Goal: Information Seeking & Learning: Learn about a topic

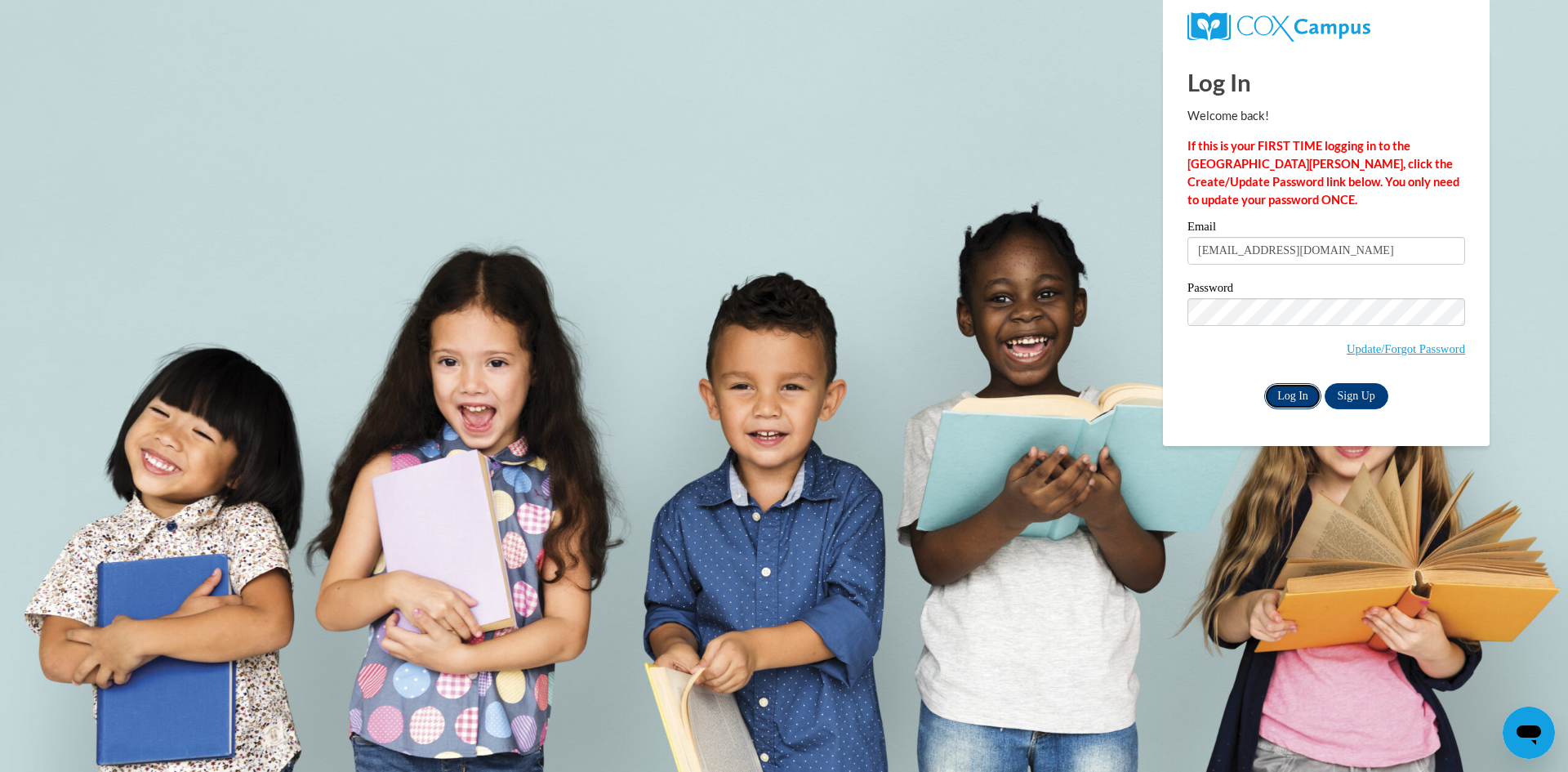
click at [1287, 404] on input "Log In" at bounding box center [1292, 396] width 57 height 26
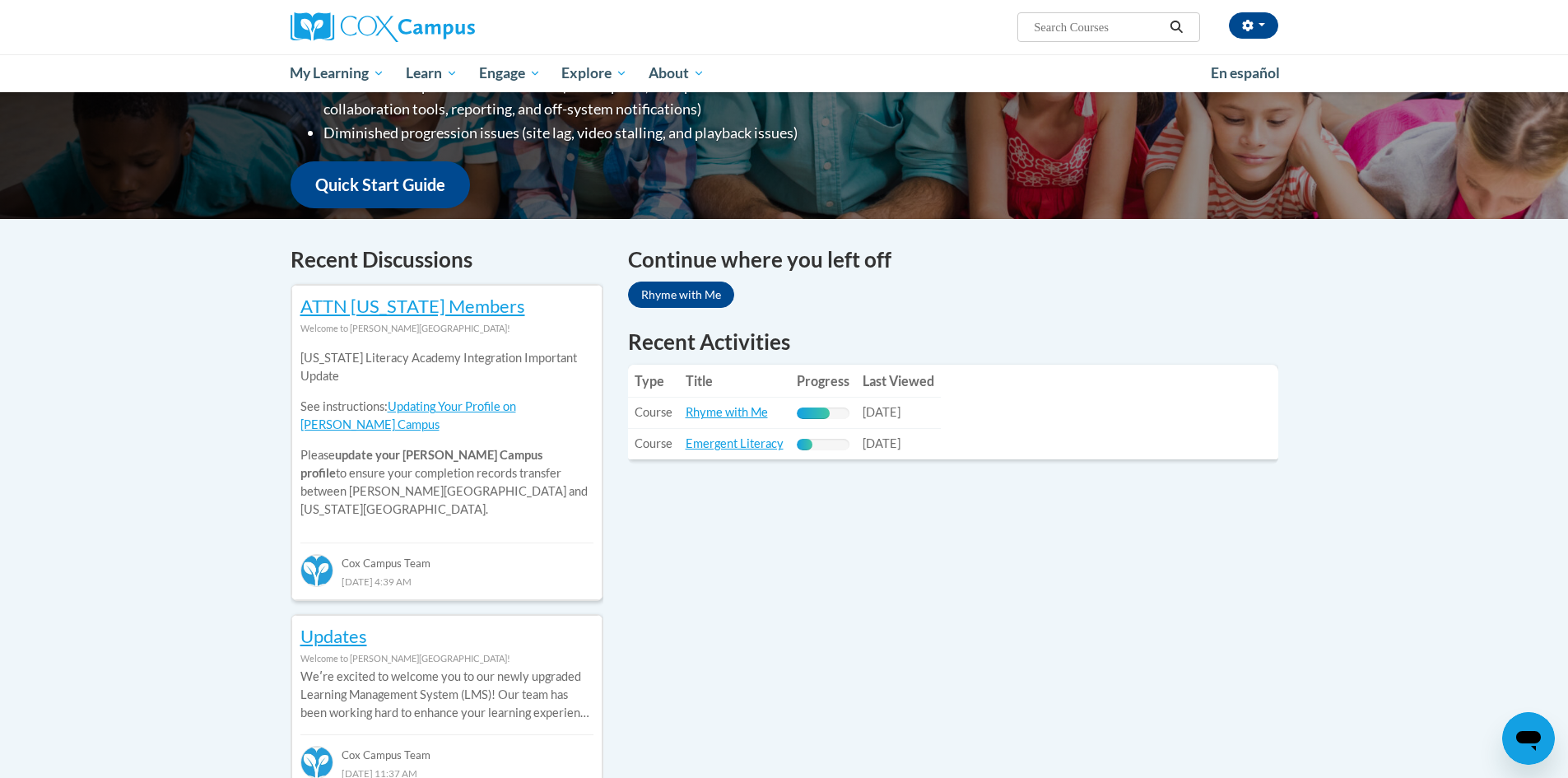
scroll to position [375, 0]
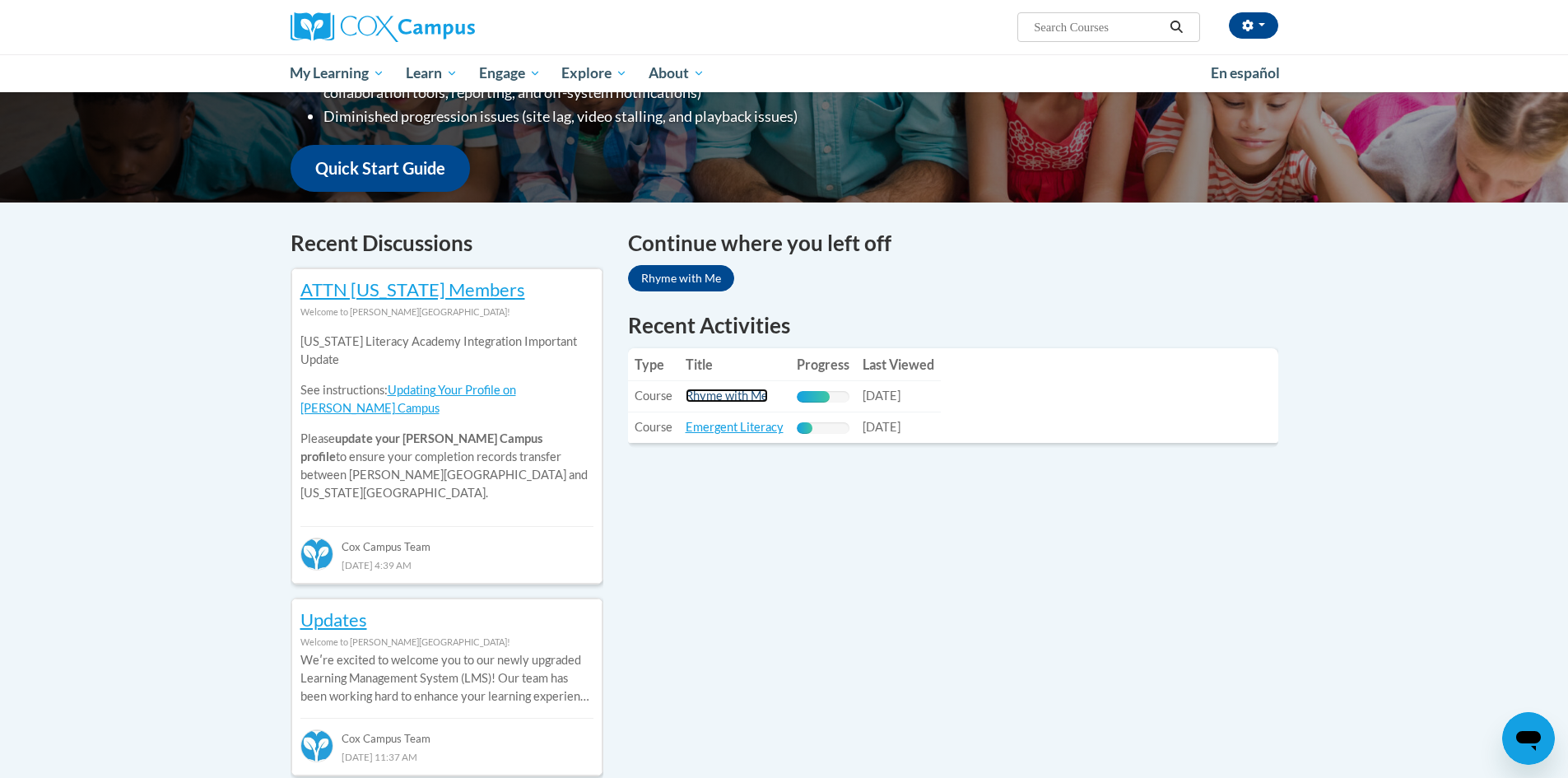
click at [718, 392] on link "Rhyme with Me" at bounding box center [727, 395] width 82 height 14
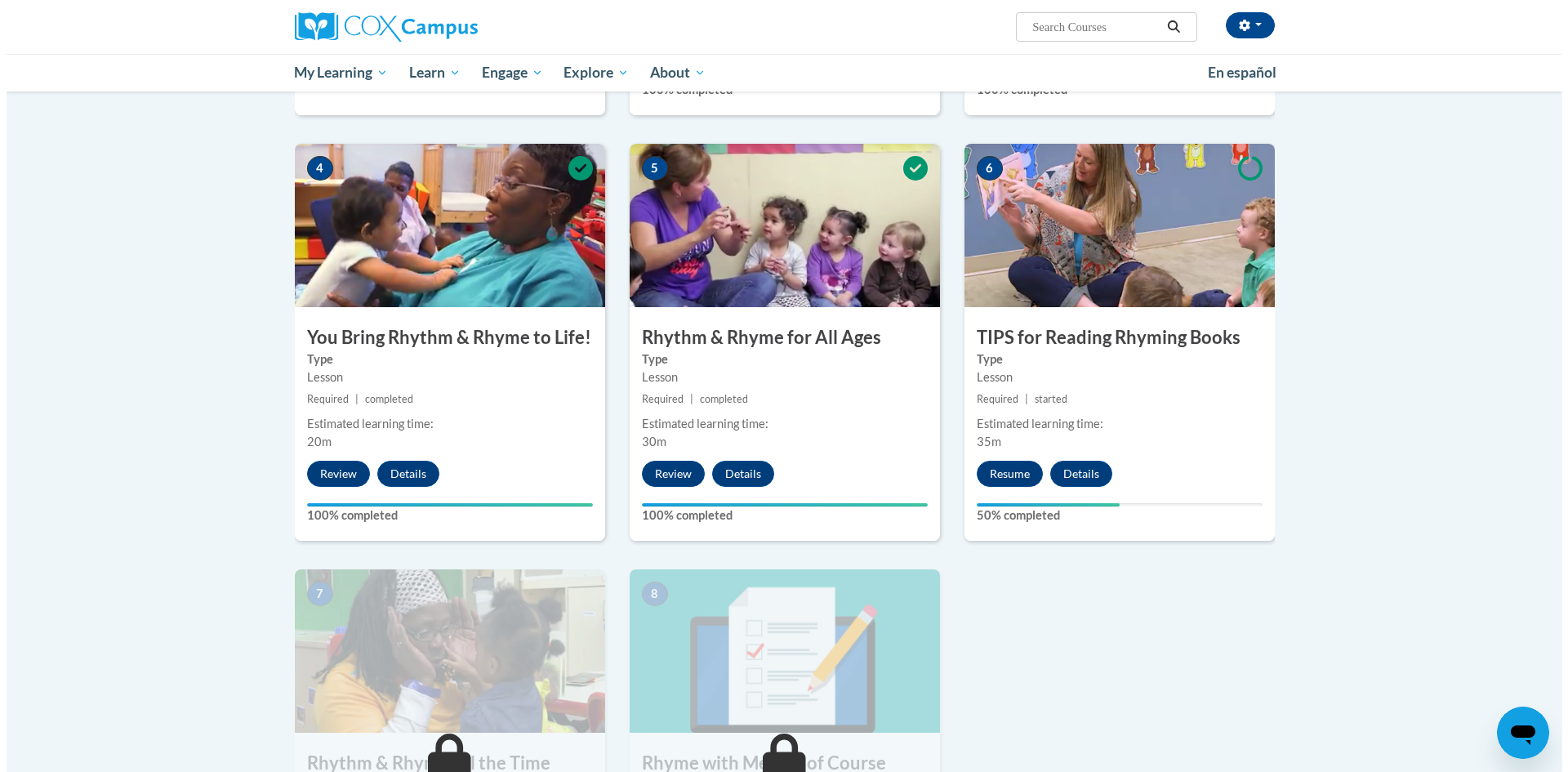
scroll to position [806, 0]
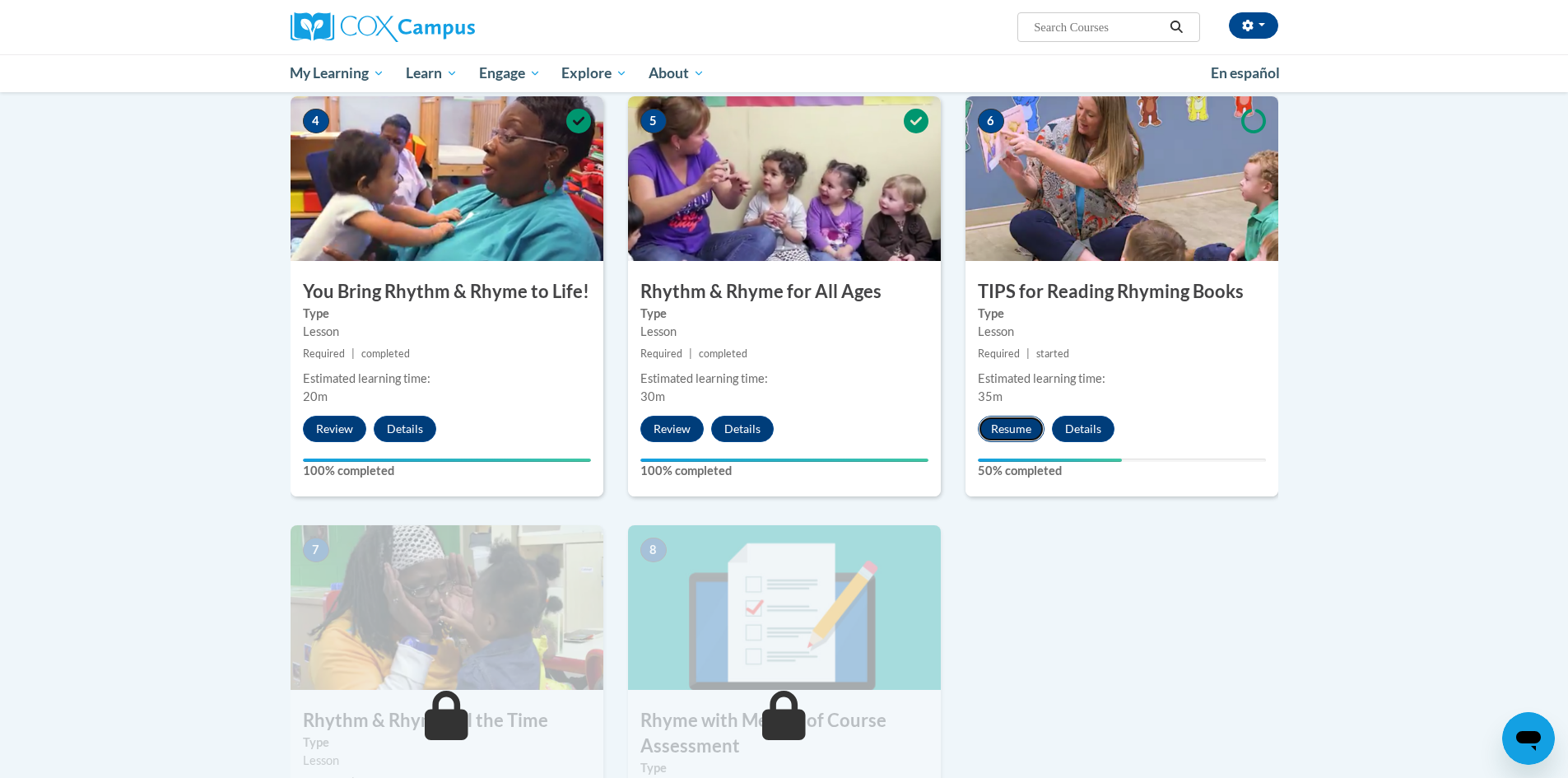
click at [1002, 435] on button "Resume" at bounding box center [1012, 429] width 67 height 27
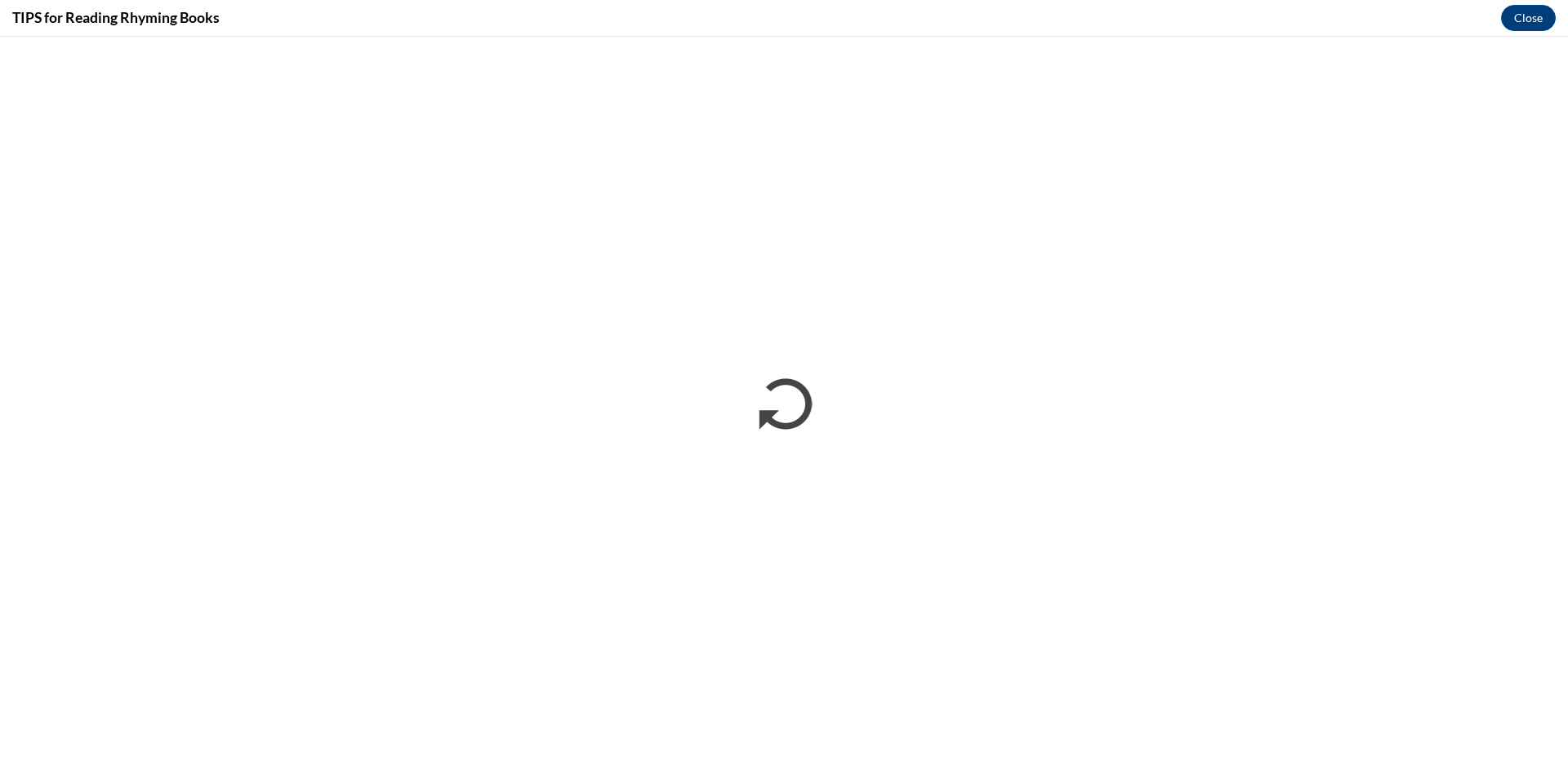
scroll to position [0, 0]
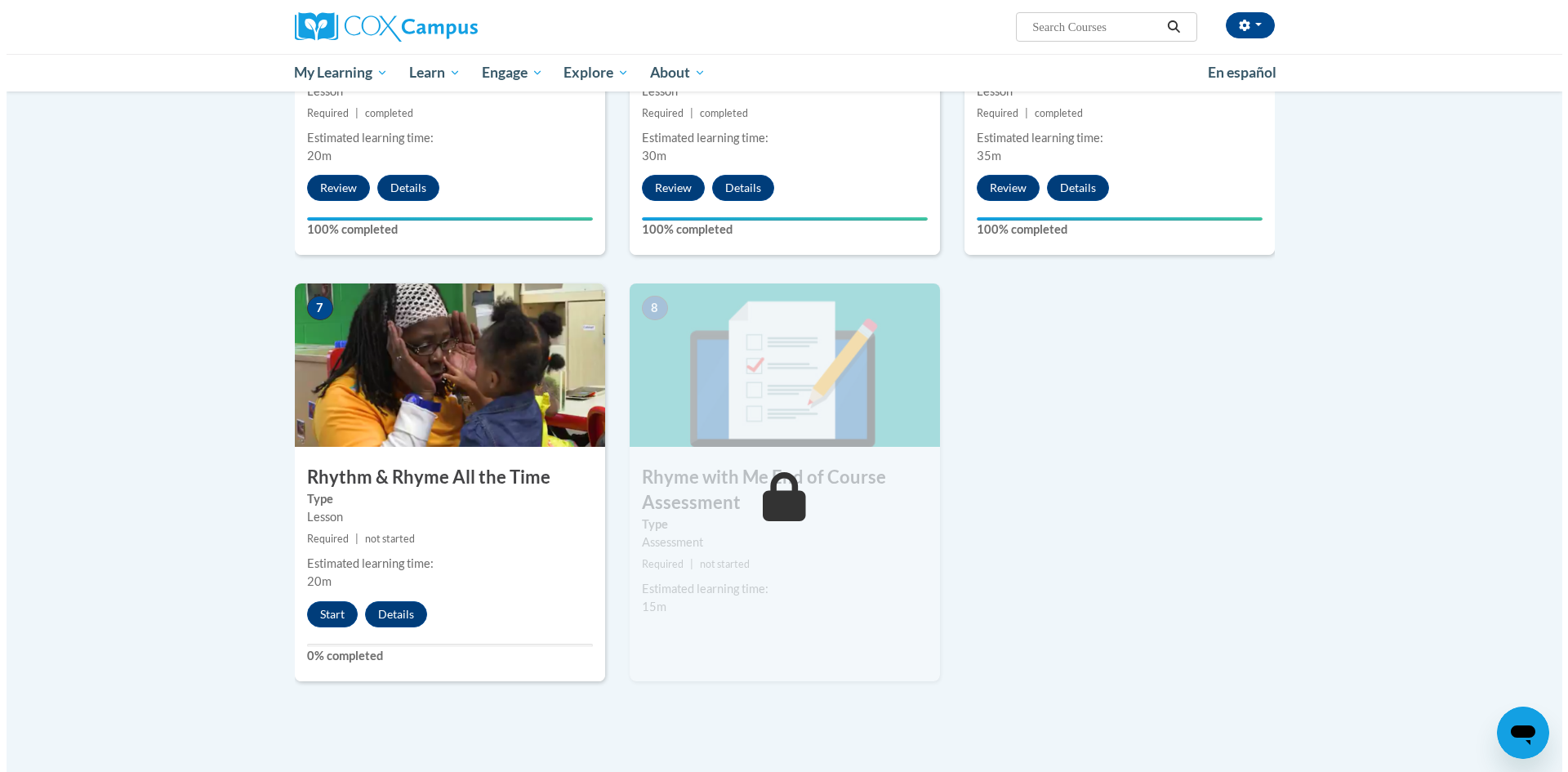
scroll to position [1098, 0]
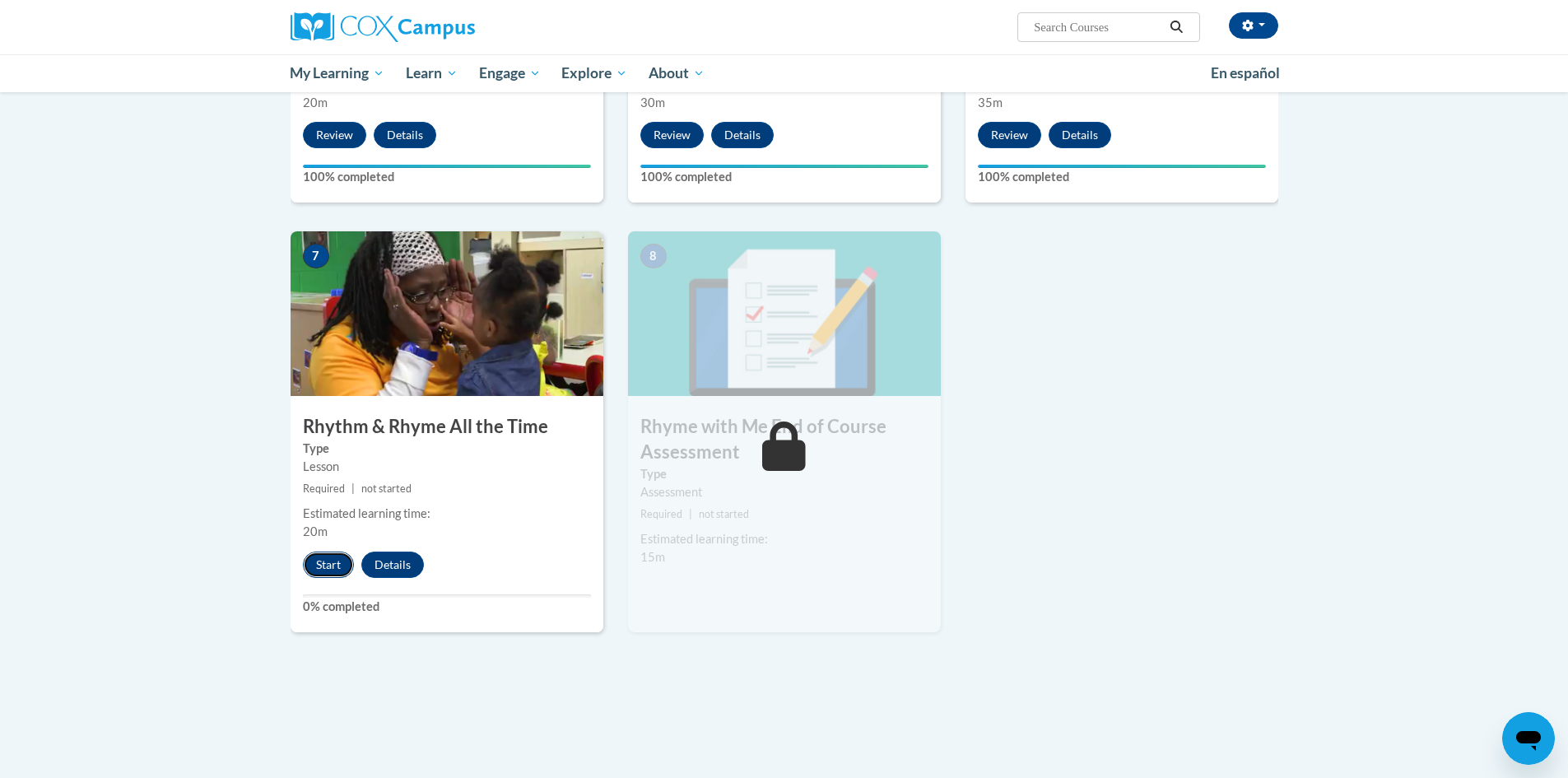
click at [313, 569] on button "Start" at bounding box center [328, 564] width 51 height 27
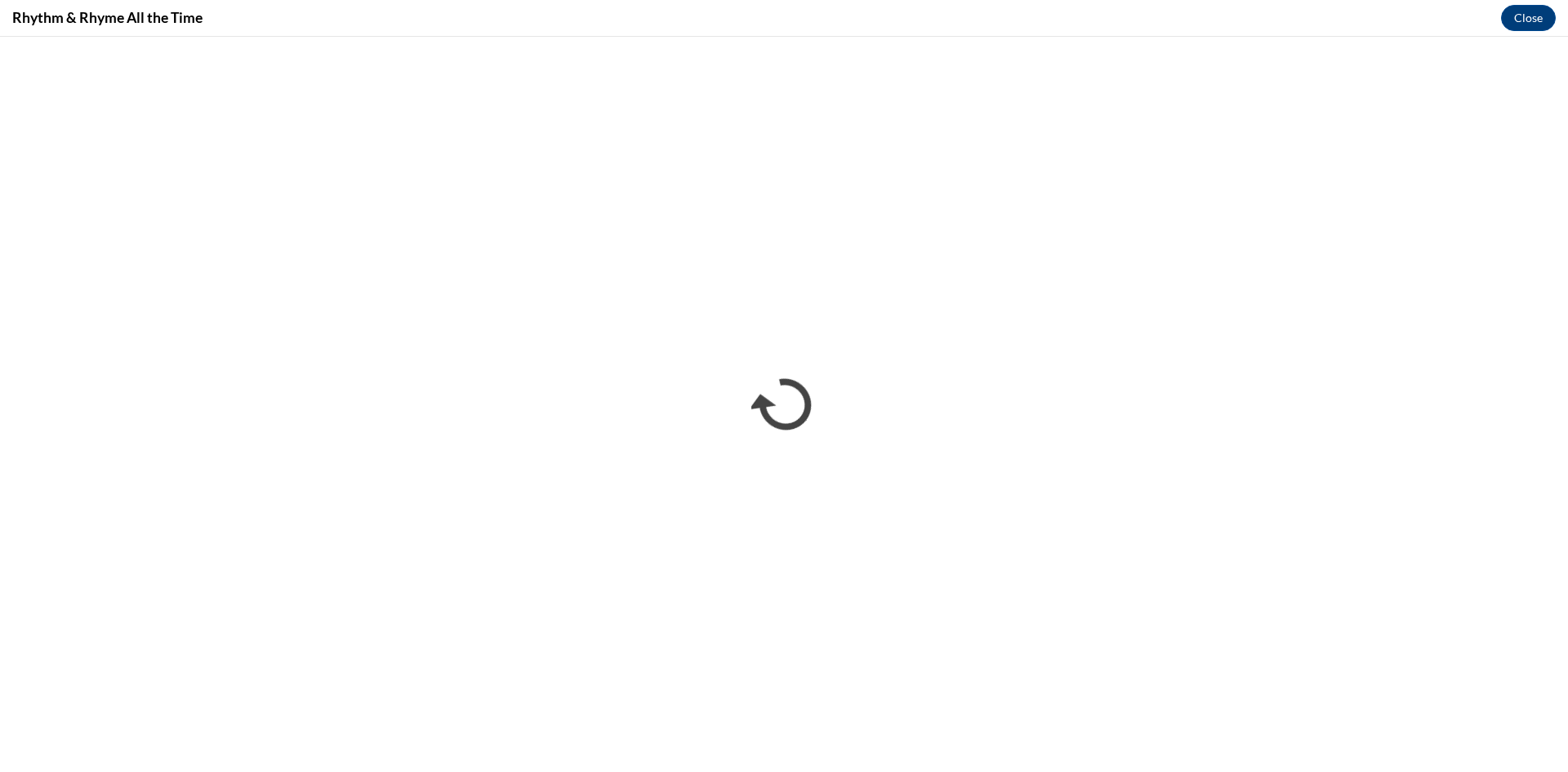
scroll to position [0, 0]
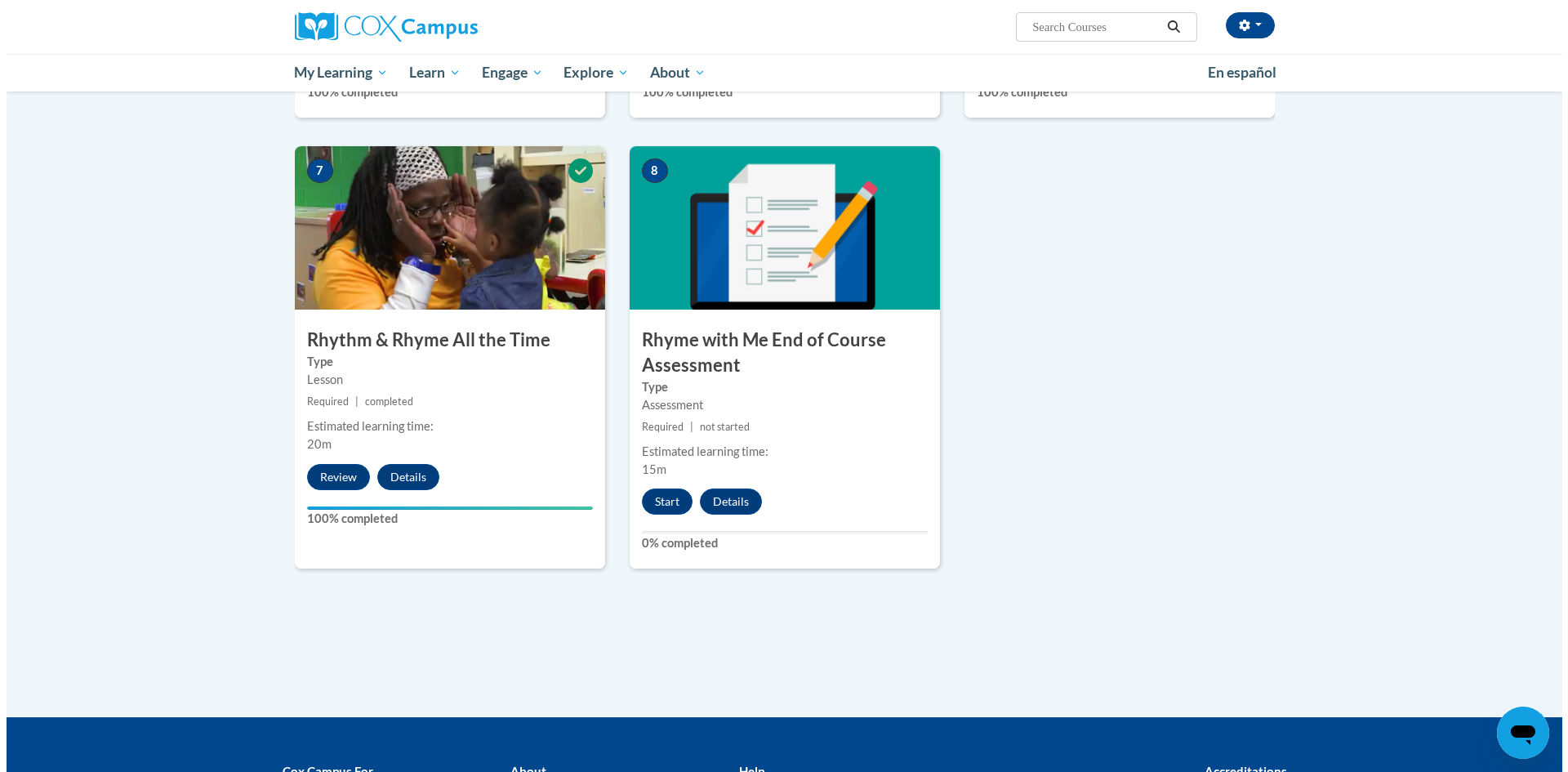
scroll to position [1224, 0]
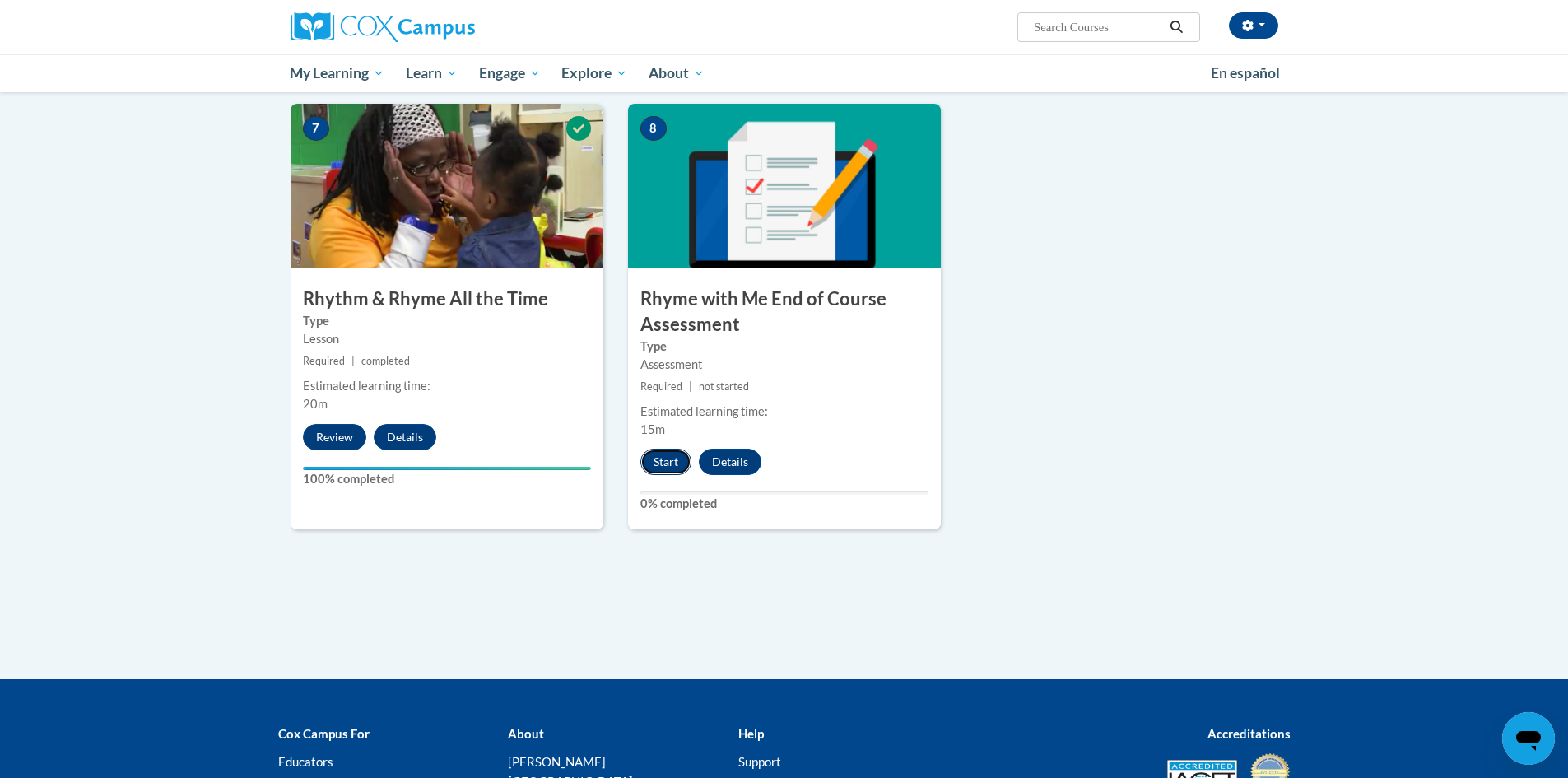
click at [672, 461] on button "Start" at bounding box center [665, 461] width 51 height 27
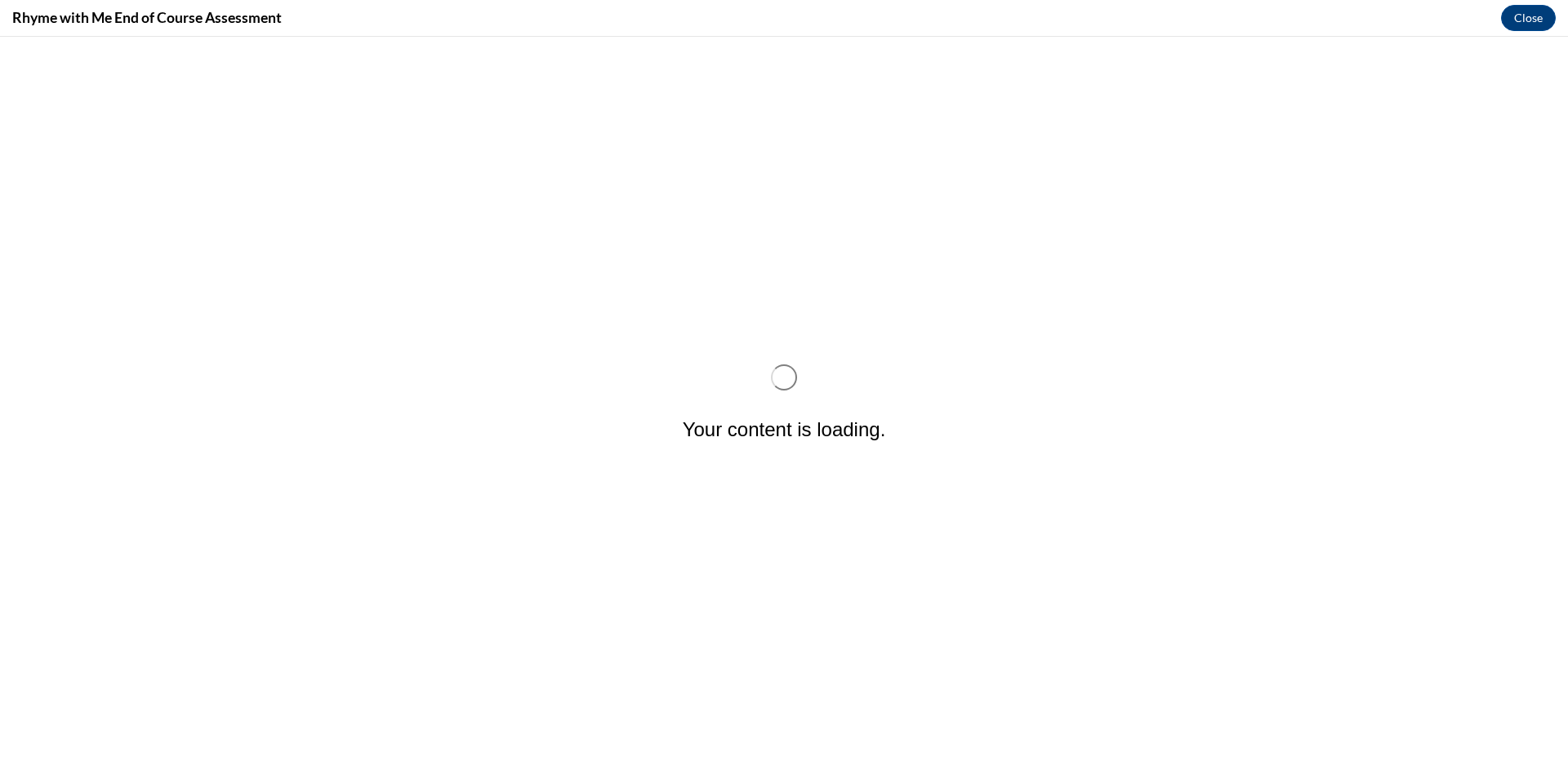
scroll to position [0, 0]
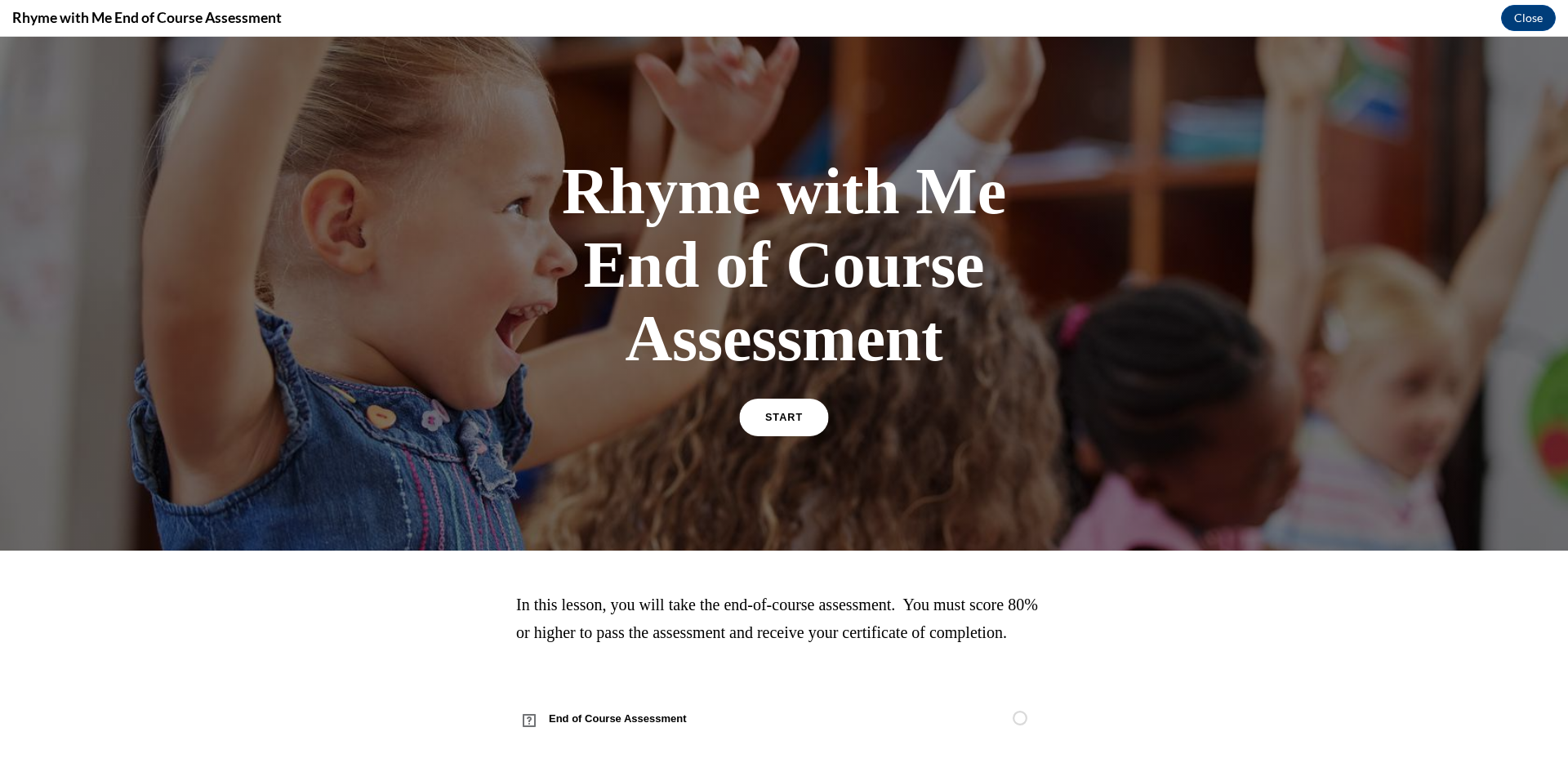
click at [763, 405] on link "START" at bounding box center [784, 418] width 89 height 37
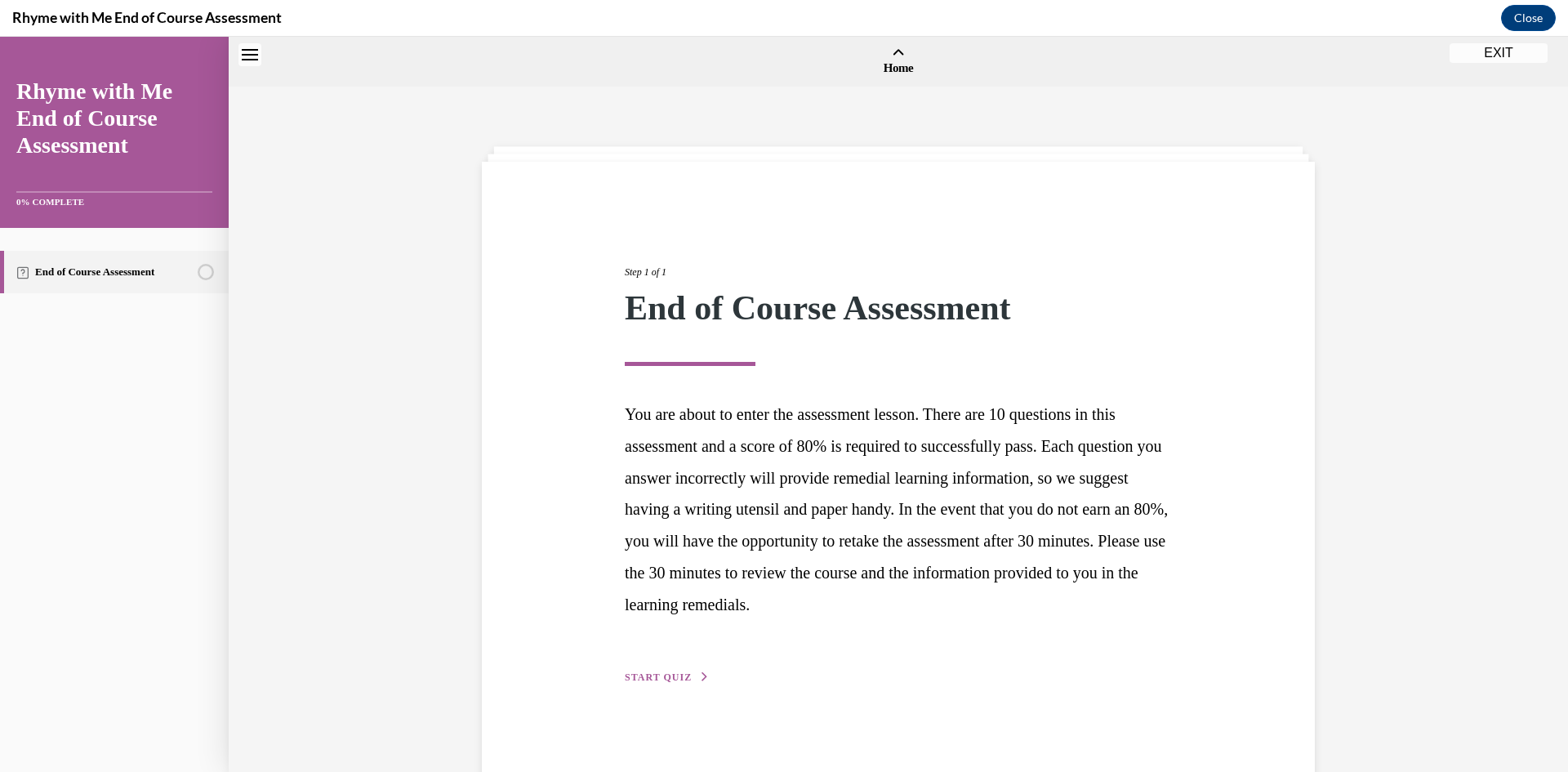
scroll to position [50, 0]
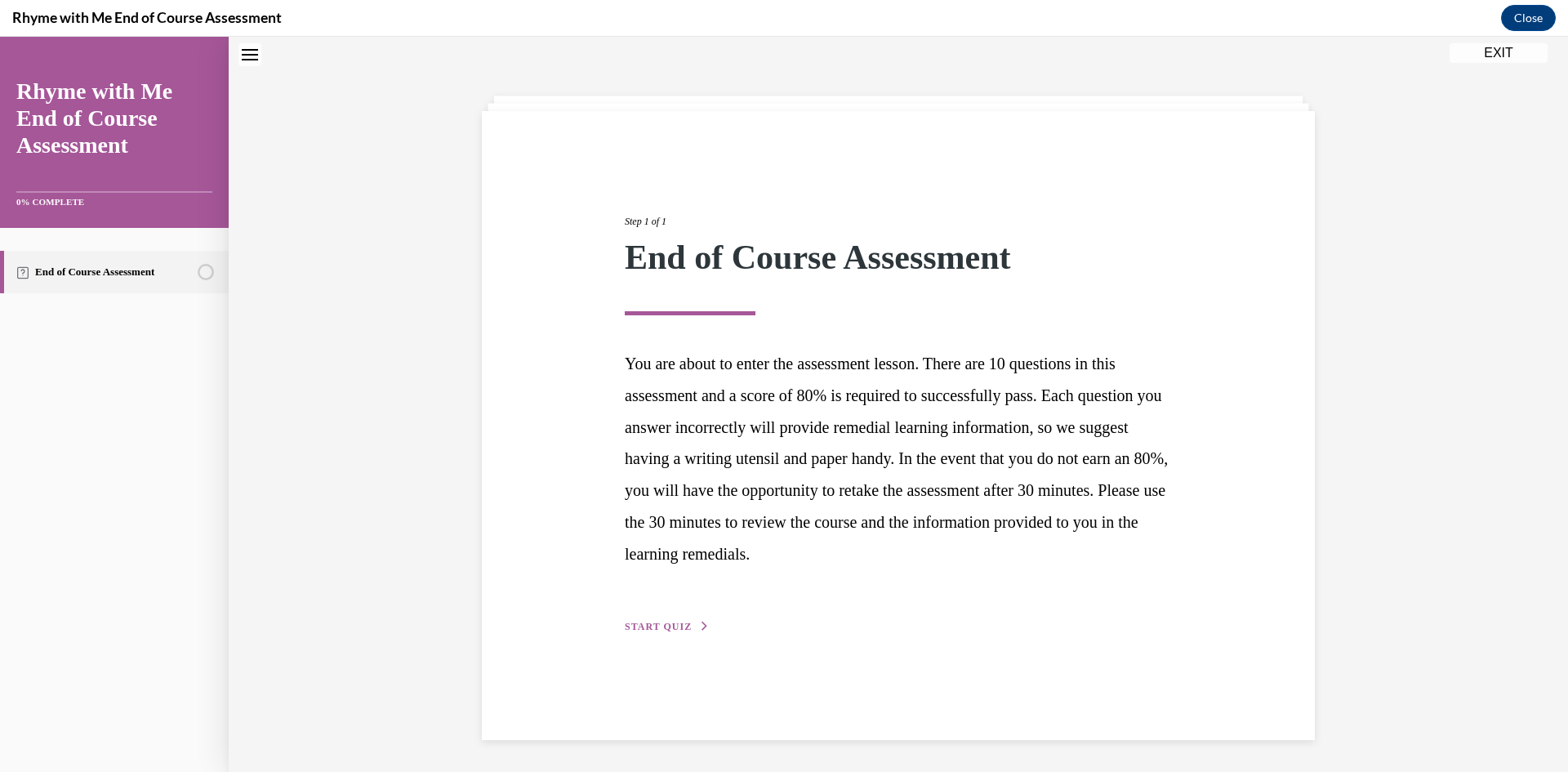
click at [658, 619] on button "START QUIZ" at bounding box center [667, 626] width 85 height 14
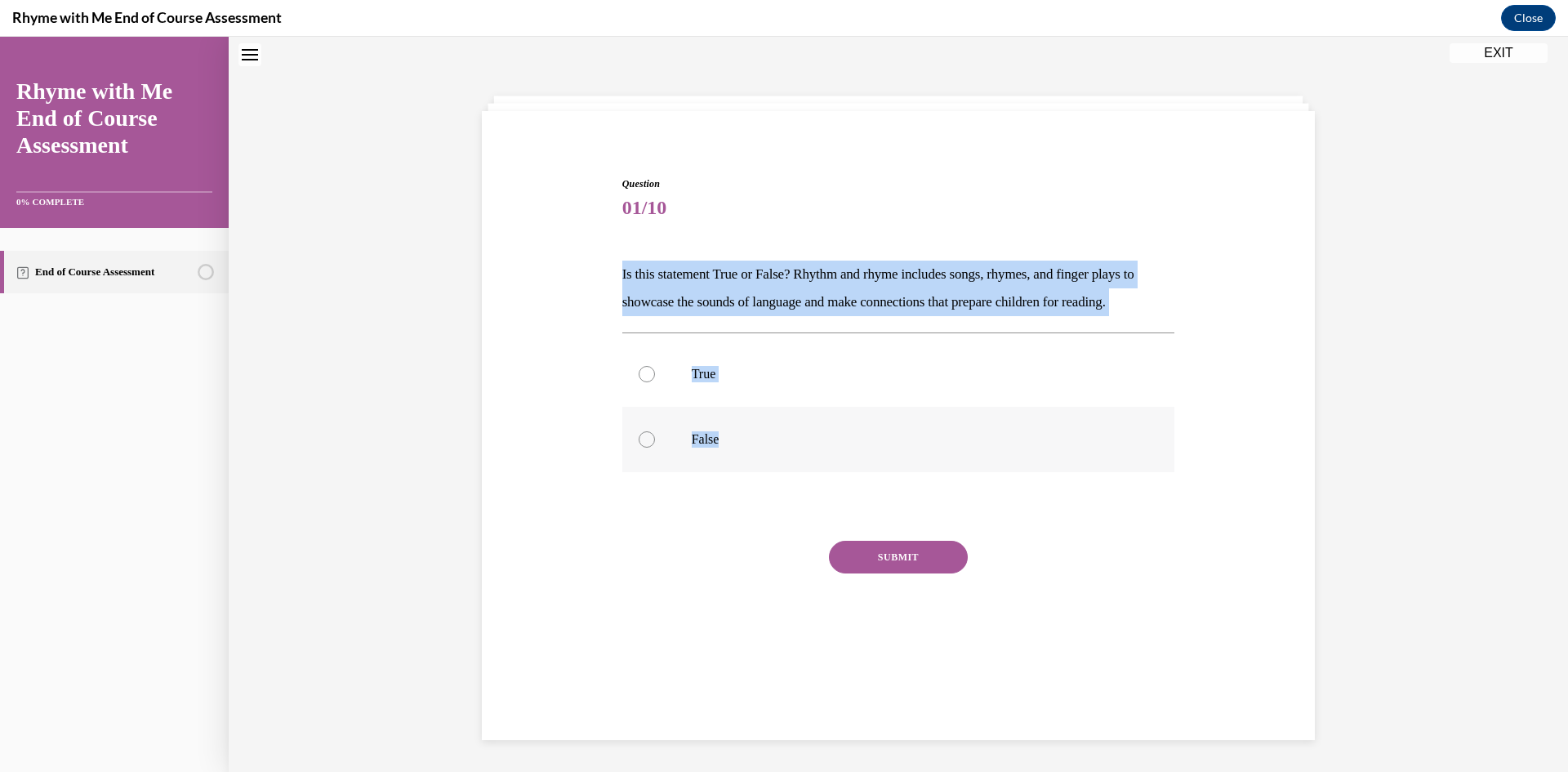
drag, startPoint x: 612, startPoint y: 270, endPoint x: 799, endPoint y: 435, distance: 249.4
click at [799, 435] on div "Question 01/10 Is this statement True or False? Rhythm and rhyme includes songs…" at bounding box center [899, 413] width 561 height 523
copy div "Is this statement True or False? Rhythm and rhyme includes songs, rhymes, and f…"
click at [768, 385] on label "True" at bounding box center [899, 374] width 553 height 66
click at [655, 383] on input "True" at bounding box center [646, 373] width 16 height 16
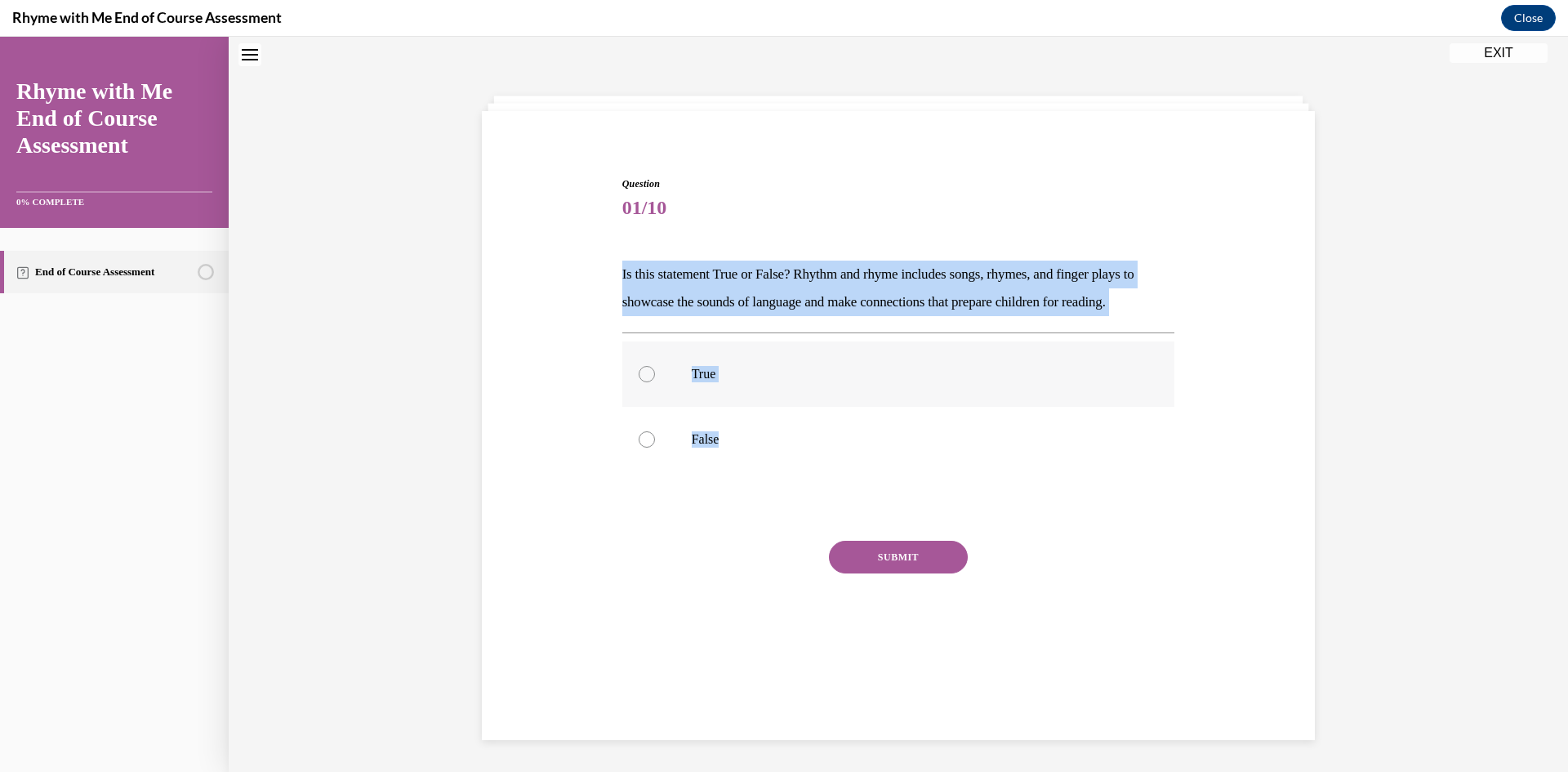
radio input "true"
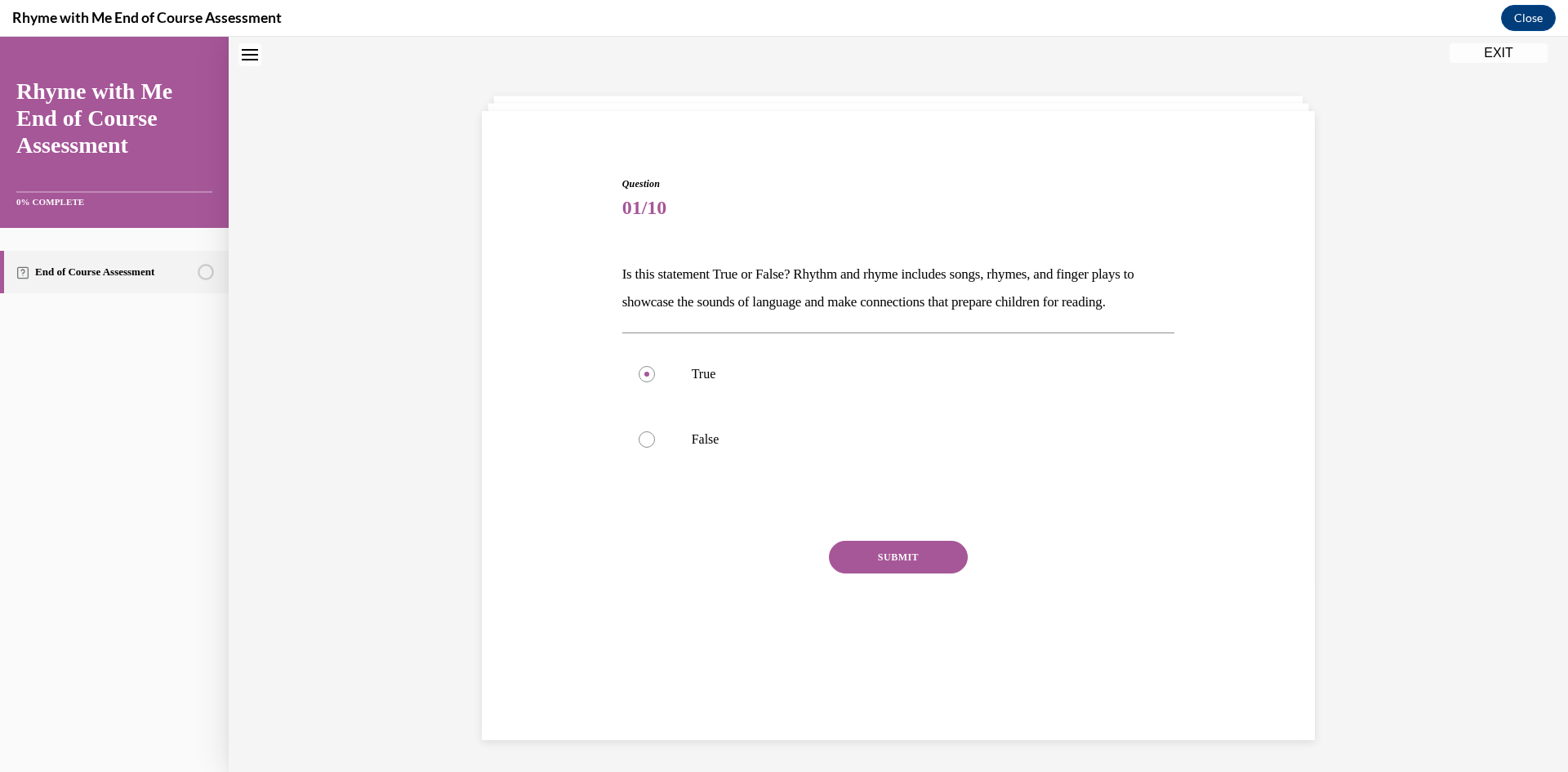
click at [871, 555] on button "SUBMIT" at bounding box center [898, 557] width 139 height 32
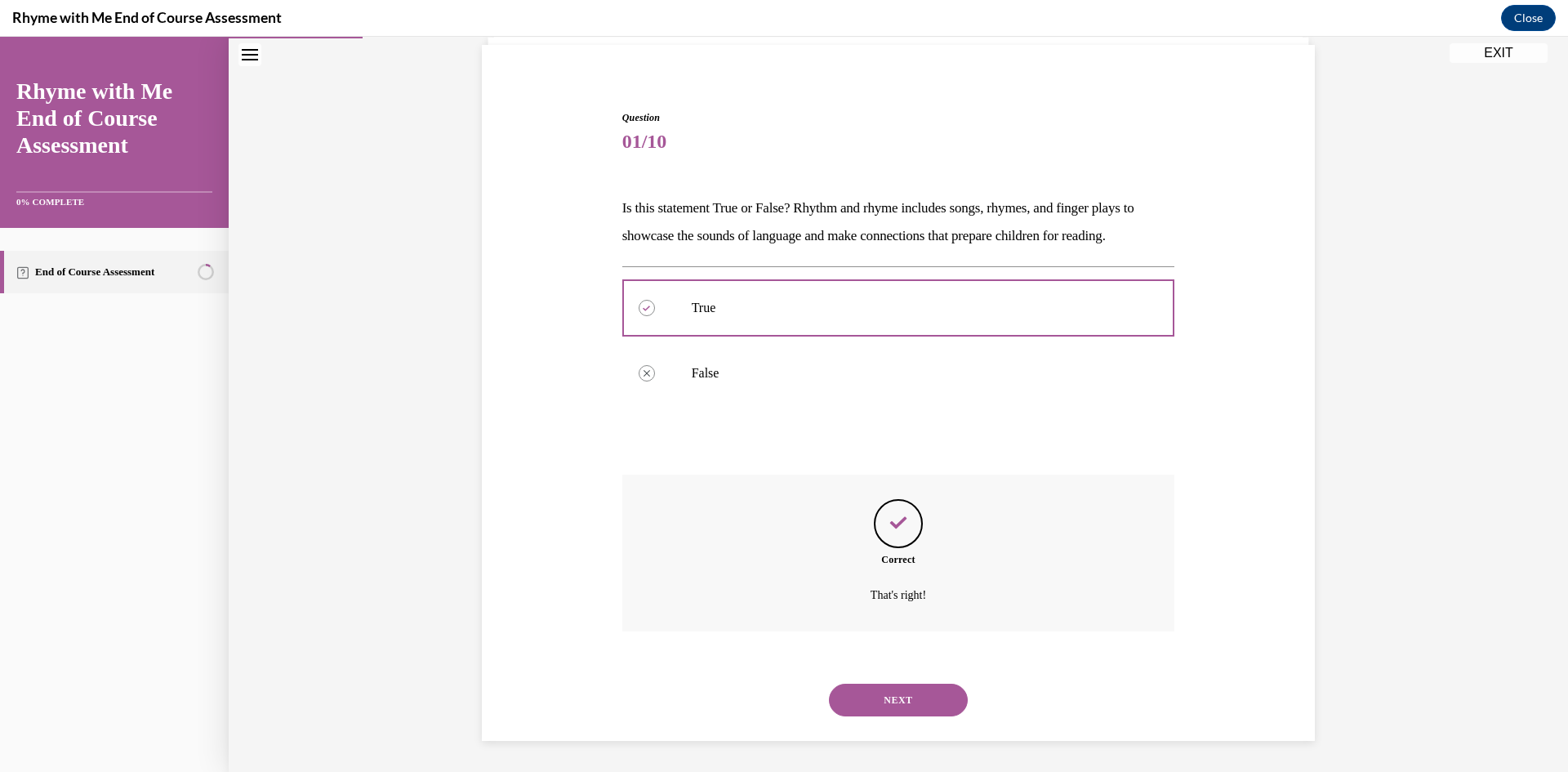
scroll to position [118, 0]
click at [896, 713] on button "NEXT" at bounding box center [898, 698] width 139 height 32
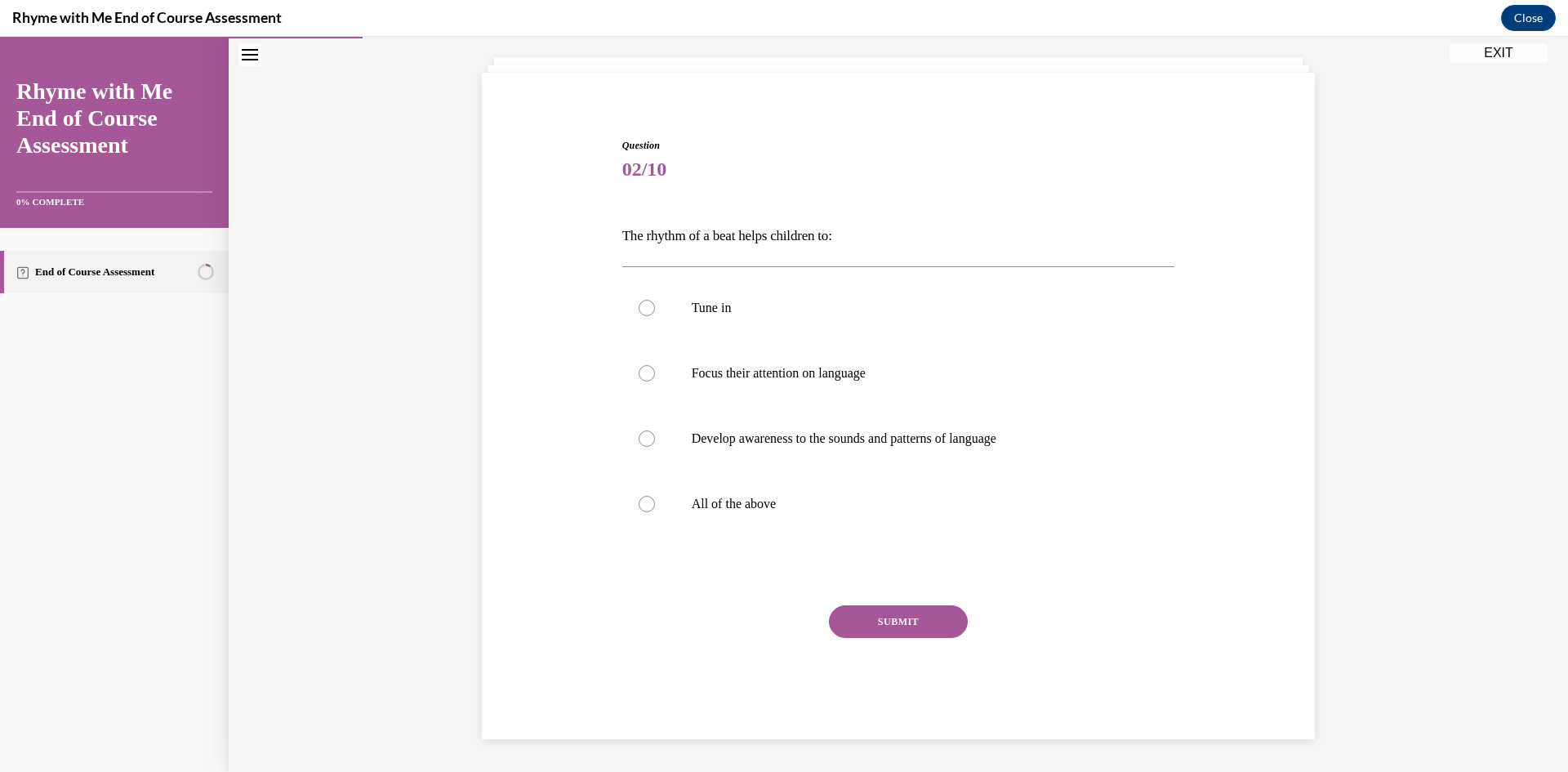
scroll to position [56, 0]
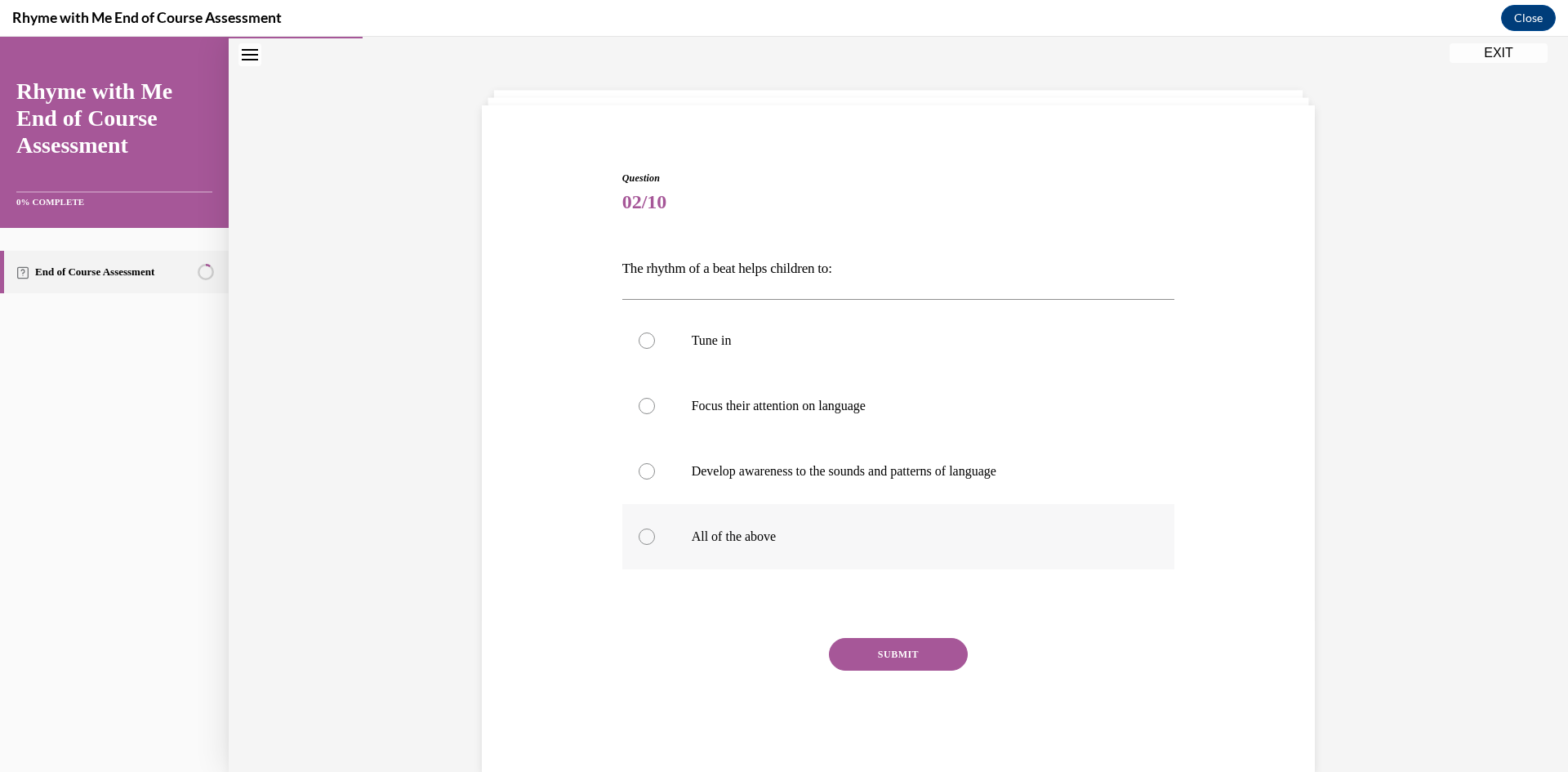
click at [772, 541] on p "All of the above" at bounding box center [913, 536] width 443 height 16
click at [655, 541] on input "All of the above" at bounding box center [646, 536] width 16 height 16
radio input "true"
click at [894, 638] on button "SUBMIT" at bounding box center [898, 654] width 139 height 32
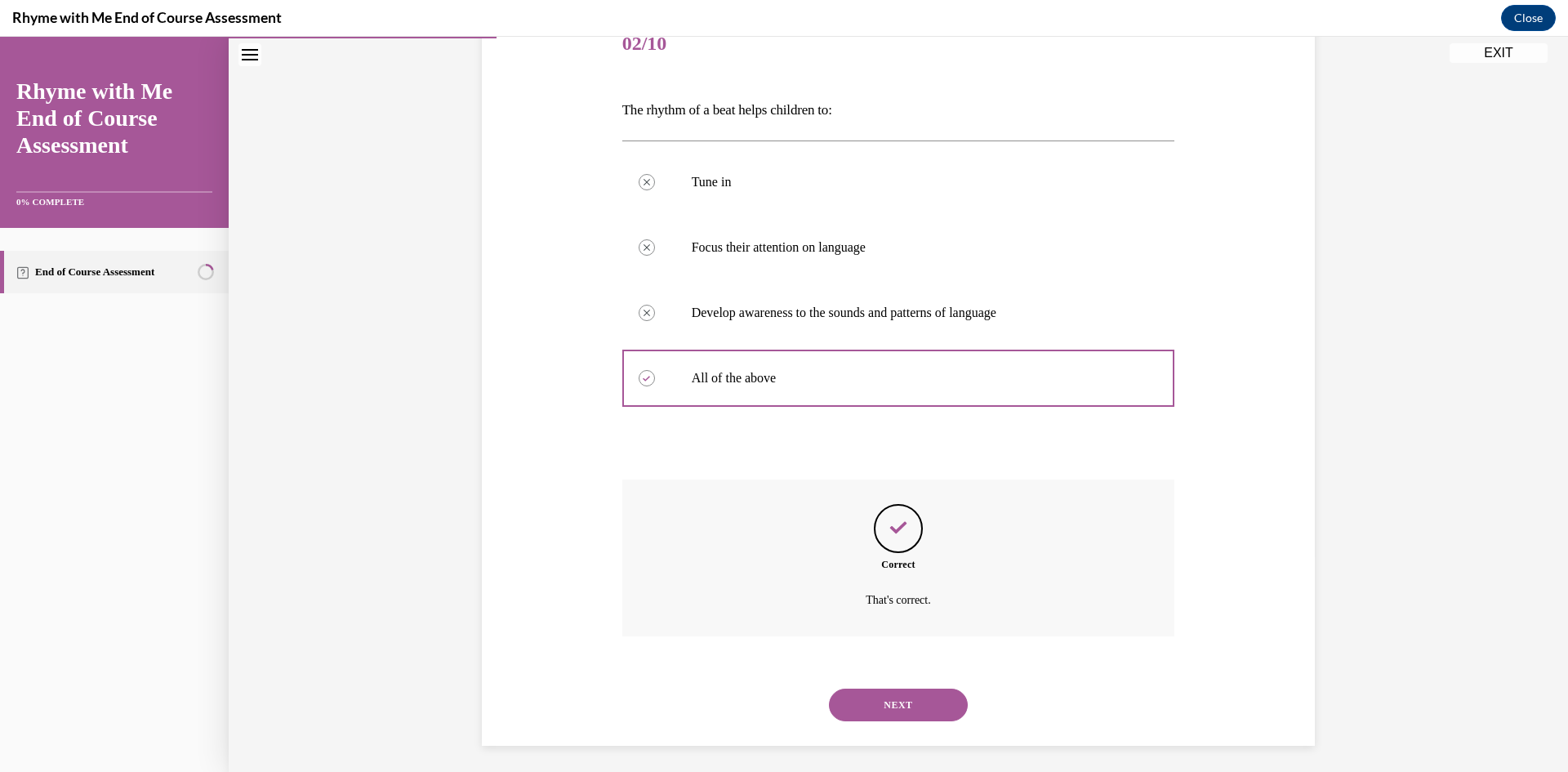
scroll to position [222, 0]
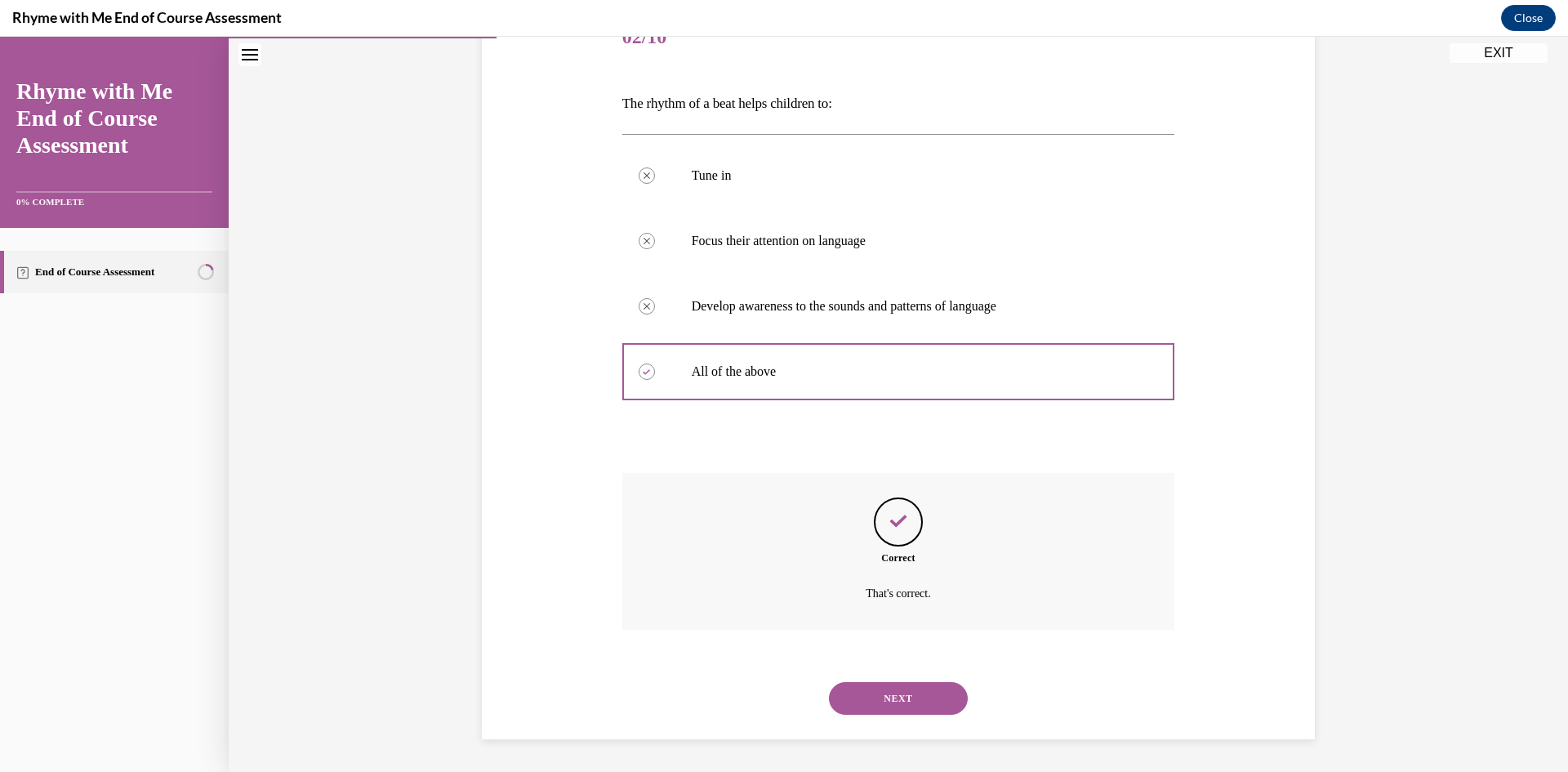
click at [871, 697] on button "NEXT" at bounding box center [898, 698] width 139 height 32
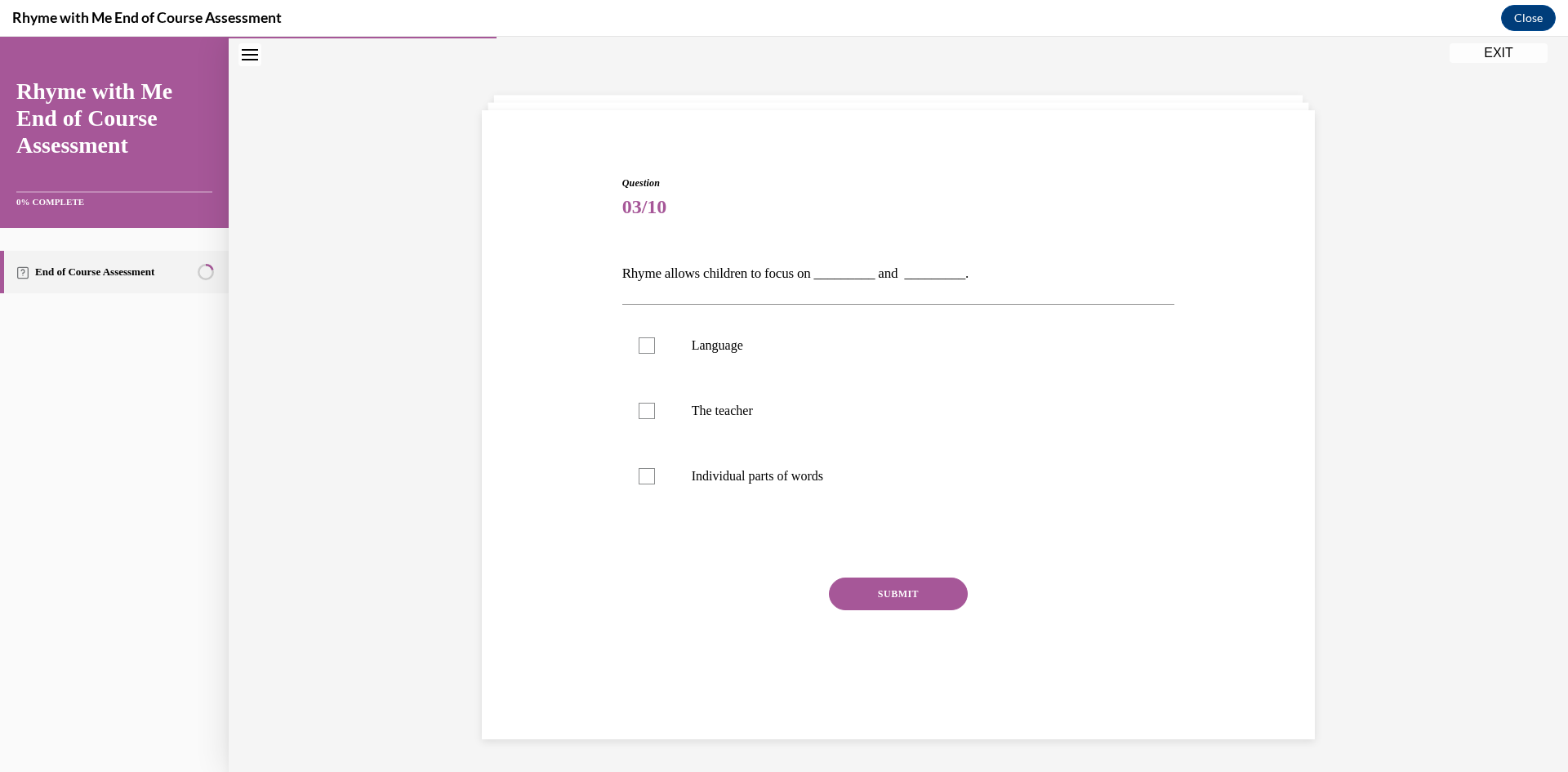
scroll to position [51, 0]
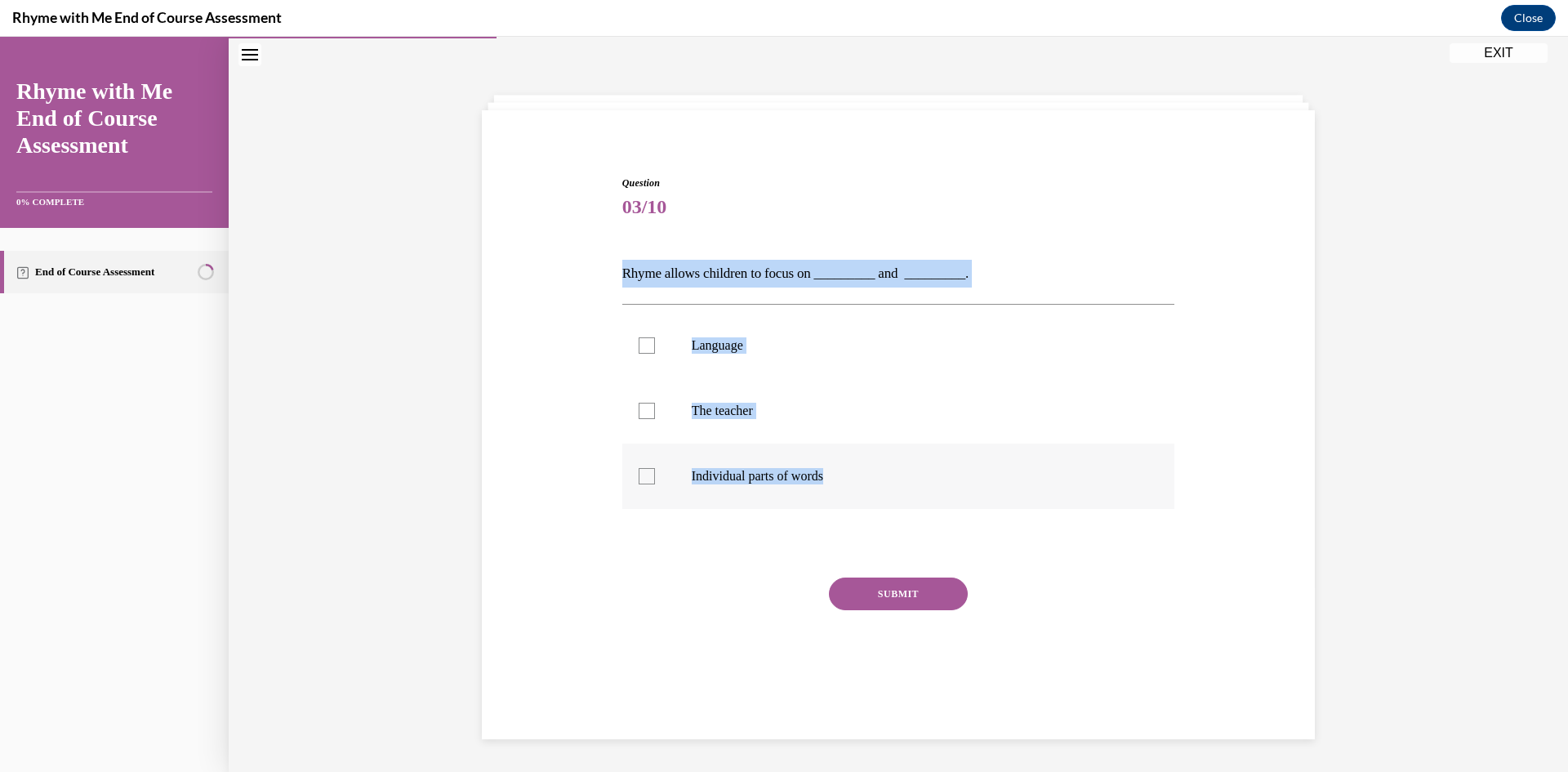
drag, startPoint x: 615, startPoint y: 271, endPoint x: 893, endPoint y: 508, distance: 365.3
click at [893, 508] on div "Question 03/10 Rhyme allows children to focus on _________ and _________. Langu…" at bounding box center [899, 431] width 561 height 561
click at [639, 349] on div at bounding box center [646, 345] width 16 height 16
click at [639, 349] on input "Language" at bounding box center [646, 345] width 16 height 16
checkbox input "true"
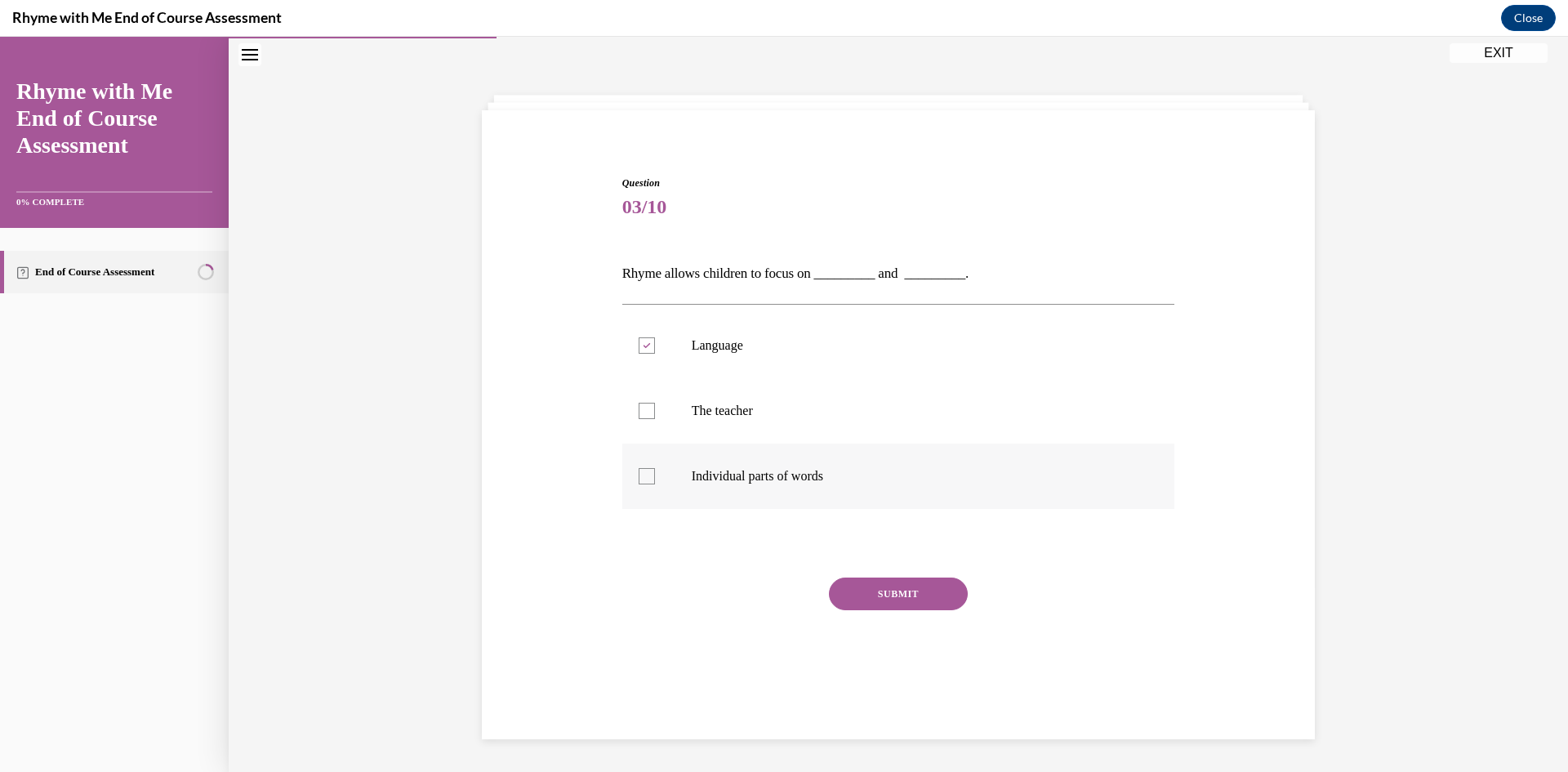
click at [646, 475] on div at bounding box center [646, 475] width 16 height 16
click at [646, 475] on input "Individual parts of words" at bounding box center [646, 475] width 16 height 16
checkbox input "true"
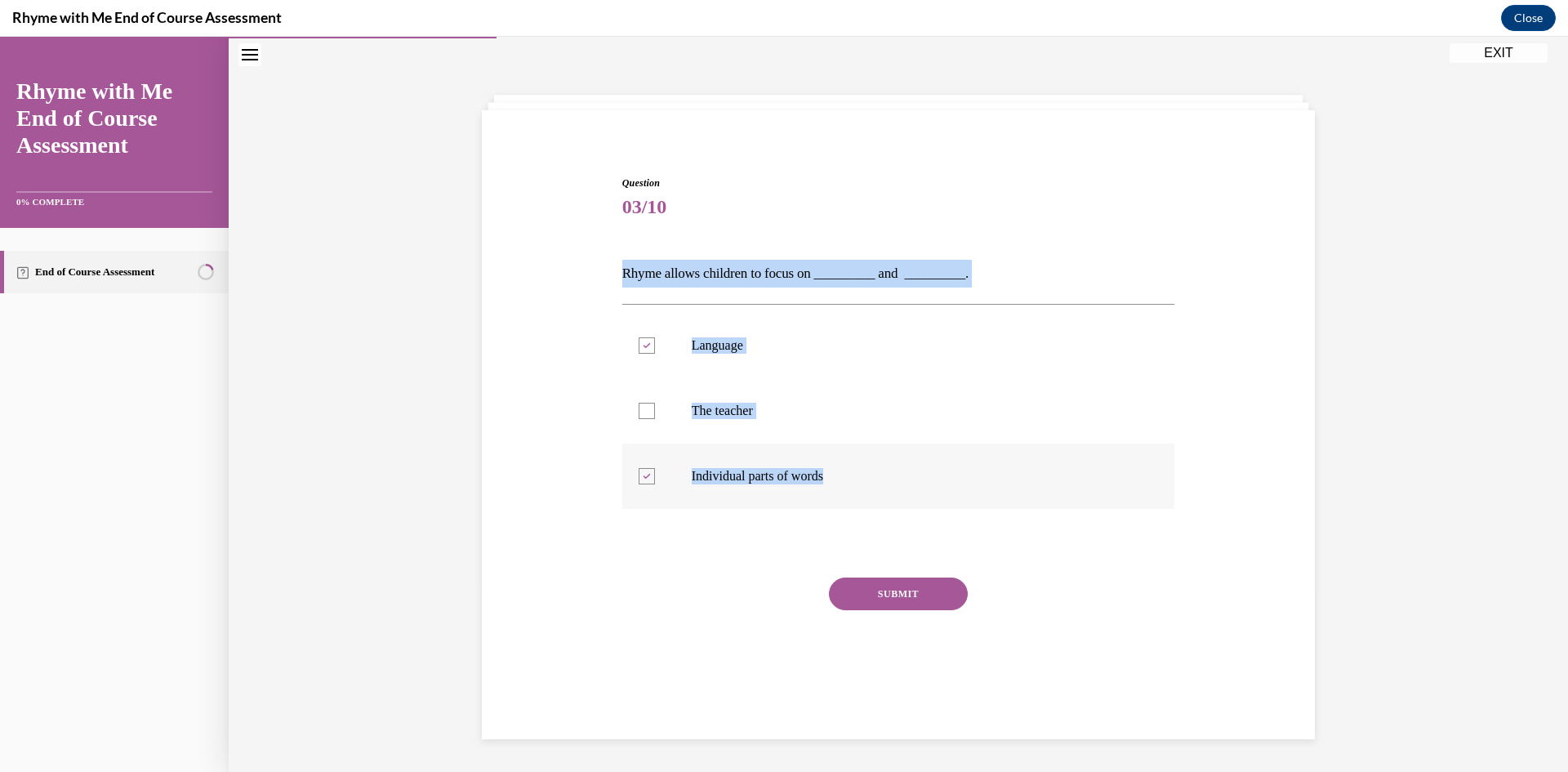
drag, startPoint x: 610, startPoint y: 270, endPoint x: 889, endPoint y: 506, distance: 365.4
click at [889, 506] on div "Question 03/10 Rhyme allows children to focus on _________ and _________. Langu…" at bounding box center [898, 419] width 841 height 585
copy div "Rhyme allows children to focus on _________ and _________. Language The teacher…"
click at [909, 602] on button "SUBMIT" at bounding box center [898, 594] width 139 height 32
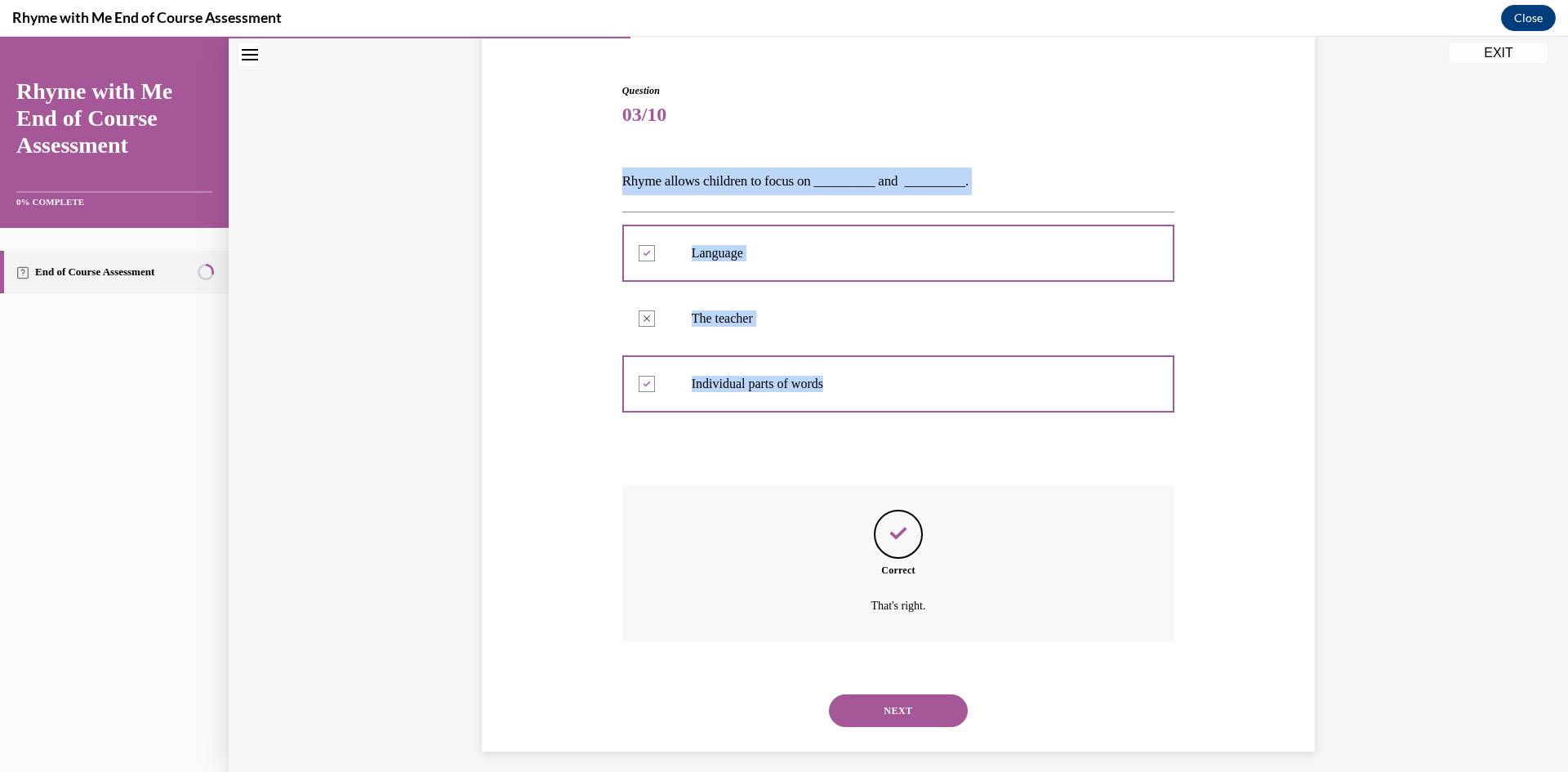
scroll to position [156, 0]
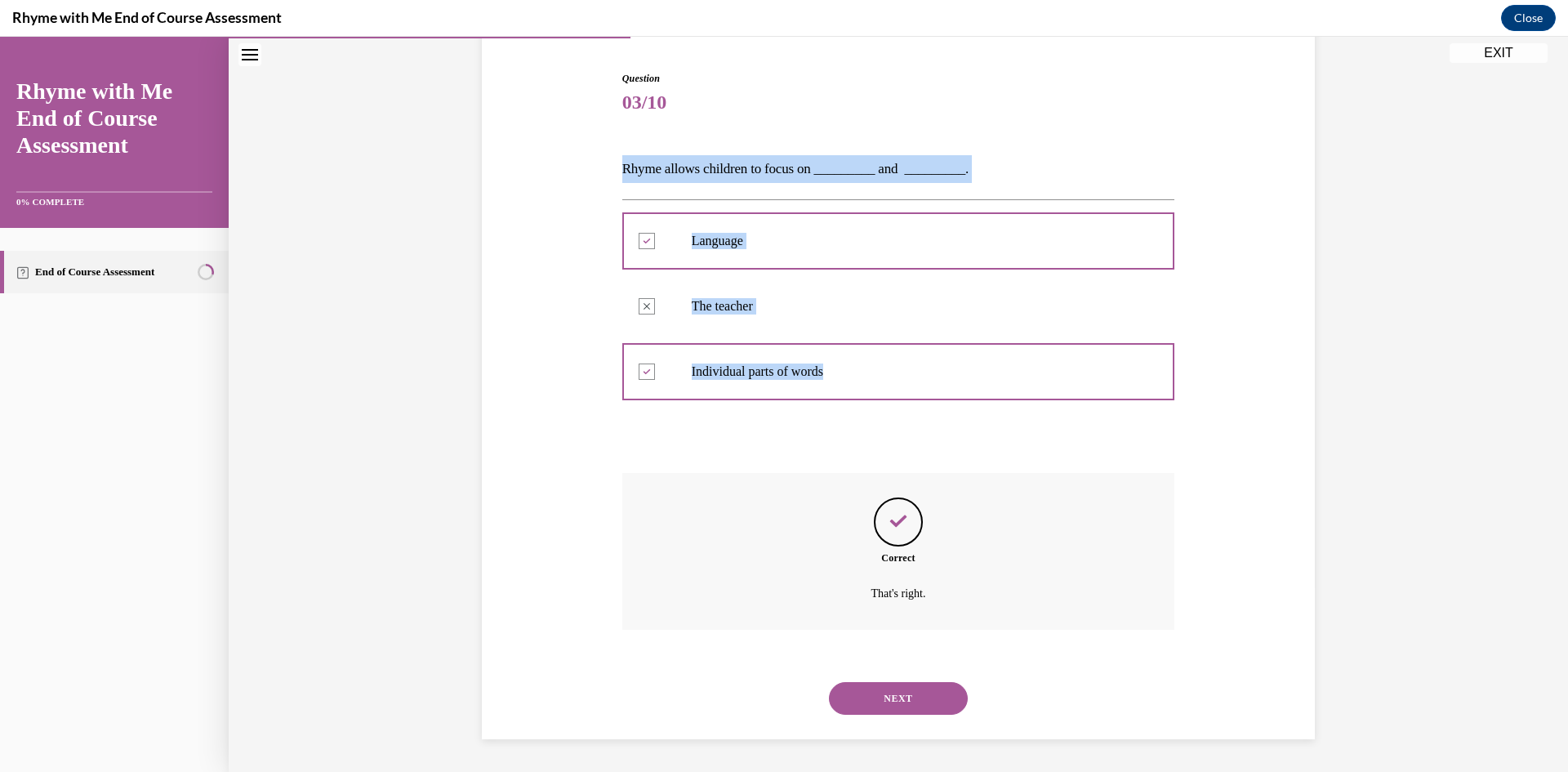
click at [881, 692] on button "NEXT" at bounding box center [898, 698] width 139 height 32
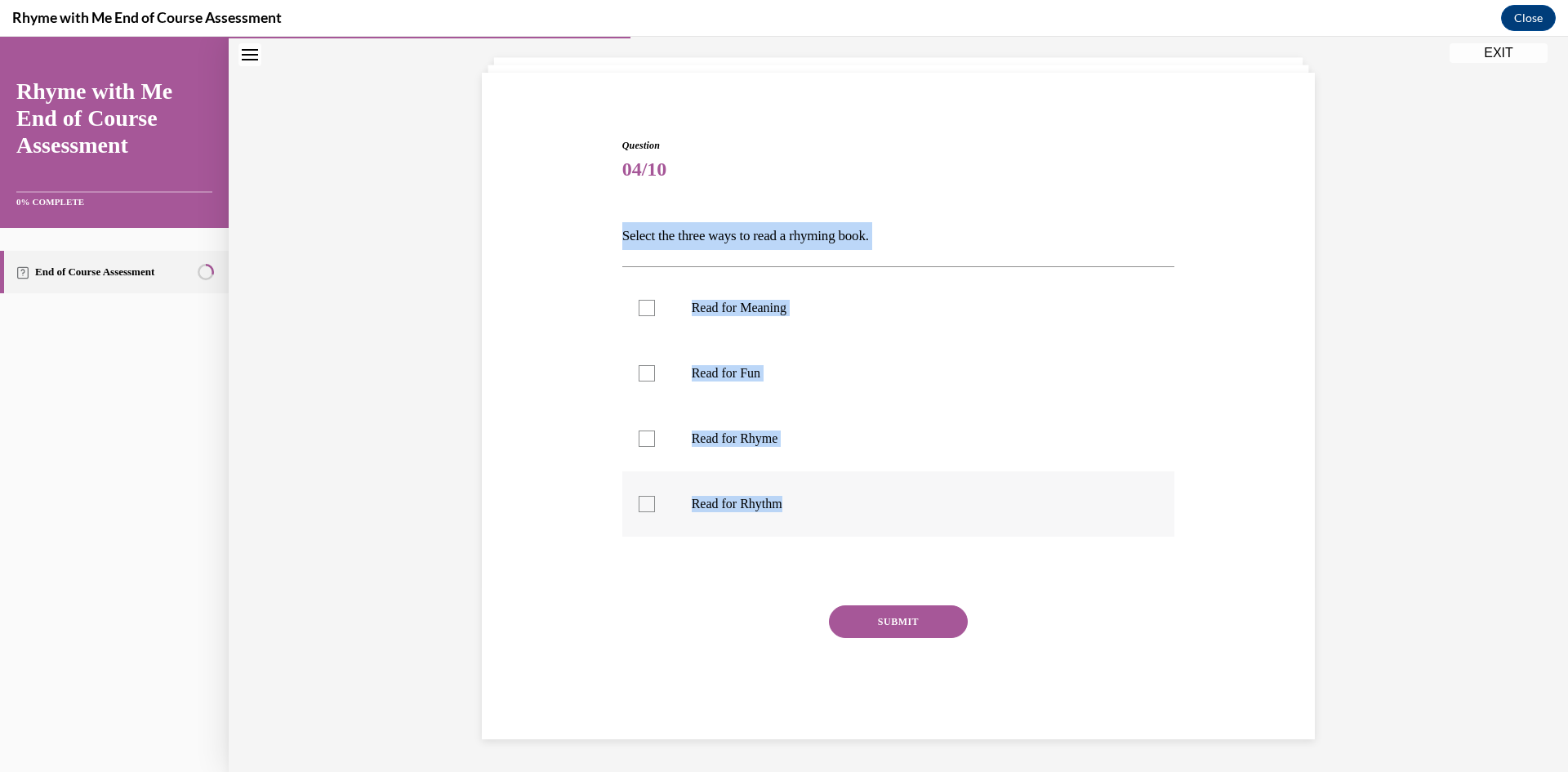
drag, startPoint x: 605, startPoint y: 228, endPoint x: 836, endPoint y: 515, distance: 368.4
click at [836, 515] on div "Question 04/10 Select the three ways to read a rhyming book. Read for Meaning R…" at bounding box center [898, 413] width 841 height 650
copy div "Select the three ways to read a rhyming book. Read for Meaning Read for Fun Rea…"
click at [770, 320] on label "Read for Meaning" at bounding box center [899, 308] width 553 height 66
click at [655, 316] on input "Read for Meaning" at bounding box center [646, 308] width 16 height 16
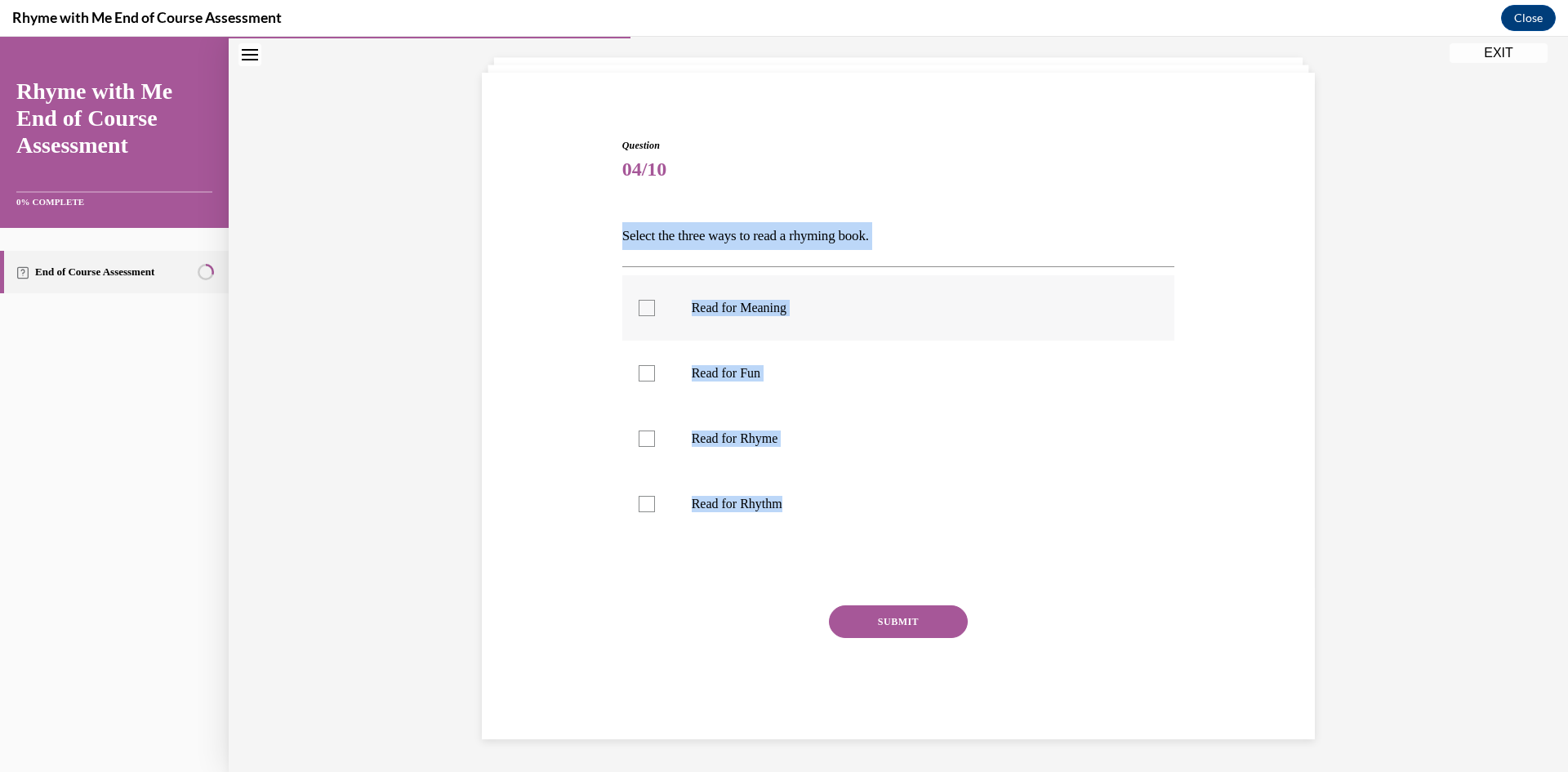
checkbox input "true"
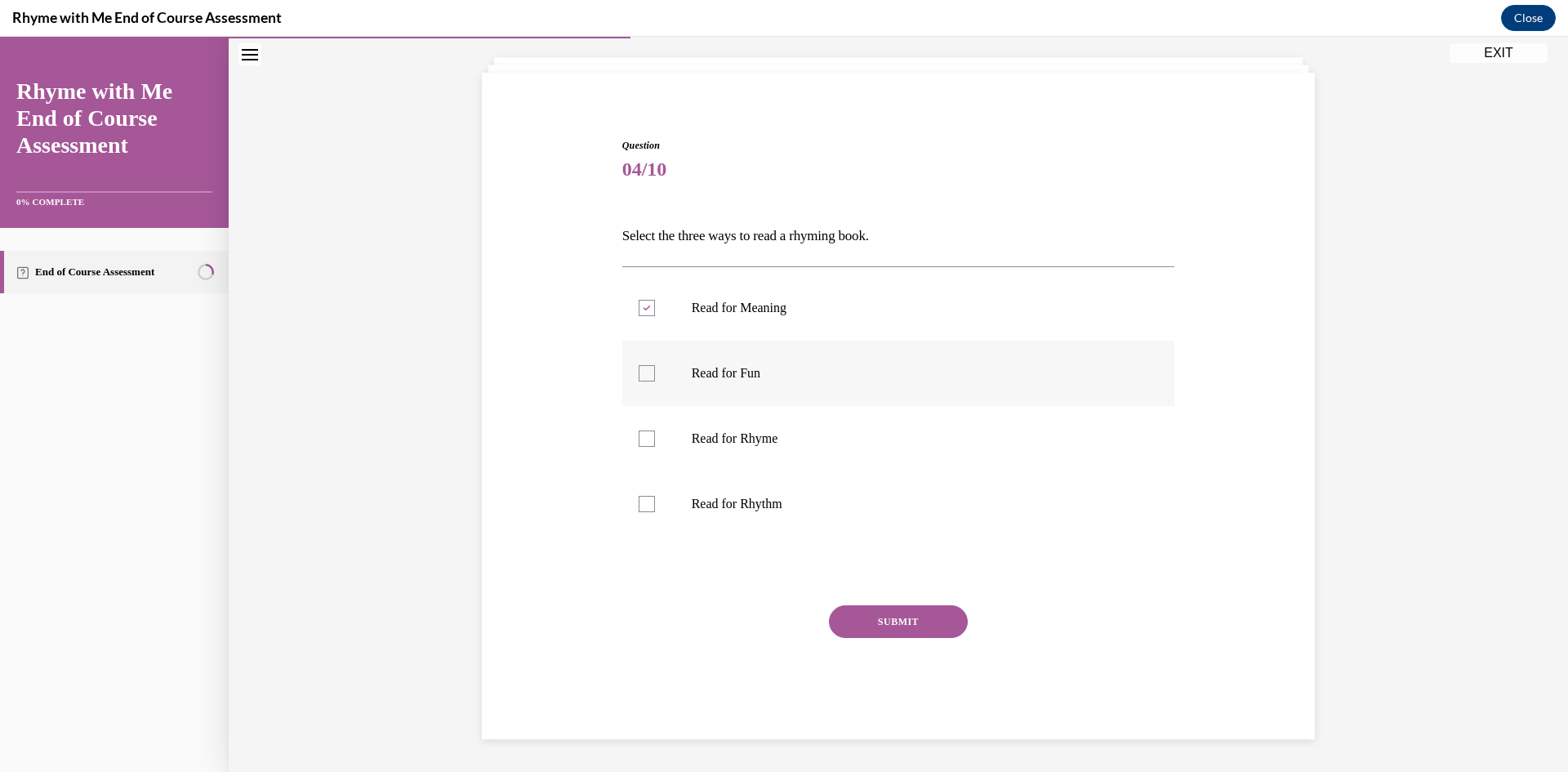
click at [767, 378] on p "Read for Fun" at bounding box center [913, 373] width 443 height 16
click at [655, 378] on input "Read for Fun" at bounding box center [646, 373] width 16 height 16
checkbox input "true"
click at [779, 458] on label "Read for Rhyme" at bounding box center [899, 438] width 553 height 66
click at [655, 446] on input "Read for Rhyme" at bounding box center [646, 438] width 16 height 16
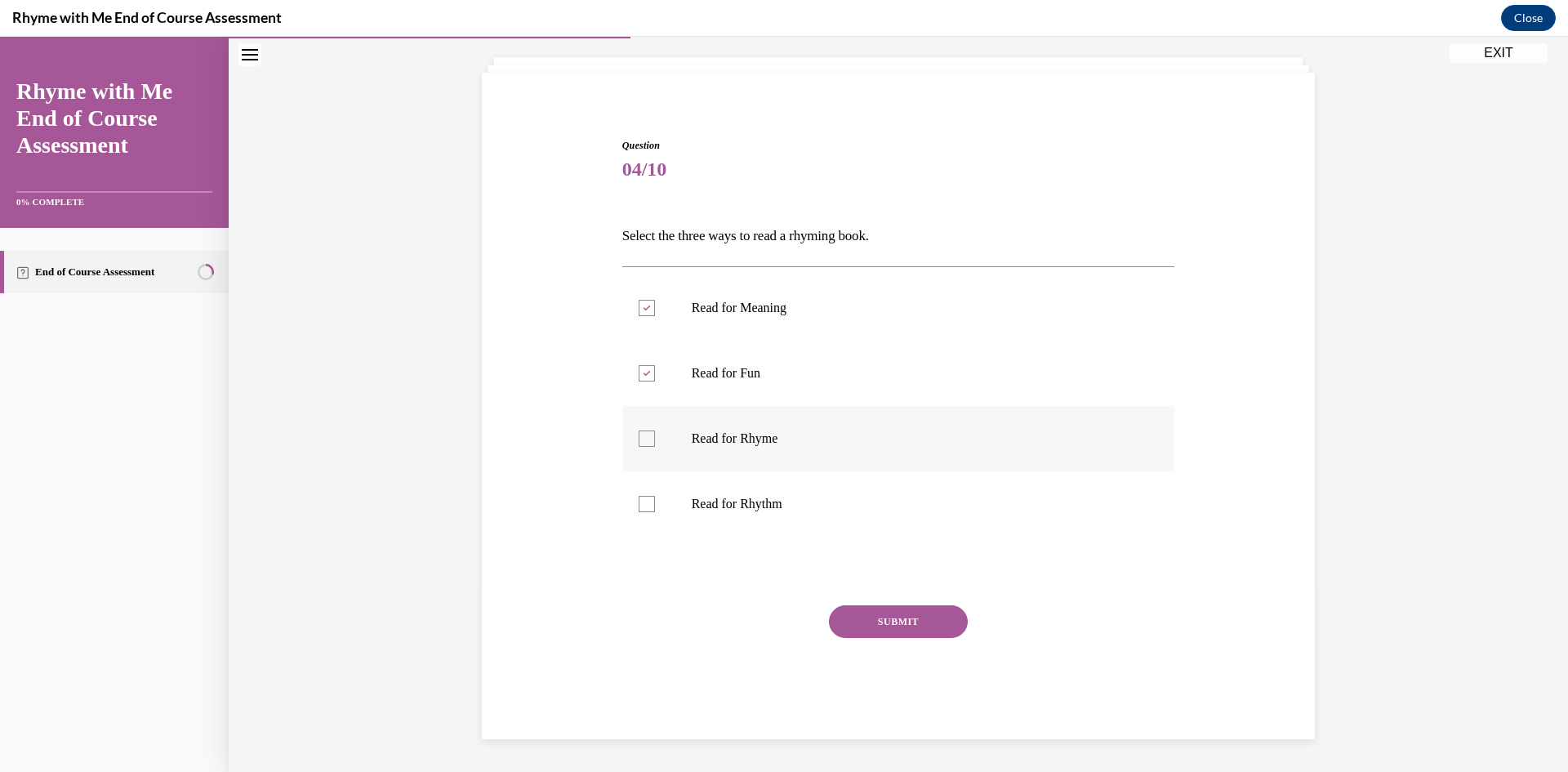
checkbox input "true"
click at [889, 616] on button "SUBMIT" at bounding box center [898, 621] width 139 height 32
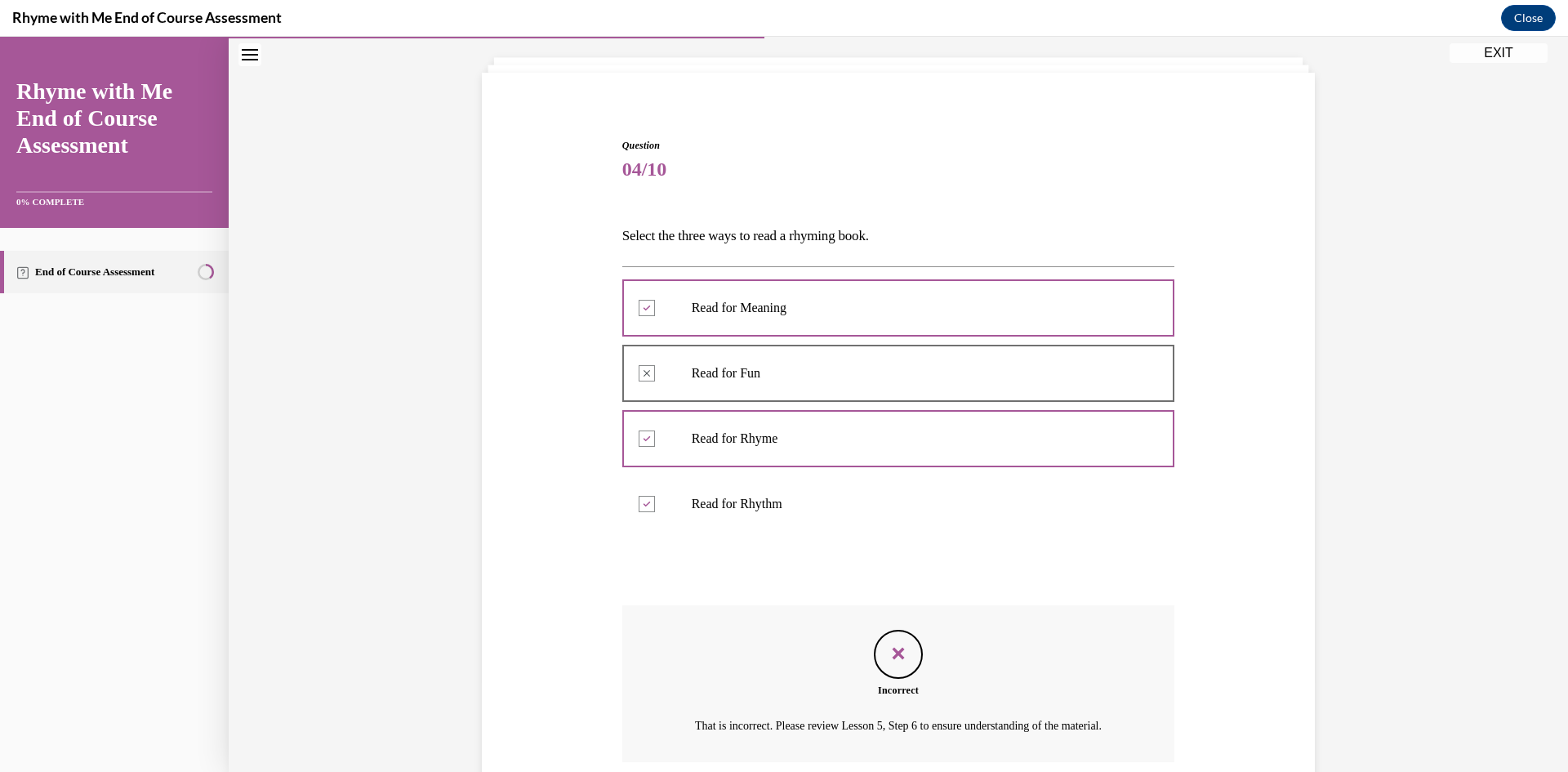
scroll to position [241, 0]
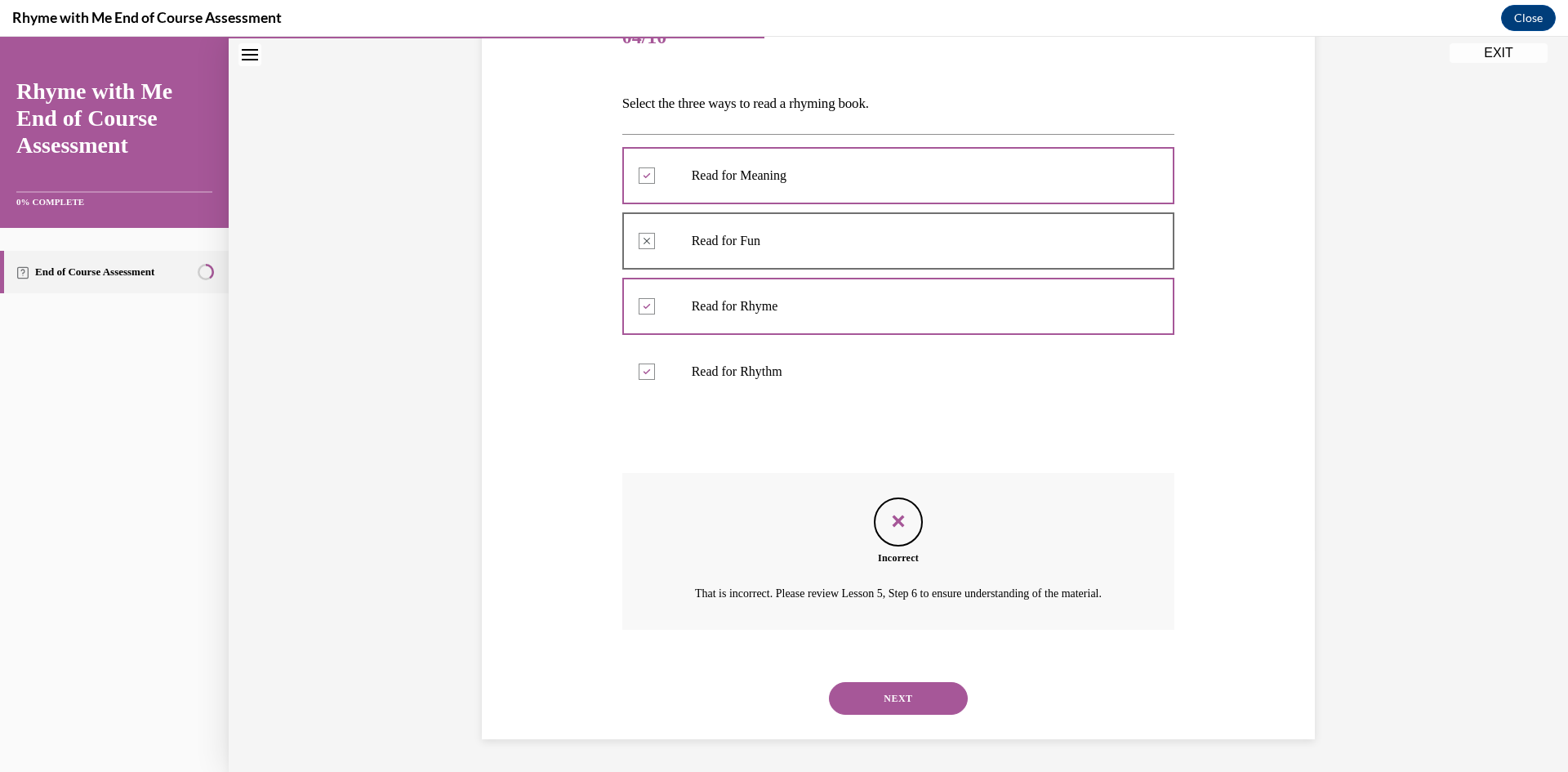
click at [903, 708] on button "NEXT" at bounding box center [898, 698] width 139 height 32
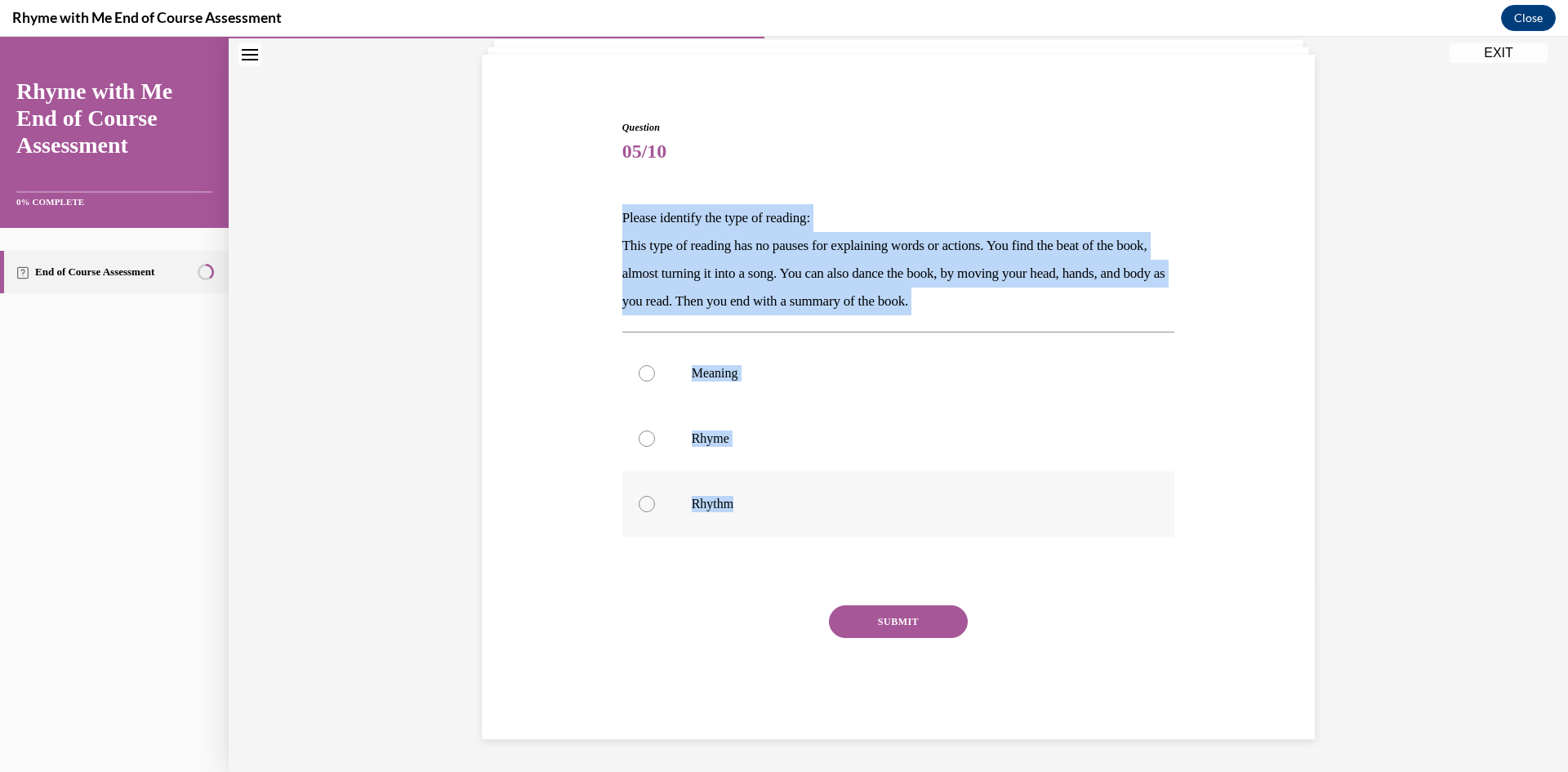
drag, startPoint x: 612, startPoint y: 214, endPoint x: 778, endPoint y: 490, distance: 322.1
click at [778, 490] on div "Question 05/10 Please identify the type of reading: This type of reading has no…" at bounding box center [899, 417] width 561 height 643
copy div "Please identify the type of reading: This type of reading has no pauses for exp…"
click at [741, 518] on label "Rhythm" at bounding box center [899, 504] width 553 height 66
click at [655, 512] on input "Rhythm" at bounding box center [646, 504] width 16 height 16
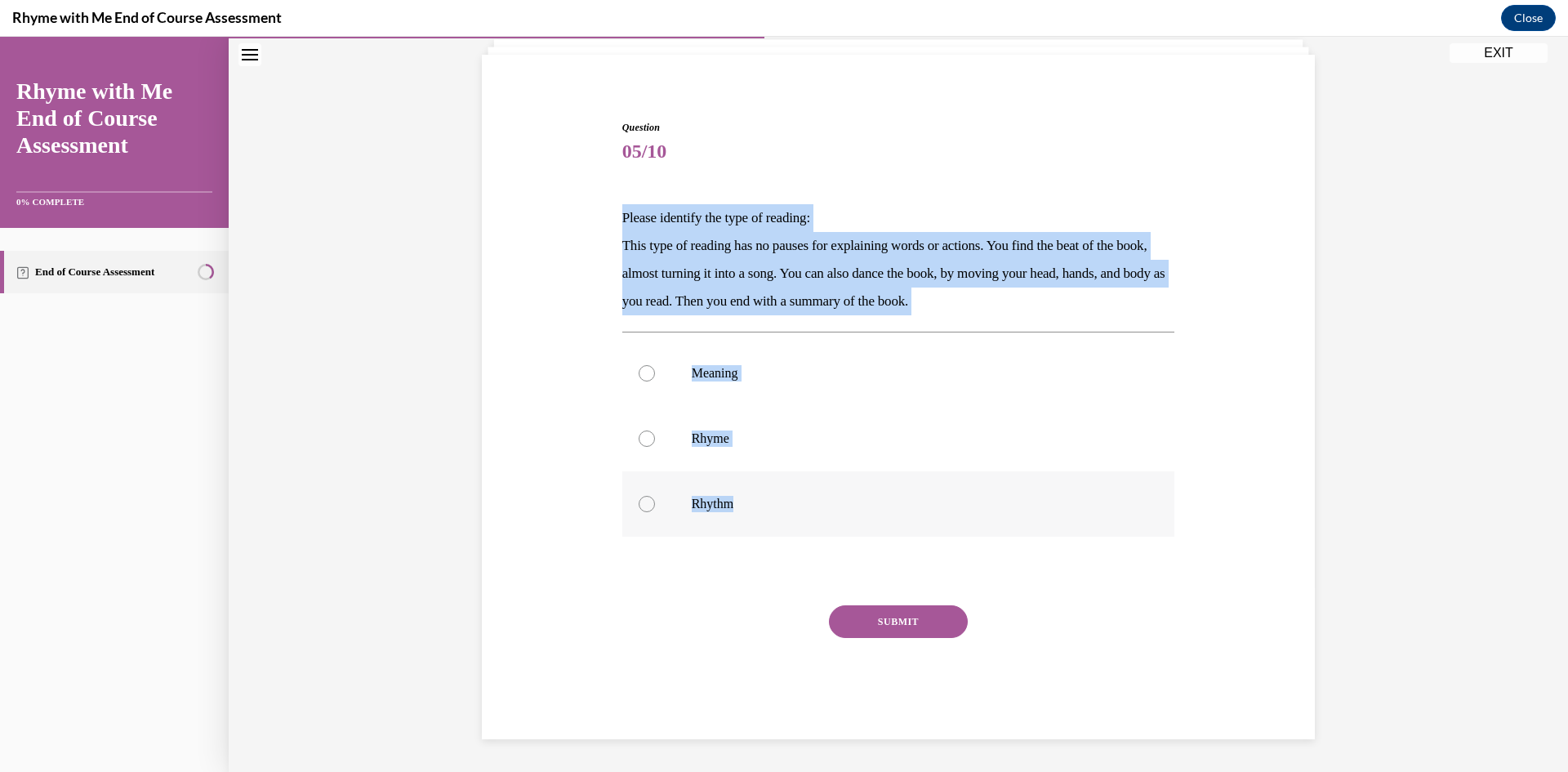
radio input "true"
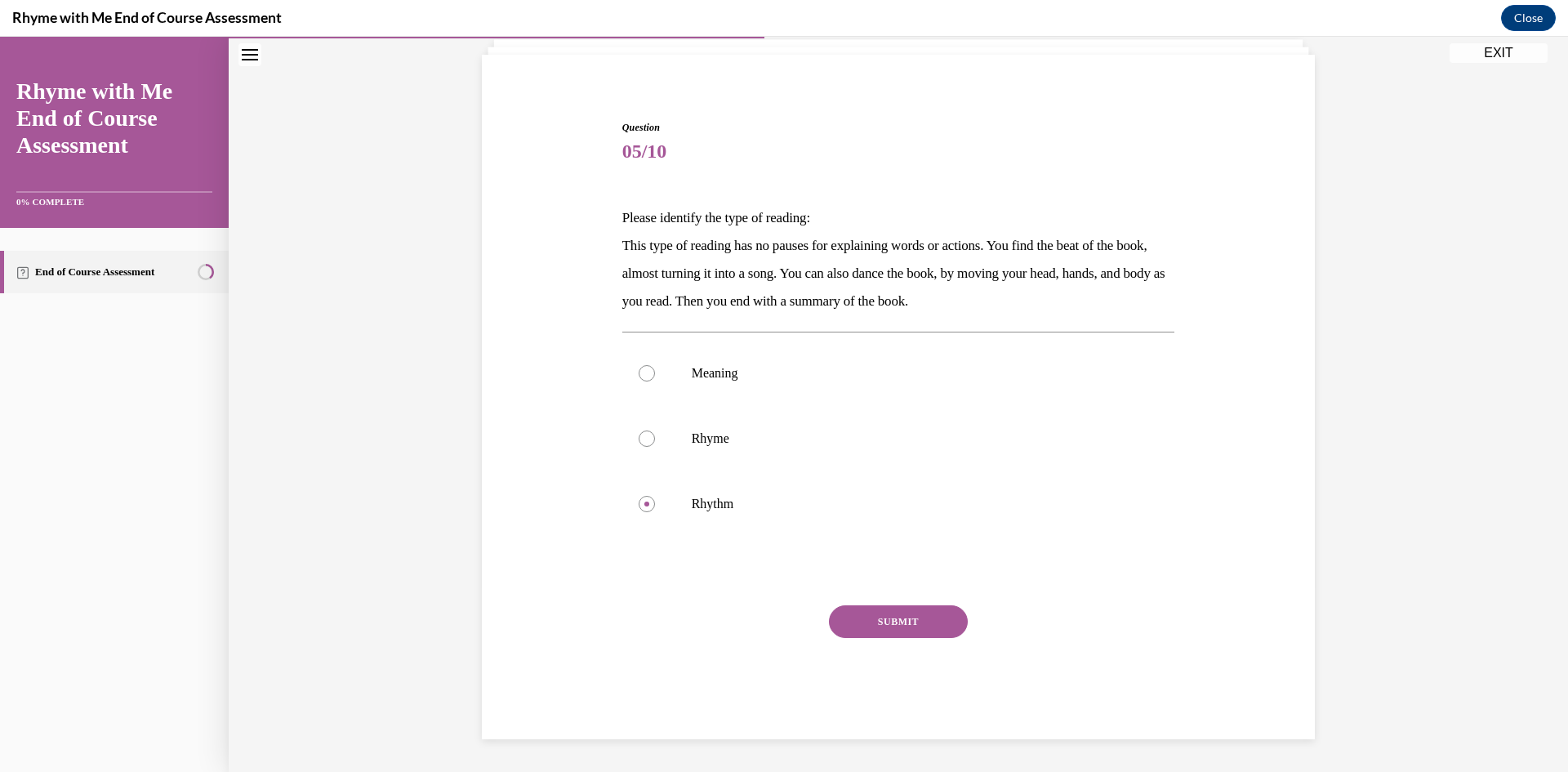
click at [880, 646] on div "SUBMIT" at bounding box center [899, 646] width 553 height 82
click at [882, 605] on button "SUBMIT" at bounding box center [898, 621] width 139 height 32
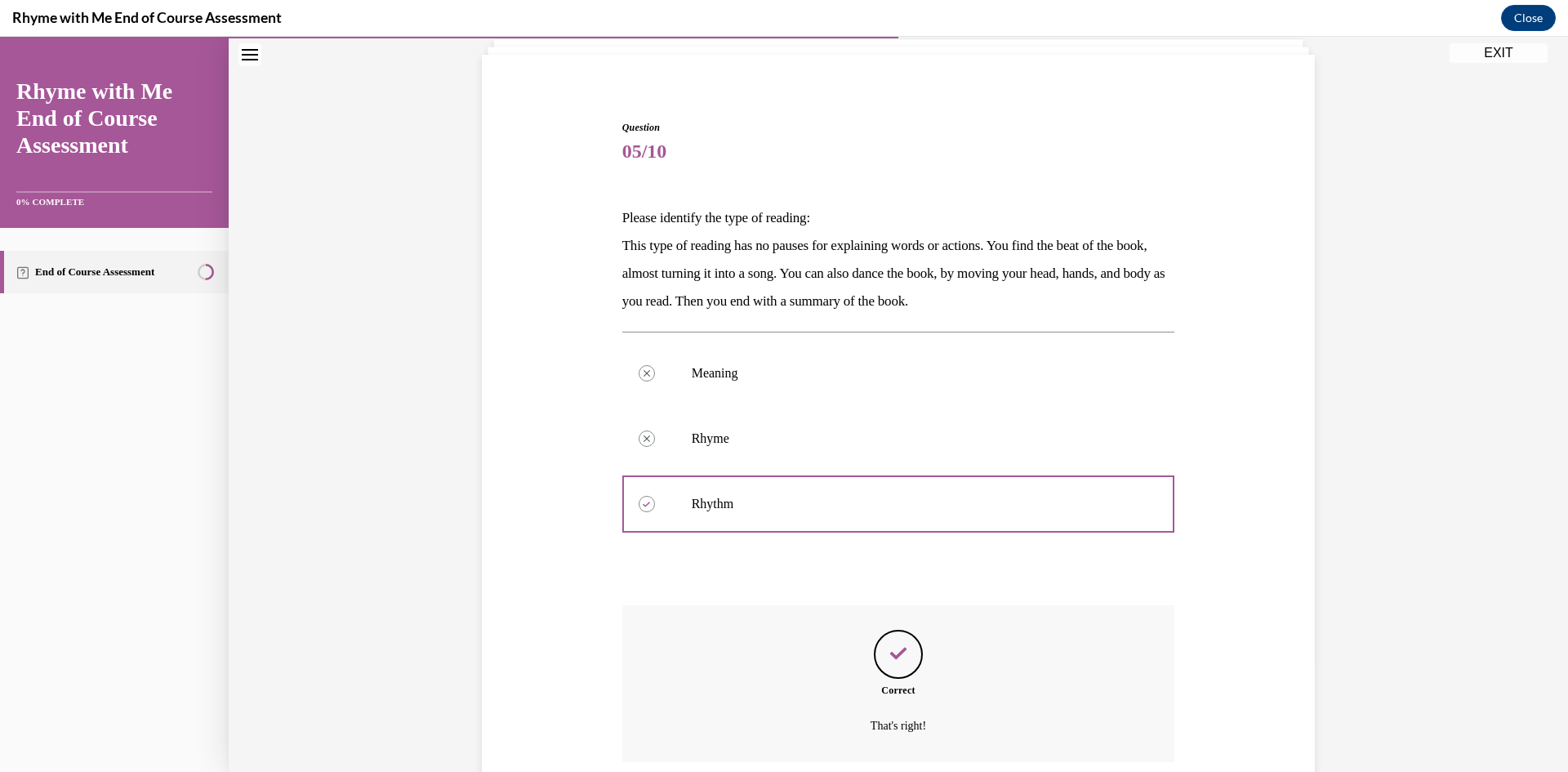
scroll to position [239, 0]
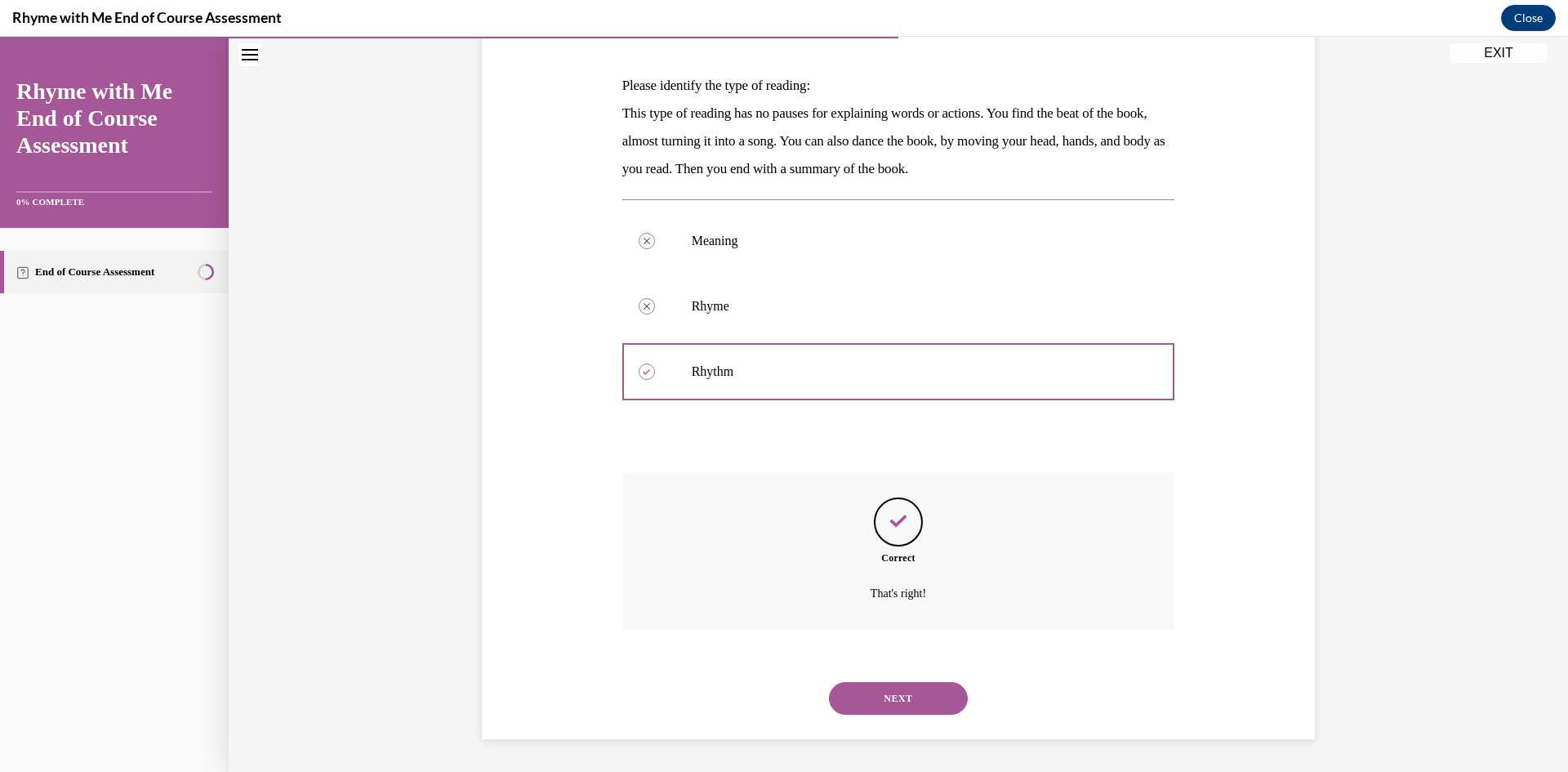
click at [889, 695] on button "NEXT" at bounding box center [898, 698] width 139 height 32
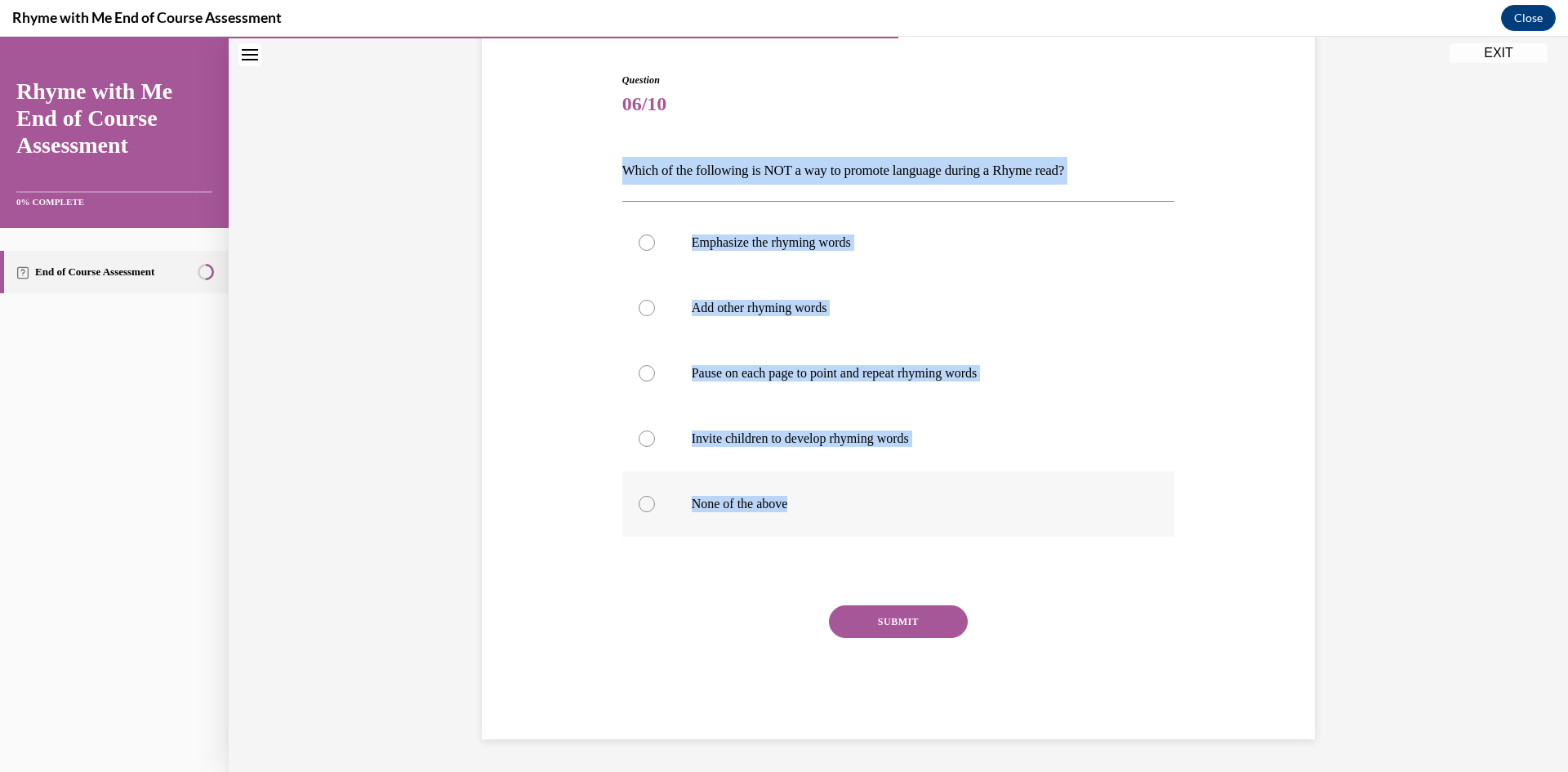
drag, startPoint x: 612, startPoint y: 161, endPoint x: 844, endPoint y: 499, distance: 410.0
click at [844, 499] on div "Question 06/10 Which of the following is NOT a way to promote language during a…" at bounding box center [899, 394] width 561 height 691
copy div "Which of the following is NOT a way to promote language during a Rhyme read? Em…"
click at [696, 521] on label "None of the above" at bounding box center [899, 504] width 553 height 66
click at [655, 512] on input "None of the above" at bounding box center [646, 504] width 16 height 16
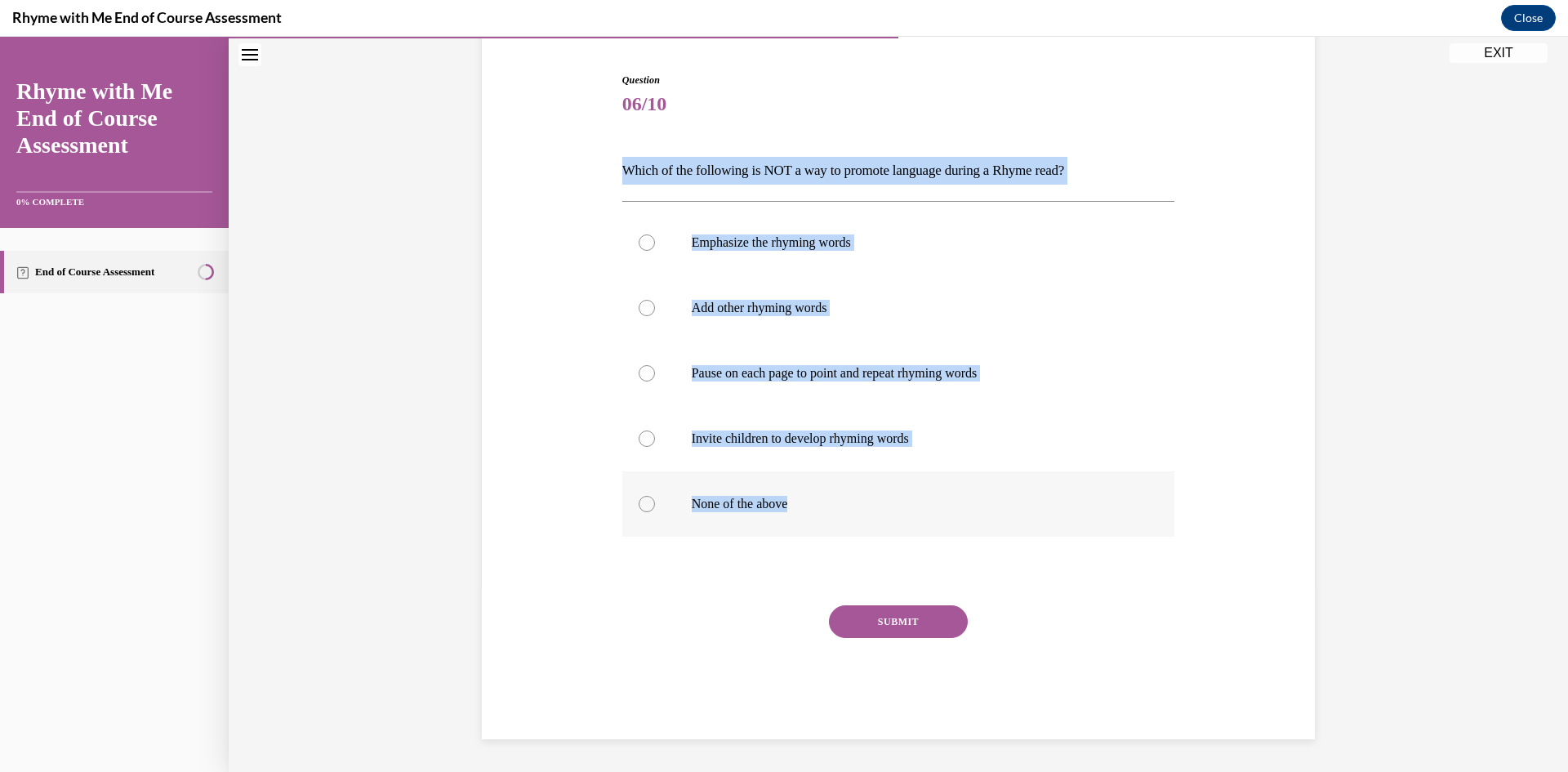
radio input "true"
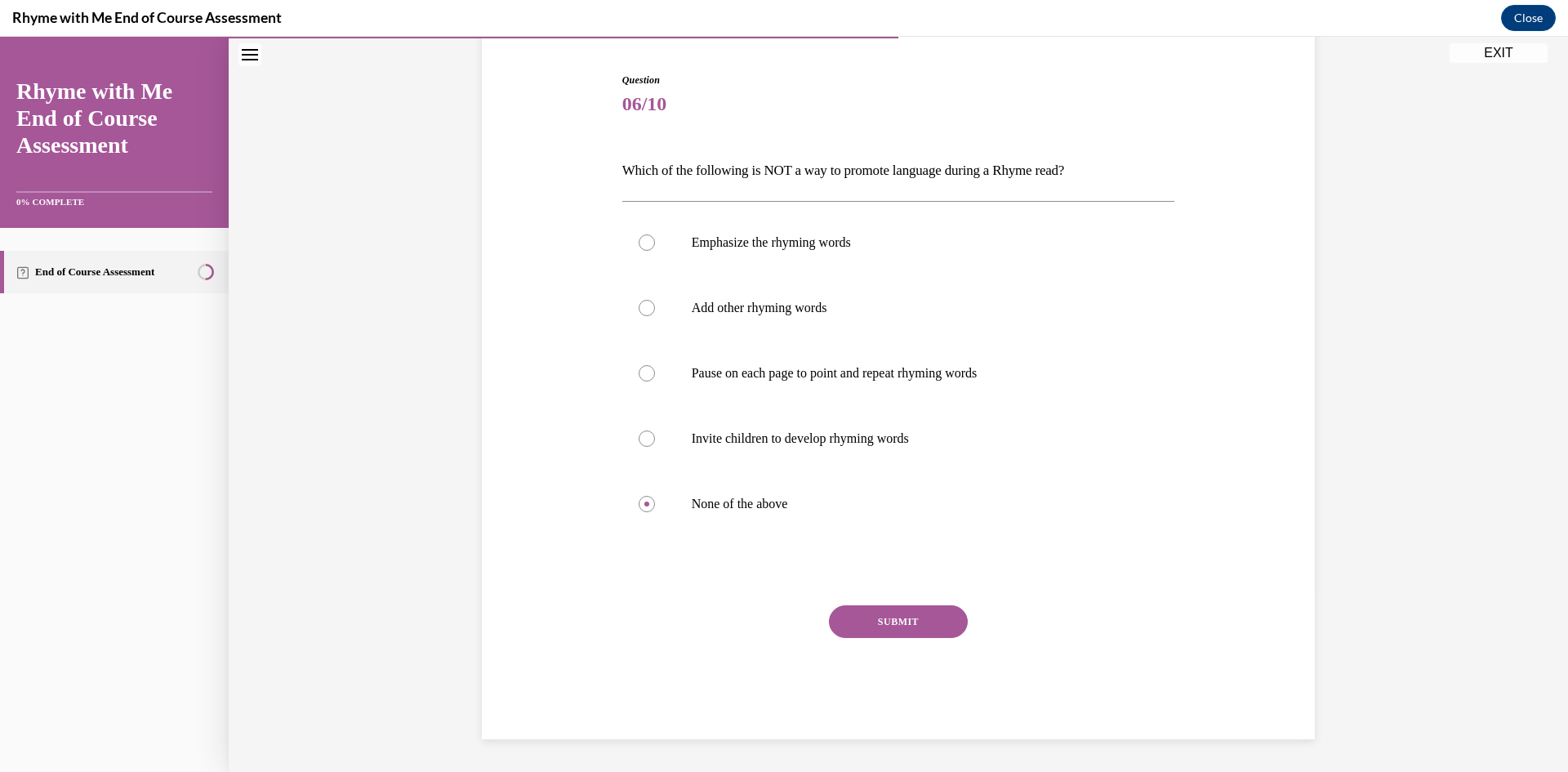
click at [888, 615] on button "SUBMIT" at bounding box center [898, 621] width 139 height 32
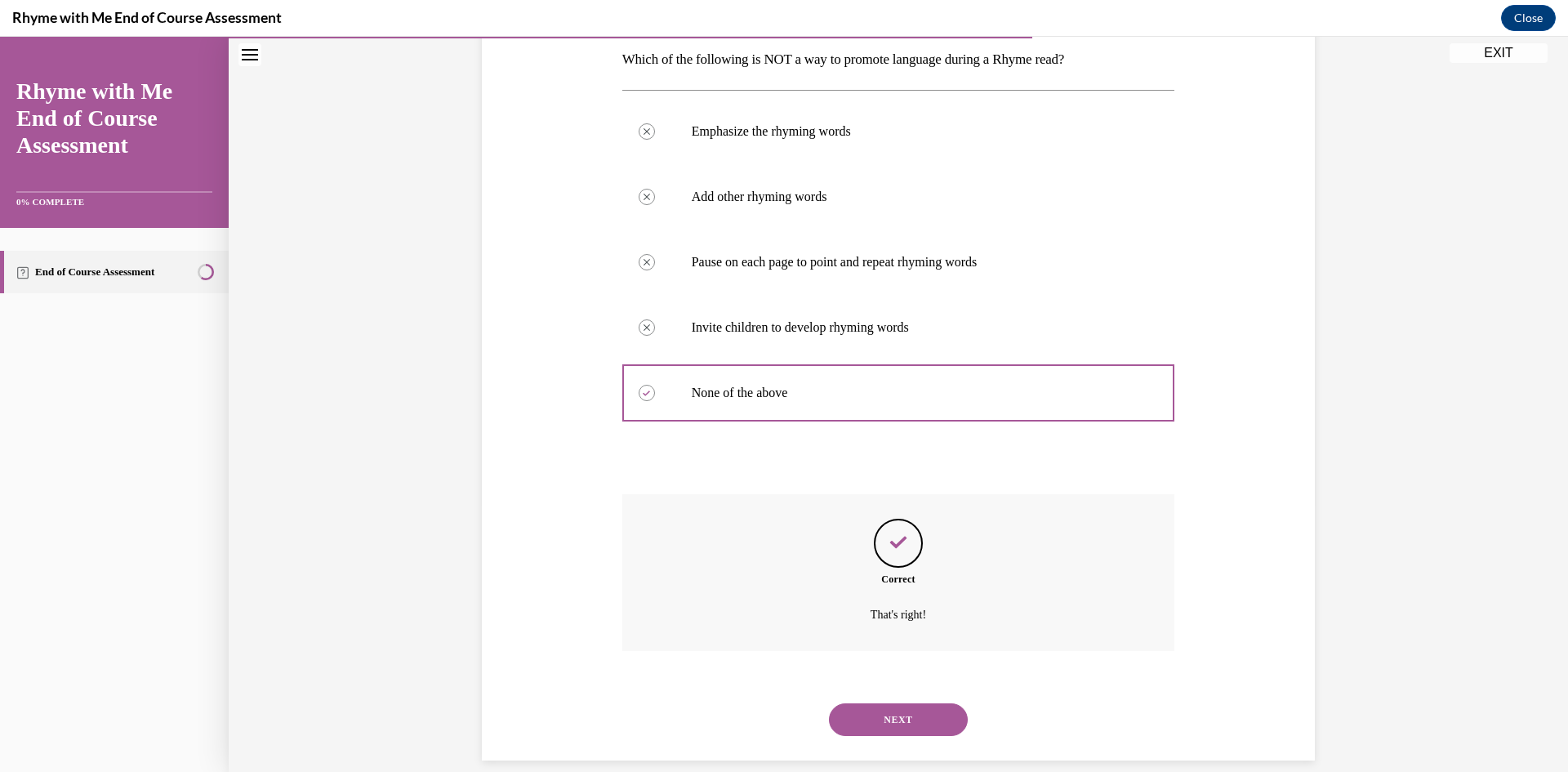
scroll to position [286, 0]
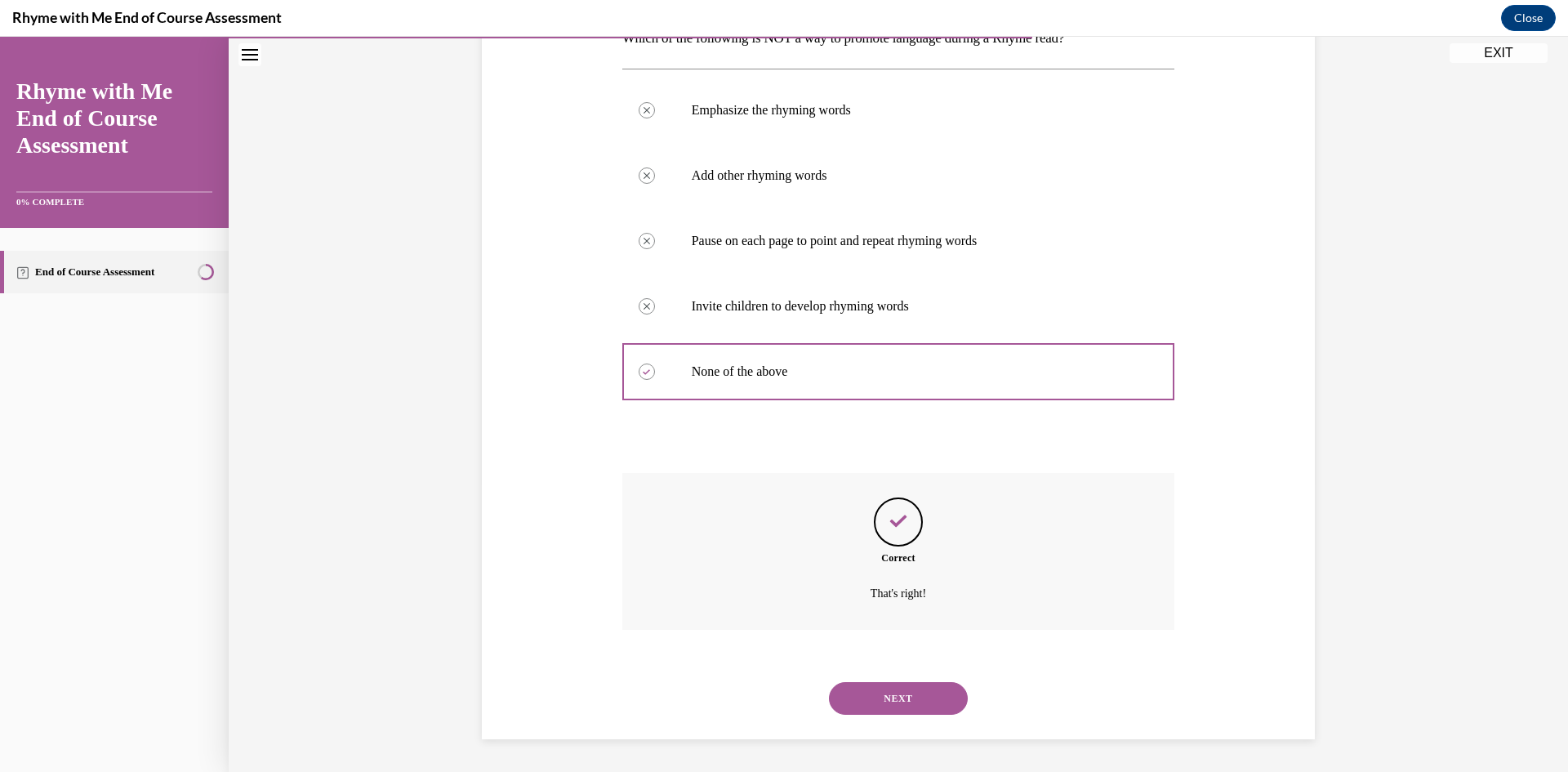
click at [883, 701] on button "NEXT" at bounding box center [898, 698] width 139 height 32
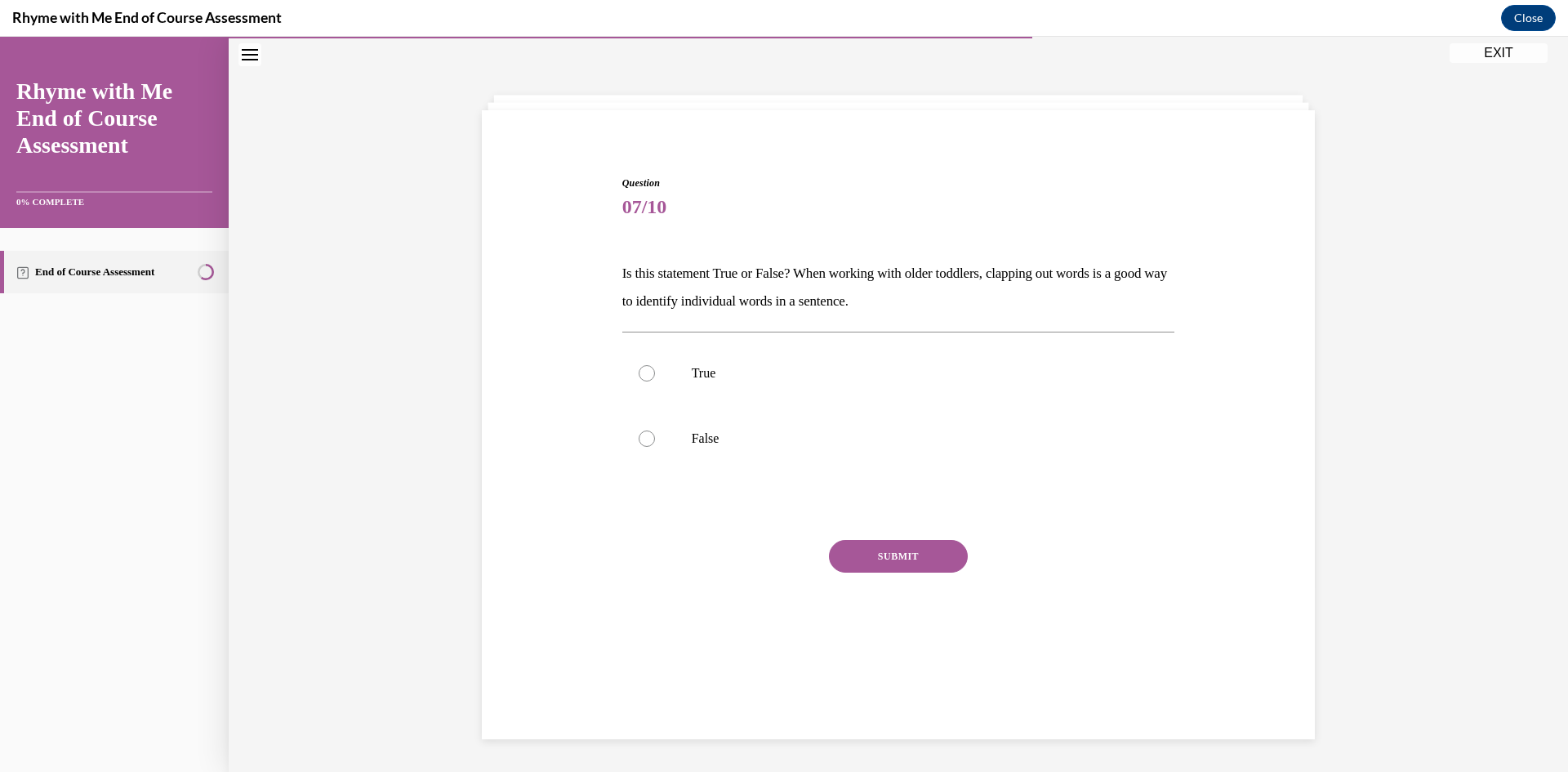
scroll to position [51, 0]
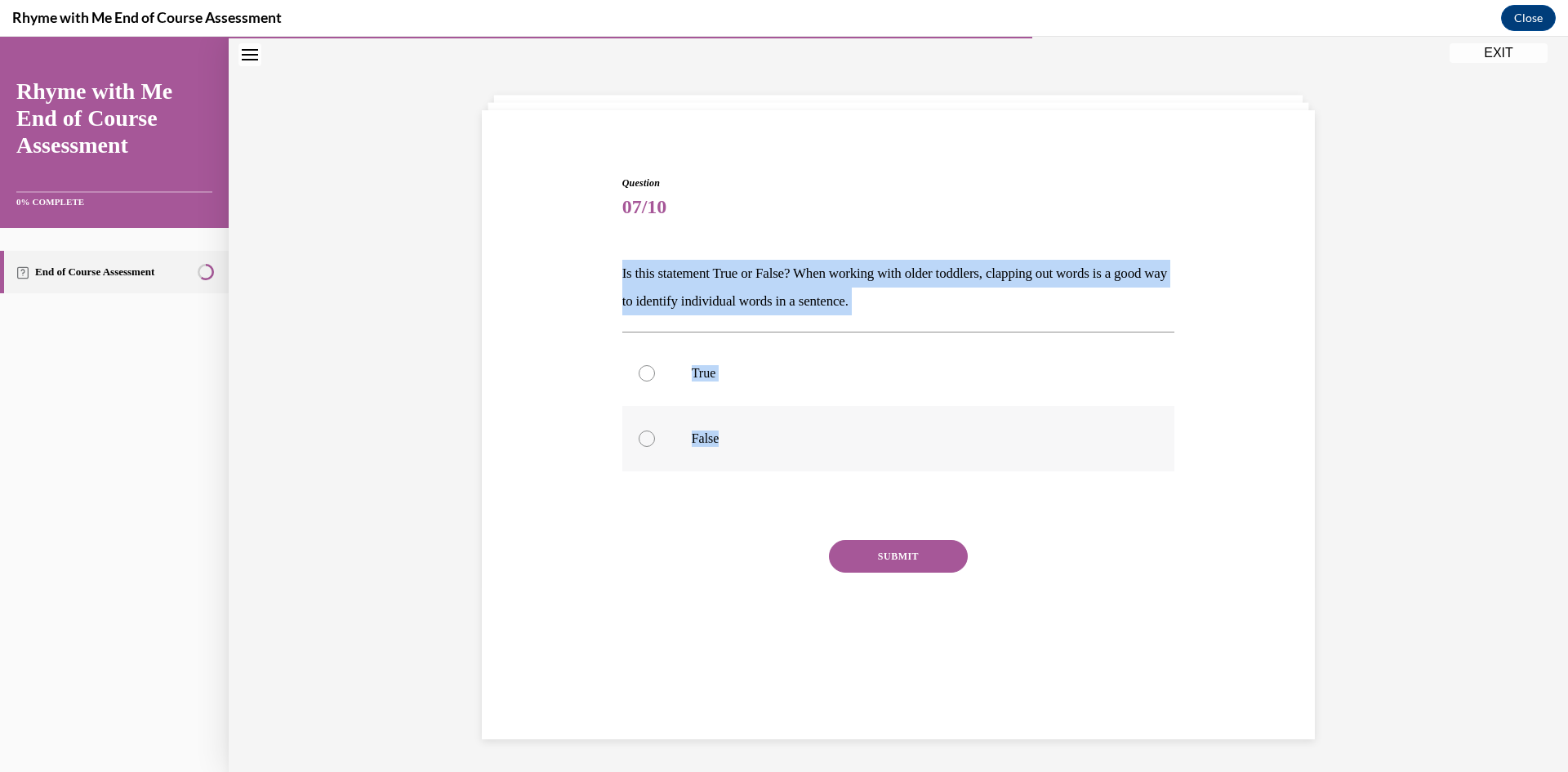
drag, startPoint x: 606, startPoint y: 277, endPoint x: 761, endPoint y: 438, distance: 223.5
click at [761, 438] on div "Question 07/10 Is this statement True or False? When working with older toddler…" at bounding box center [898, 400] width 841 height 547
copy div "Is this statement True or False? When working with older toddlers, clapping out…"
click at [734, 366] on p "True" at bounding box center [913, 373] width 443 height 16
click at [655, 366] on input "True" at bounding box center [646, 373] width 16 height 16
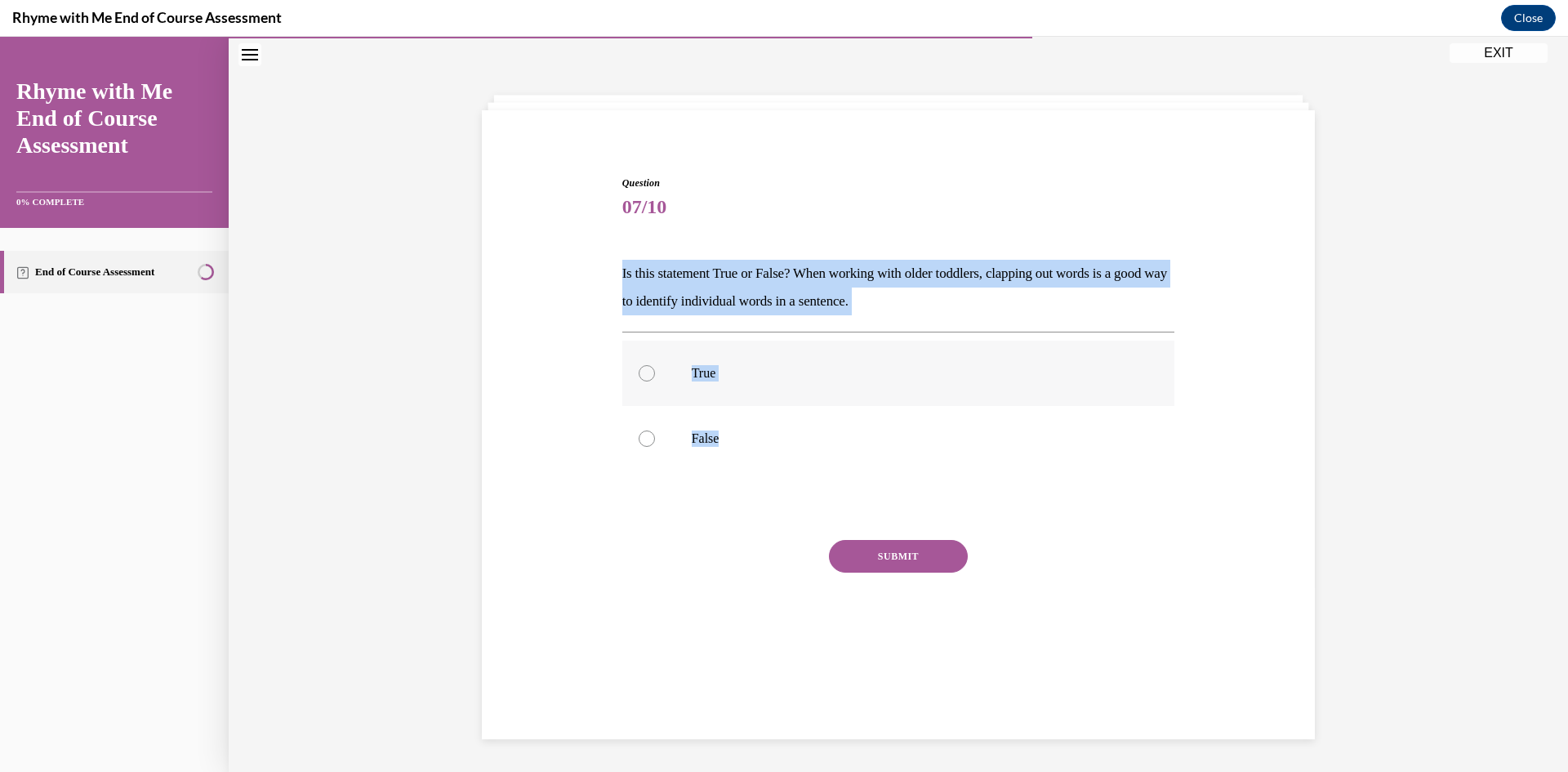
radio input "true"
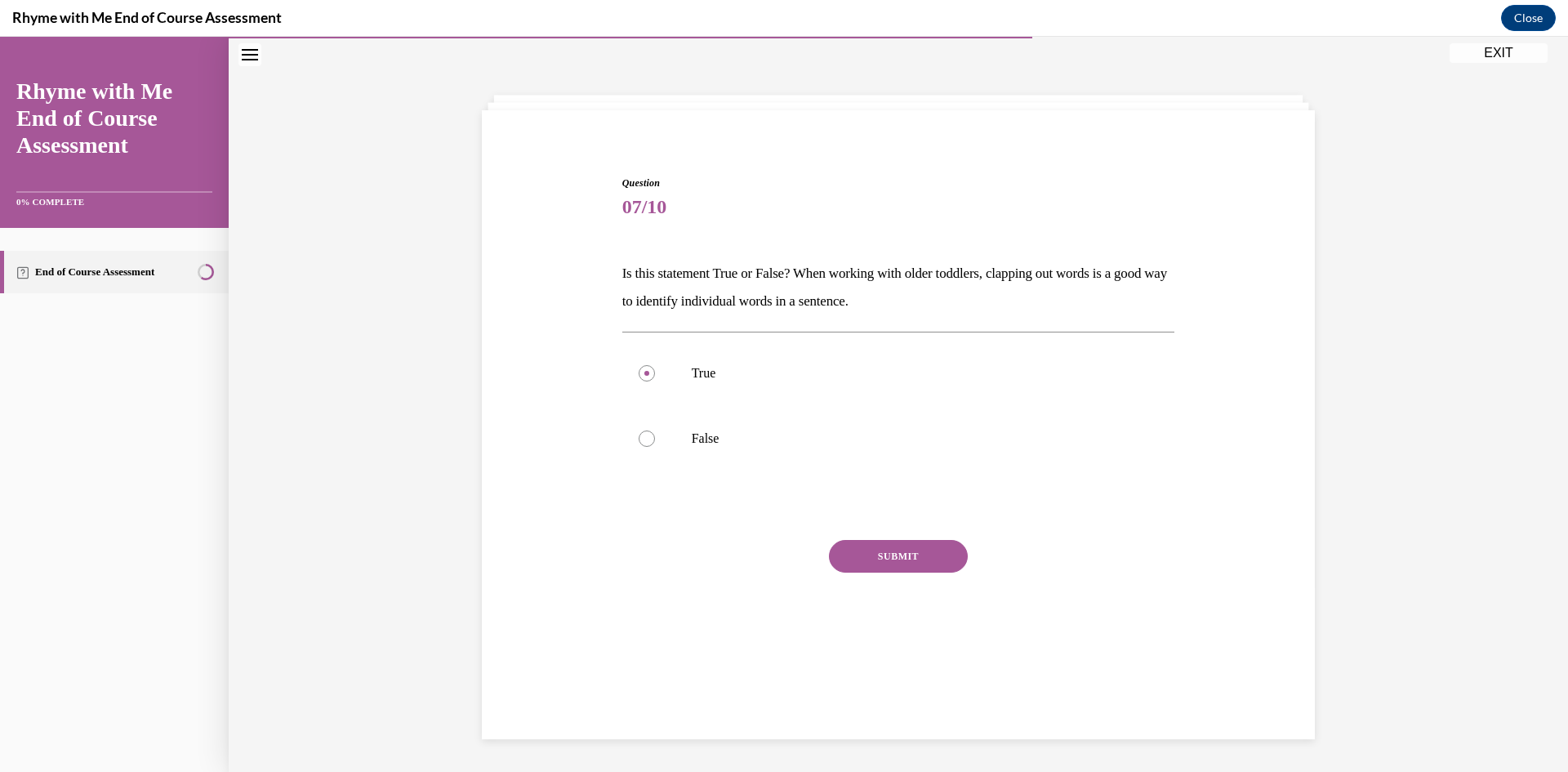
click at [844, 555] on button "SUBMIT" at bounding box center [898, 556] width 139 height 32
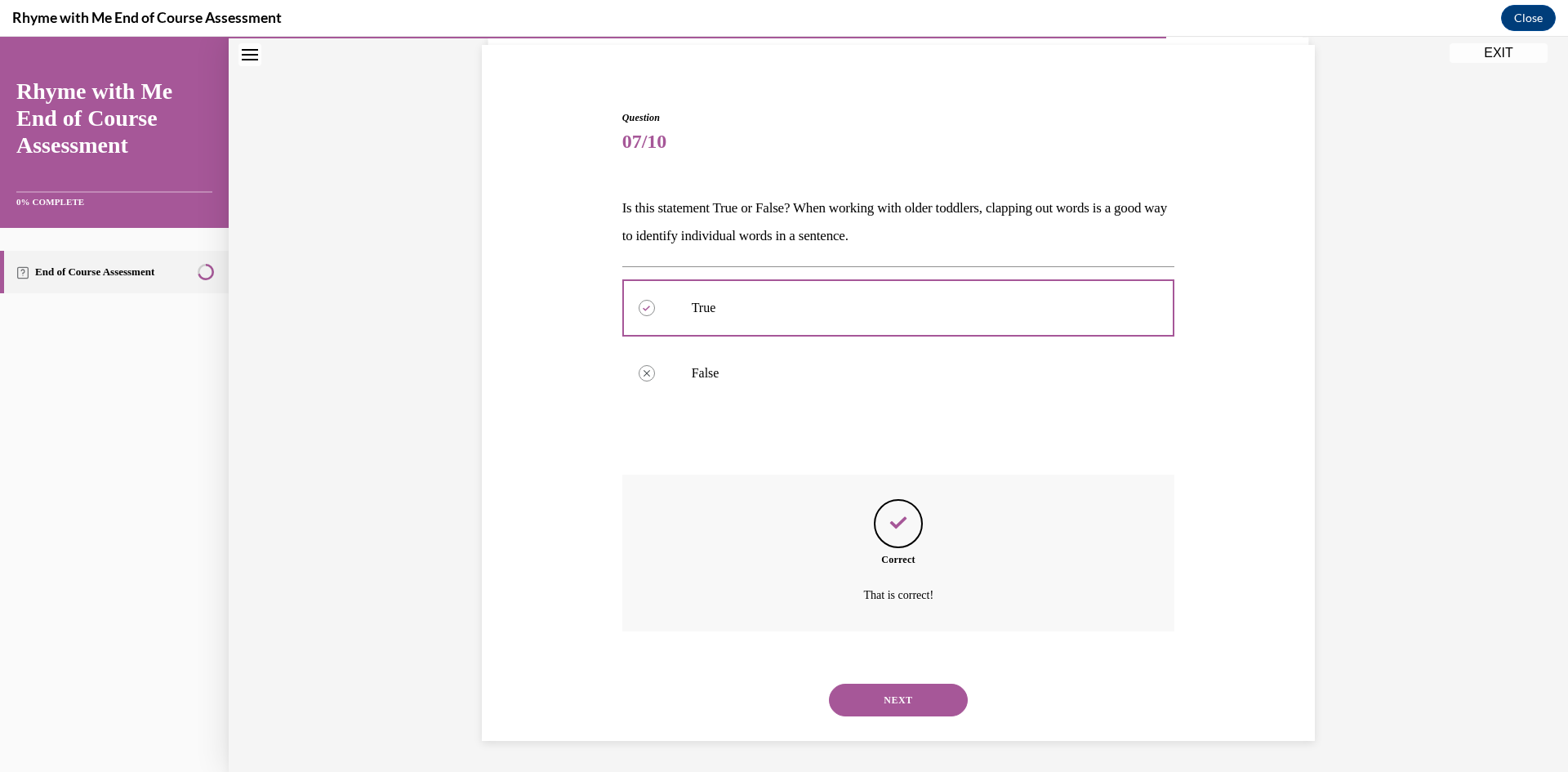
scroll to position [118, 0]
click at [880, 713] on button "NEXT" at bounding box center [898, 698] width 139 height 32
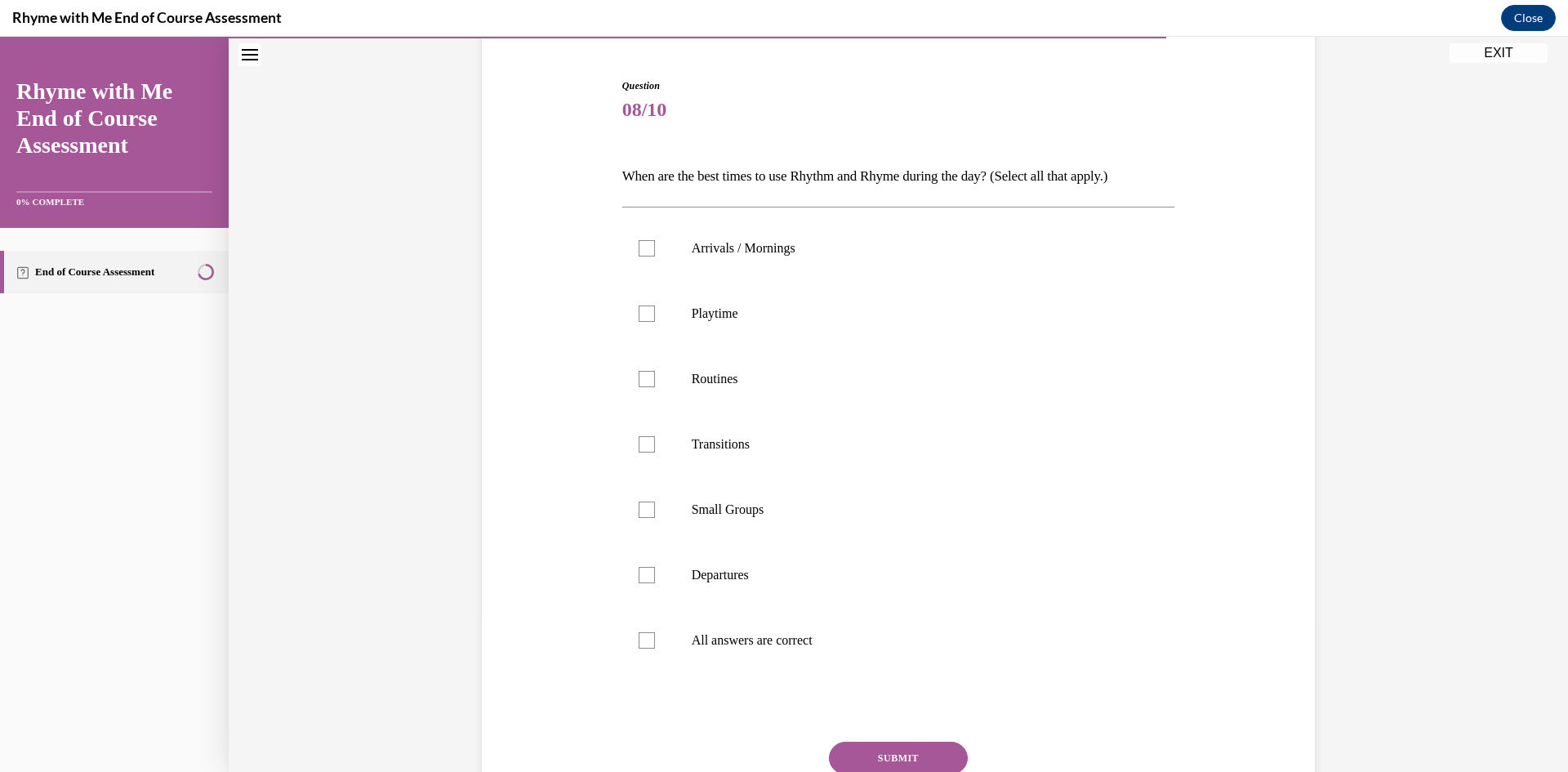
scroll to position [191, 0]
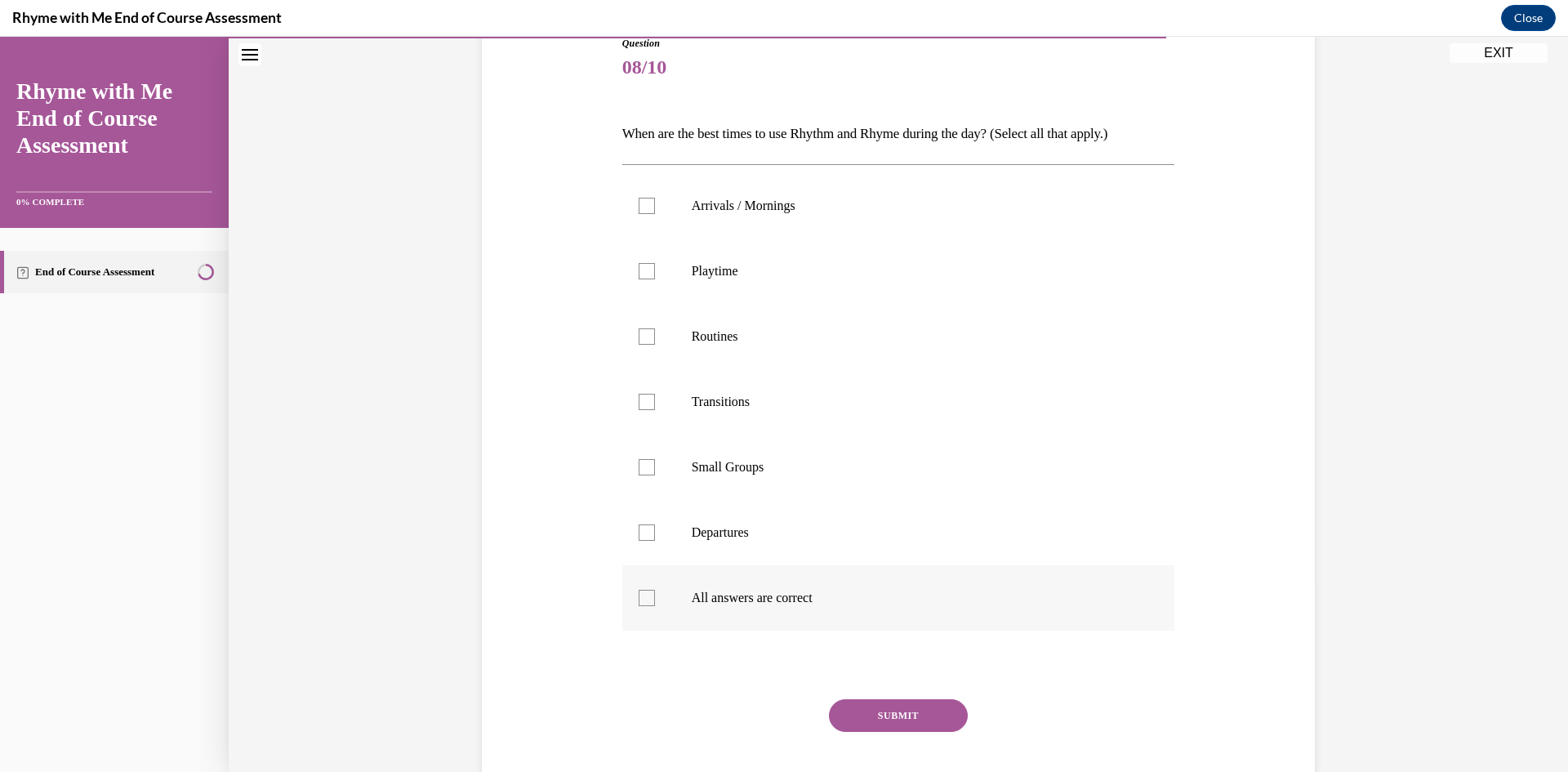
click at [1060, 573] on label "All answers are correct" at bounding box center [899, 597] width 553 height 66
click at [655, 590] on input "All answers are correct" at bounding box center [646, 597] width 16 height 16
checkbox input "true"
click at [888, 722] on button "SUBMIT" at bounding box center [898, 716] width 139 height 32
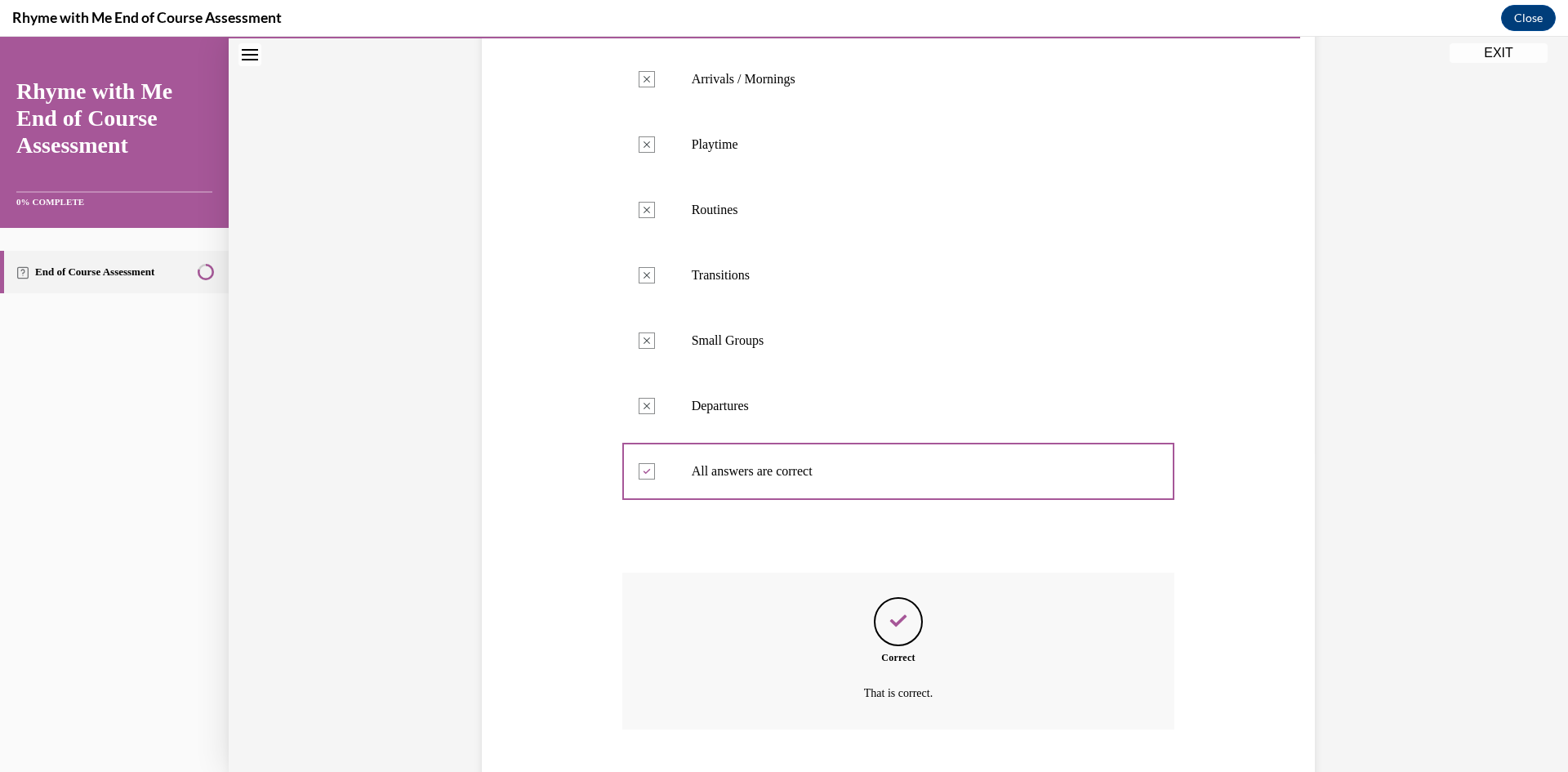
scroll to position [418, 0]
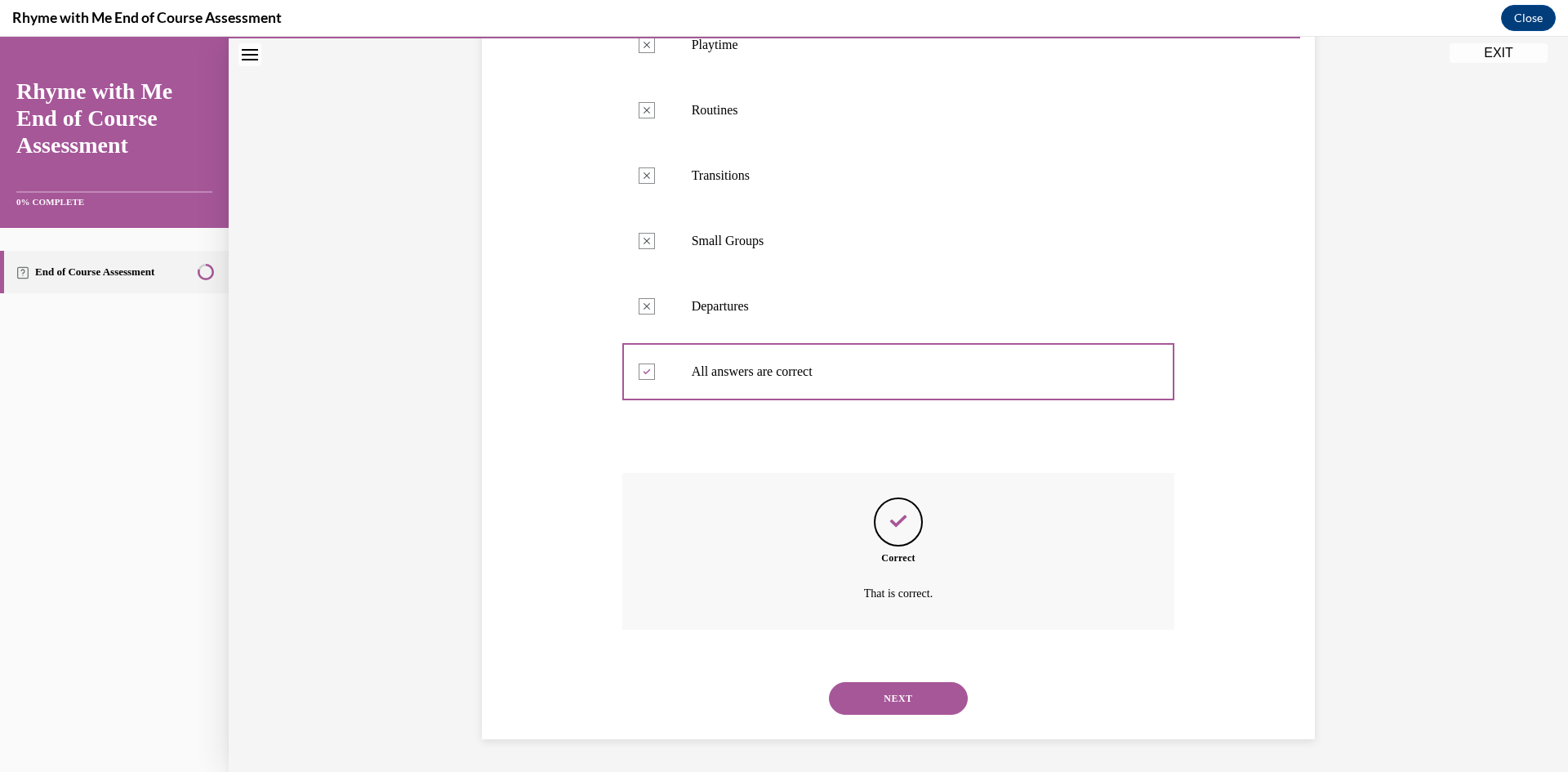
click at [896, 693] on button "NEXT" at bounding box center [898, 698] width 139 height 32
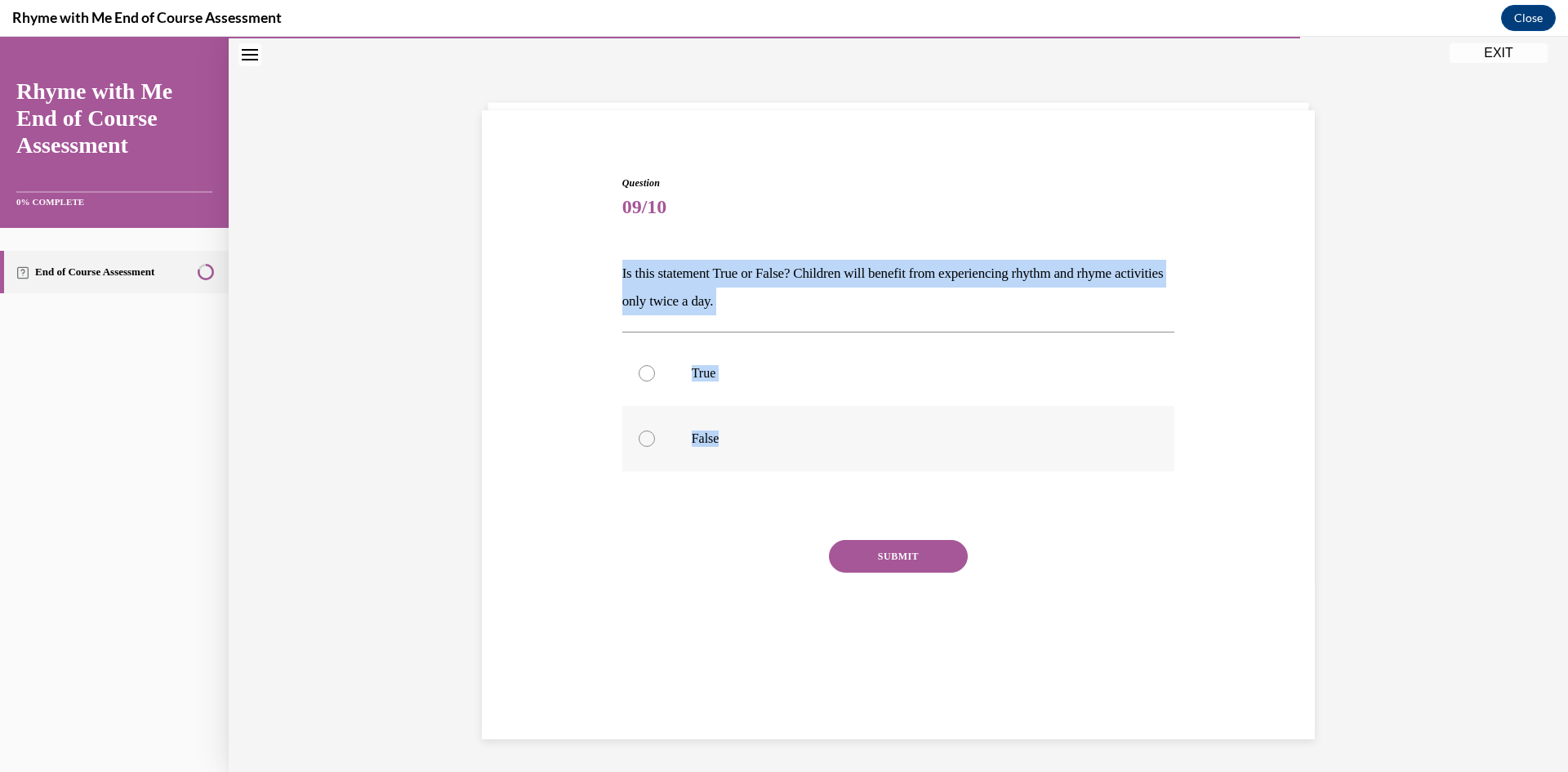
drag, startPoint x: 613, startPoint y: 264, endPoint x: 802, endPoint y: 411, distance: 239.4
click at [802, 411] on div "Question 09/10 Is this statement True or False? Children will benefit from expe…" at bounding box center [899, 412] width 561 height 523
copy div "Is this statement True or False? Children will benefit from experiencing rhythm…"
click at [758, 434] on p "False" at bounding box center [913, 438] width 443 height 16
click at [655, 434] on input "False" at bounding box center [646, 438] width 16 height 16
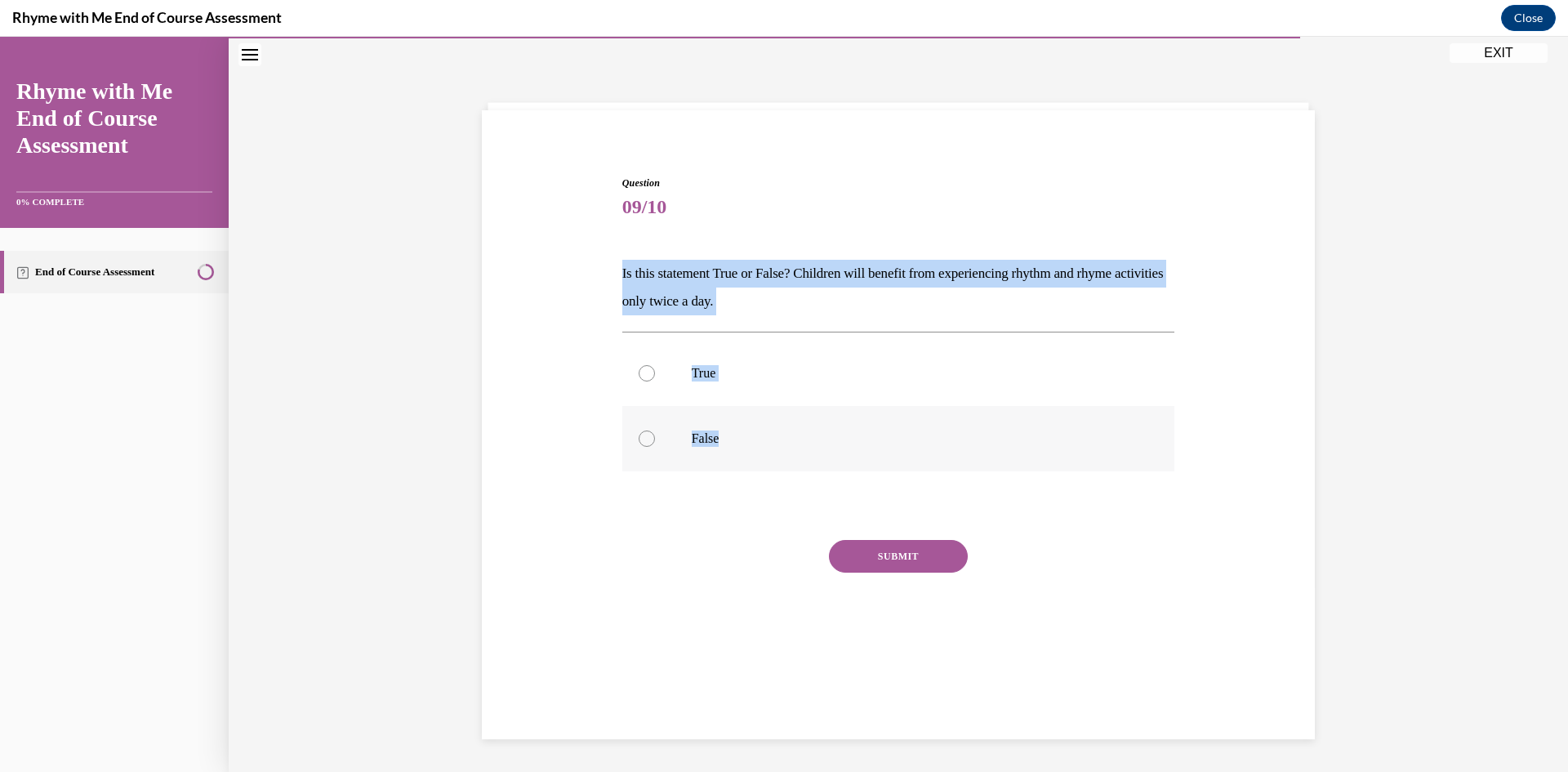
radio input "true"
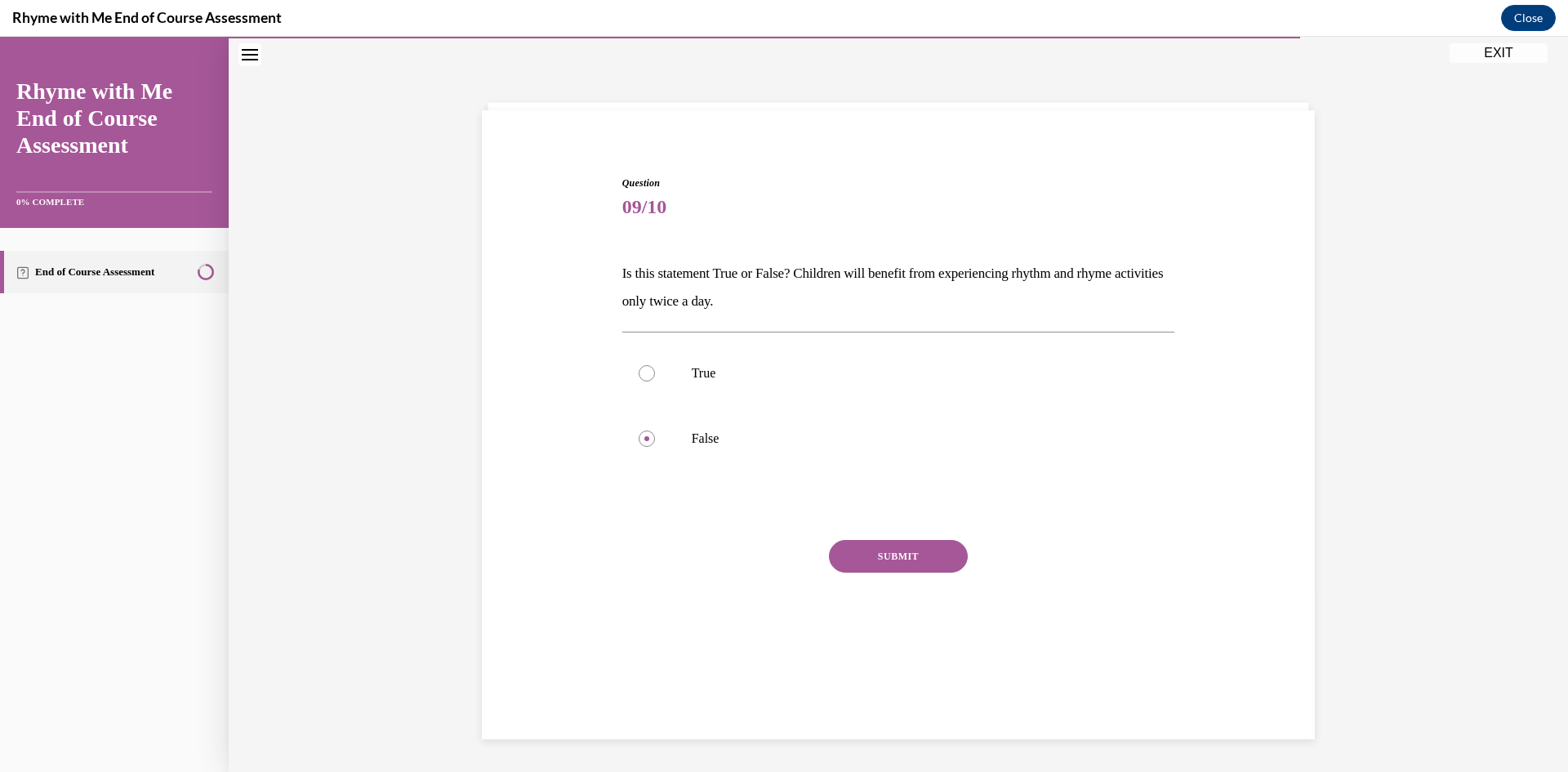
click at [906, 553] on button "SUBMIT" at bounding box center [898, 556] width 139 height 32
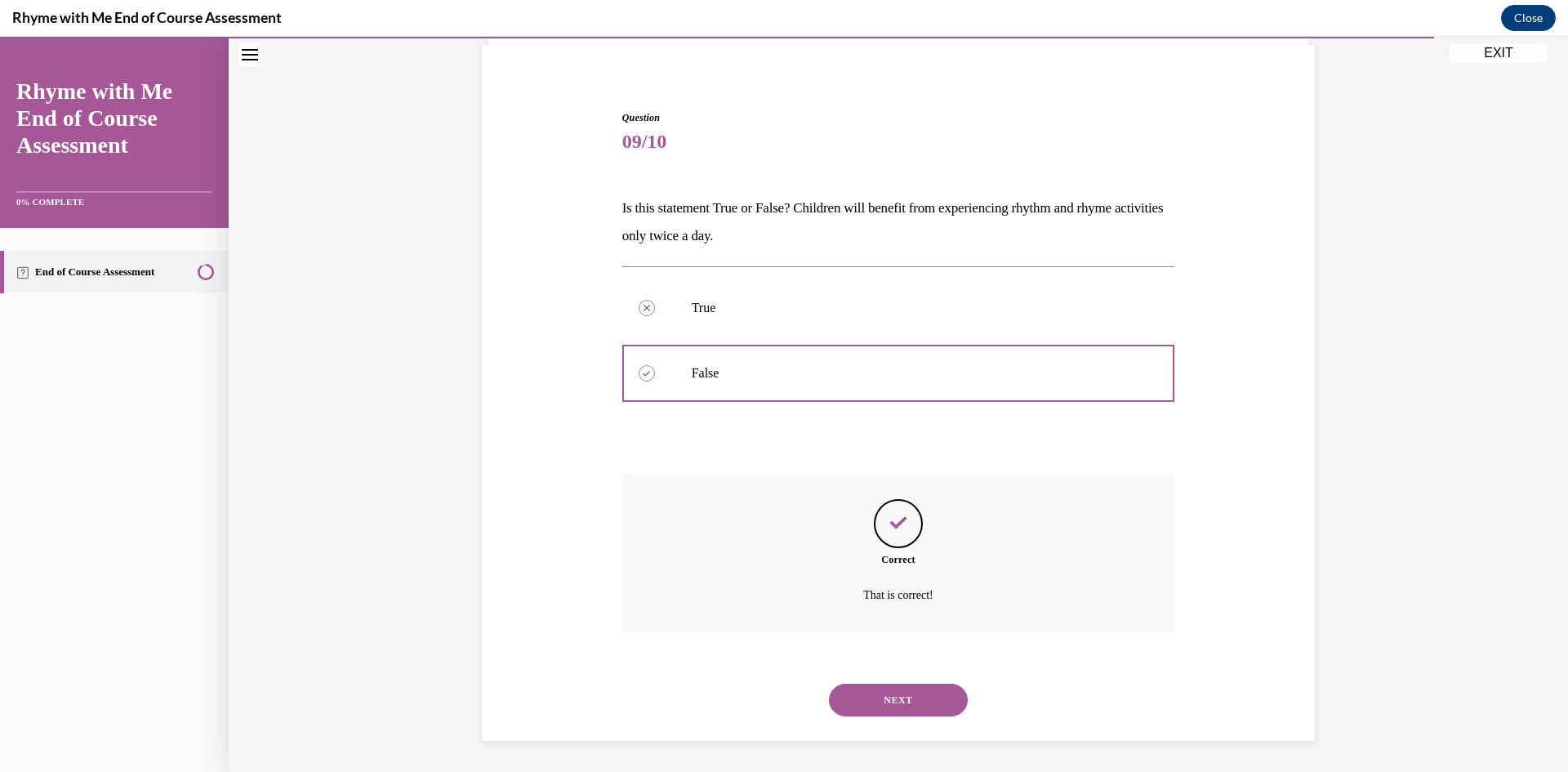
scroll to position [118, 0]
click at [891, 694] on button "NEXT" at bounding box center [898, 698] width 139 height 32
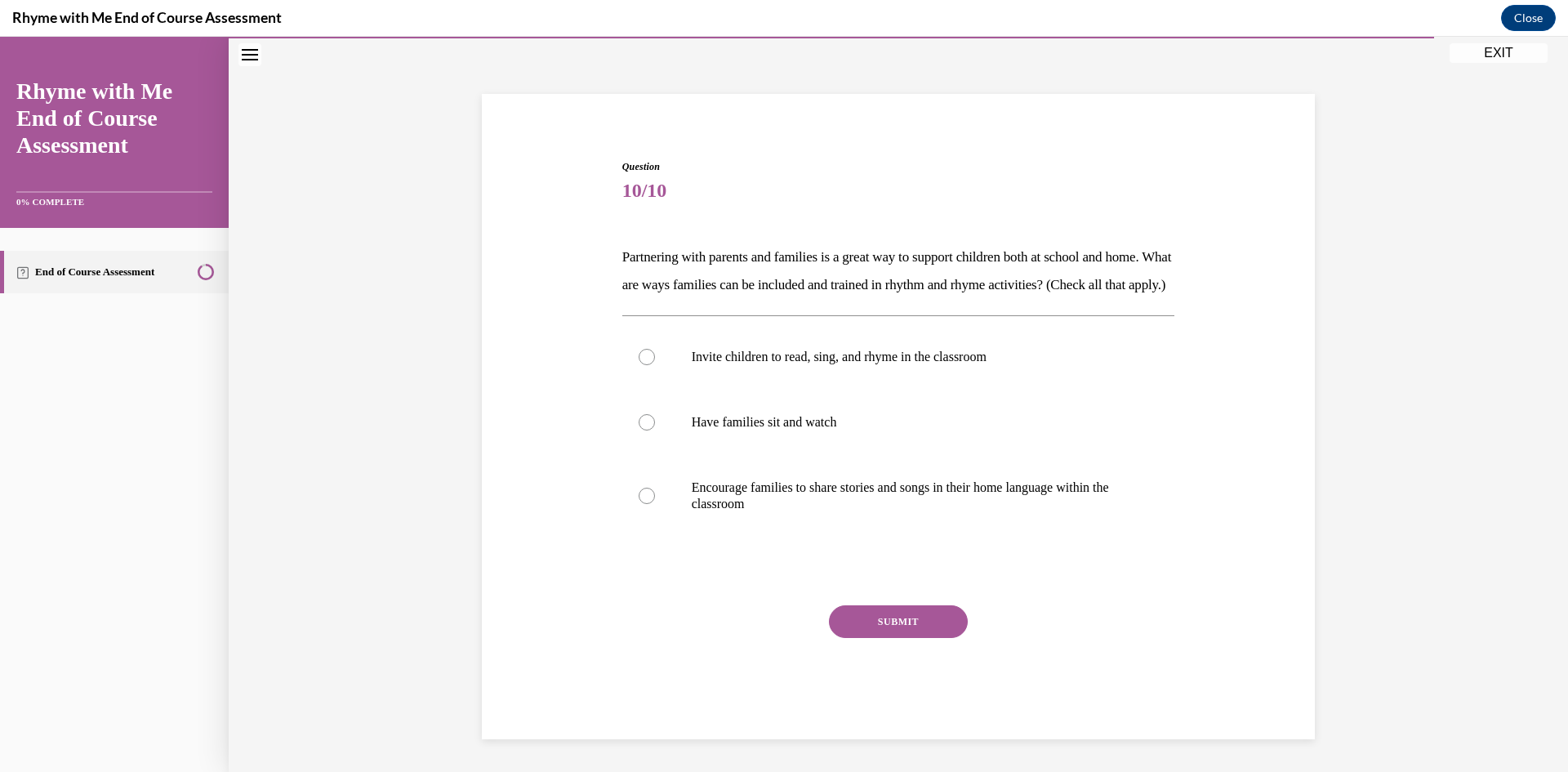
scroll to position [63, 0]
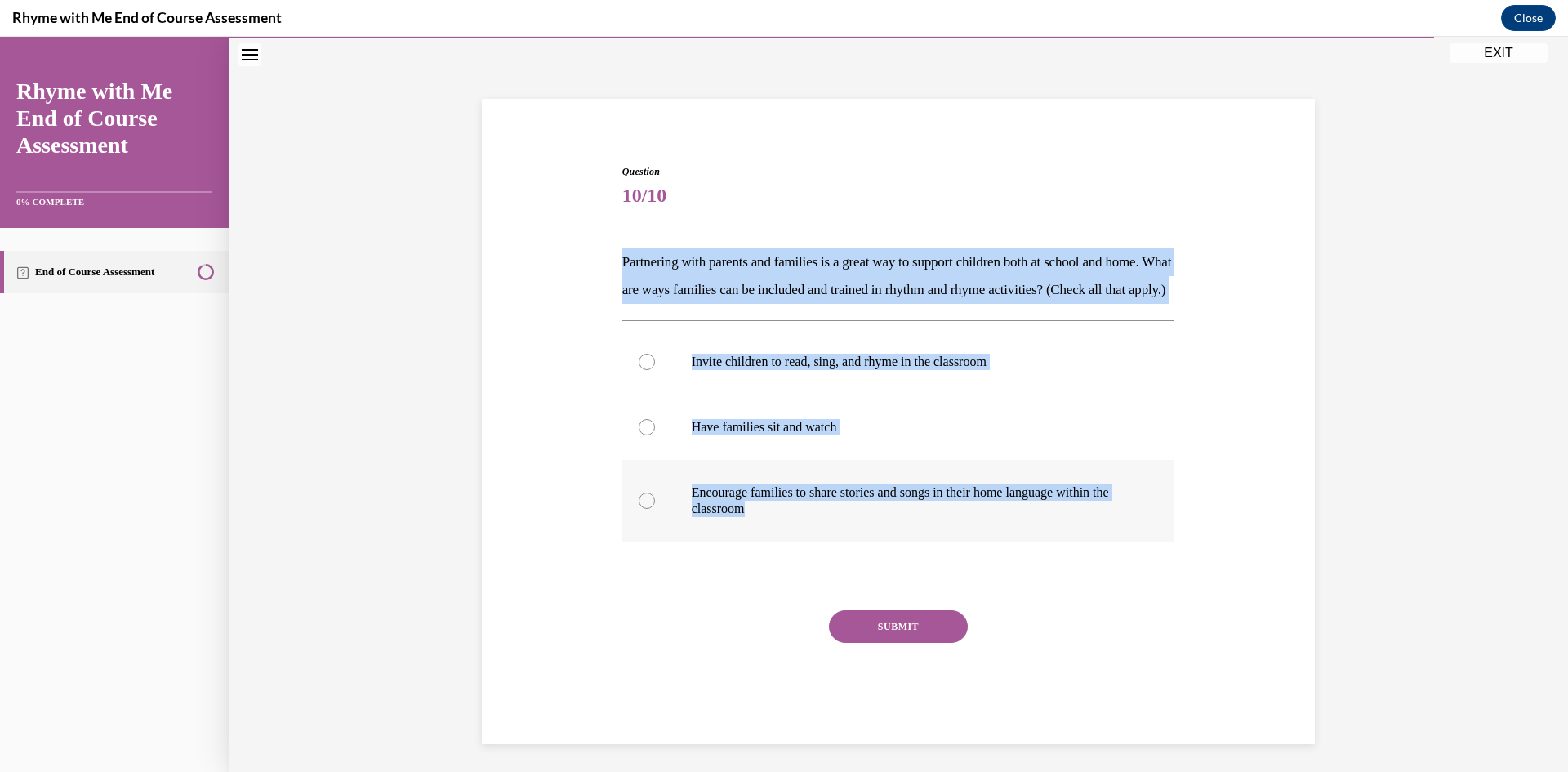
drag, startPoint x: 616, startPoint y: 220, endPoint x: 978, endPoint y: 539, distance: 482.5
click at [978, 539] on div "Question 10/10 Partnering with parents and families is a great way to support c…" at bounding box center [899, 454] width 553 height 580
copy div "Partnering with parents and families is a great way to support children both at…"
click at [738, 370] on label "Invite children to read, sing, and rhyme in the classroom" at bounding box center [899, 361] width 553 height 66
click at [655, 370] on input "Invite children to read, sing, and rhyme in the classroom" at bounding box center [646, 361] width 16 height 16
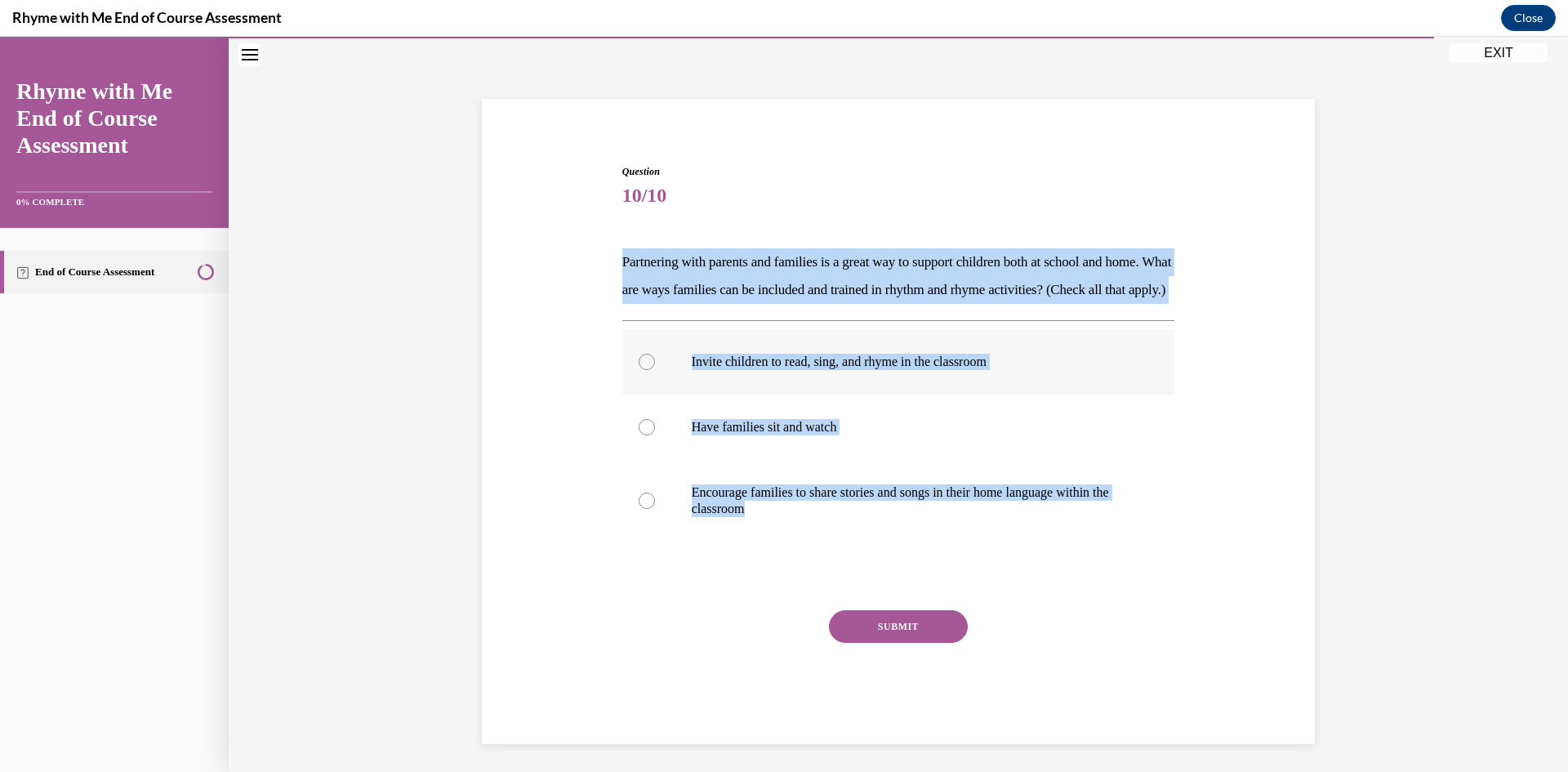
radio input "true"
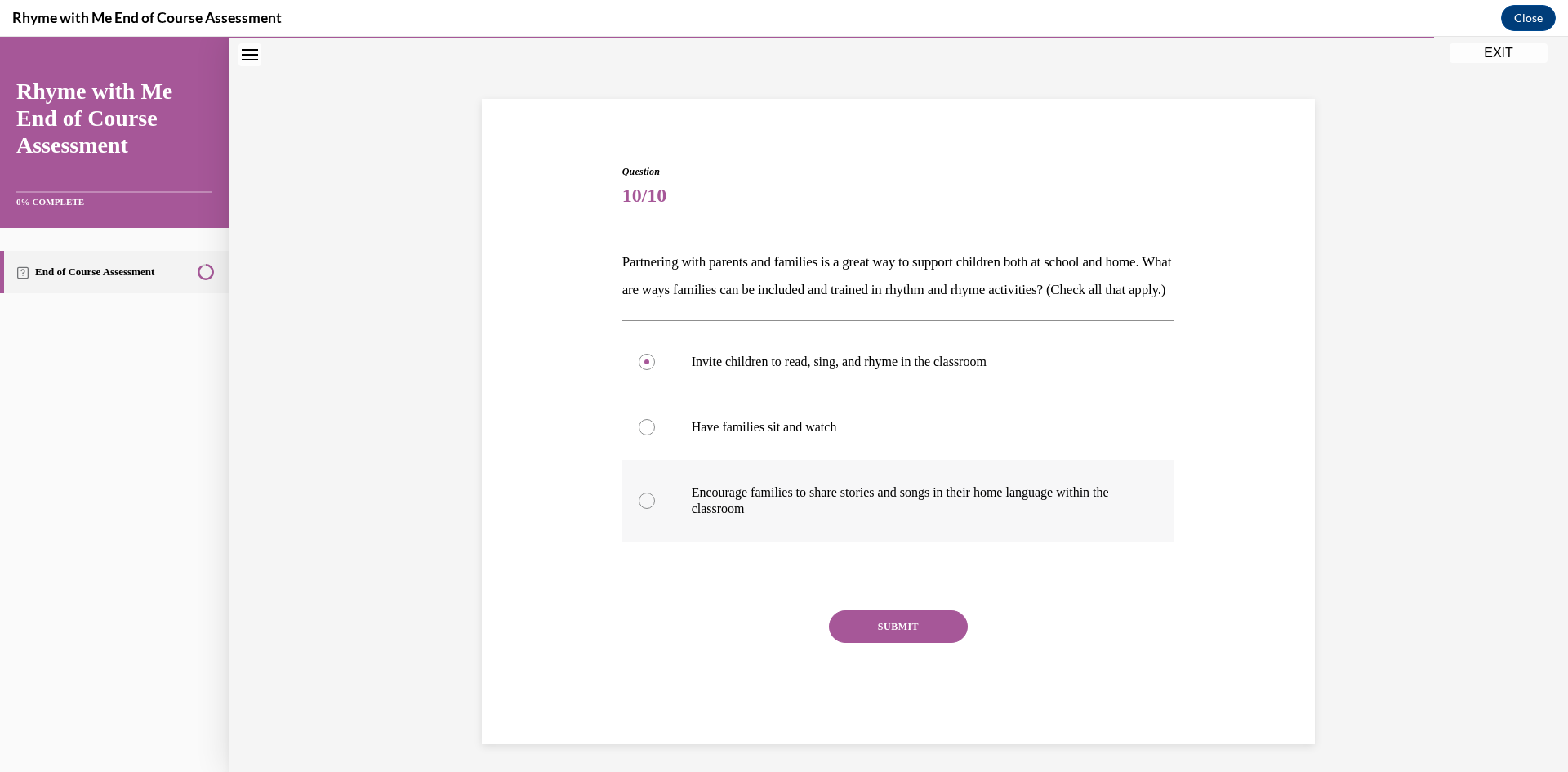
click at [713, 542] on label "Encourage families to share stories and songs in their home language within the…" at bounding box center [899, 501] width 553 height 82
click at [655, 509] on input "Encourage families to share stories and songs in their home language within the…" at bounding box center [646, 500] width 16 height 16
radio input "true"
click at [880, 642] on button "SUBMIT" at bounding box center [898, 626] width 139 height 32
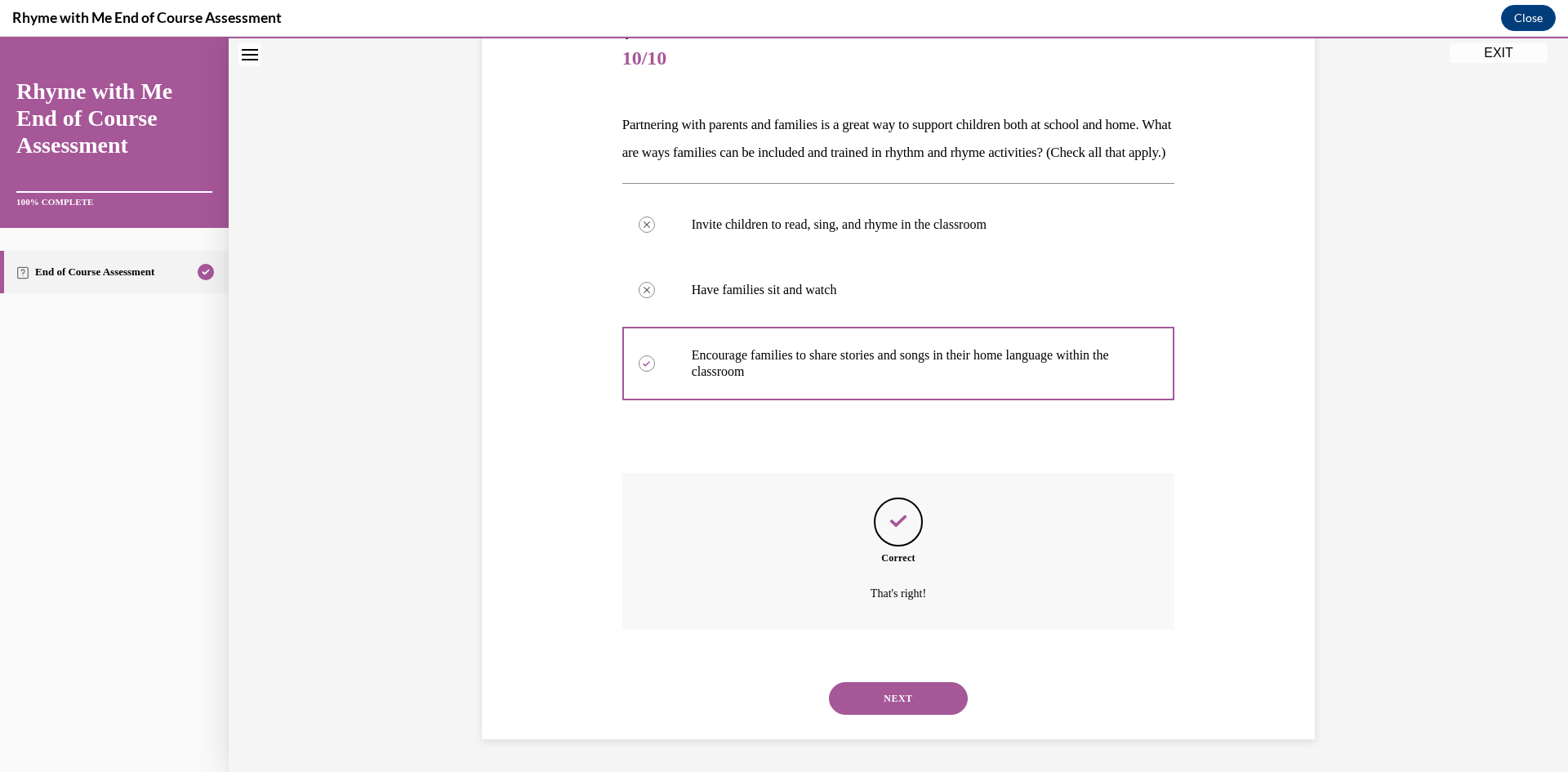
scroll to position [228, 0]
click at [897, 701] on button "NEXT" at bounding box center [898, 698] width 139 height 32
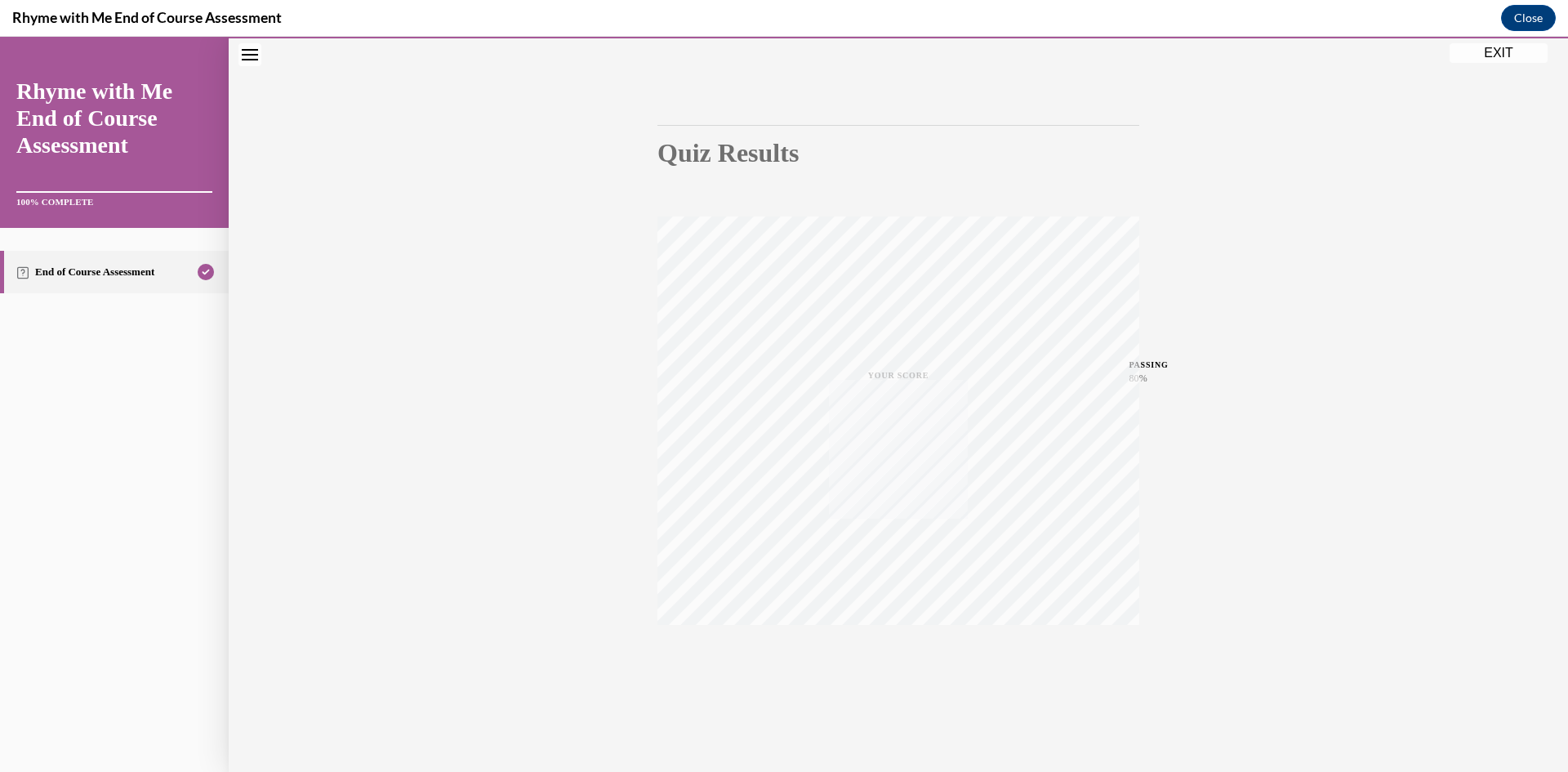
scroll to position [102, 0]
click at [1498, 55] on button "EXIT" at bounding box center [1498, 53] width 98 height 20
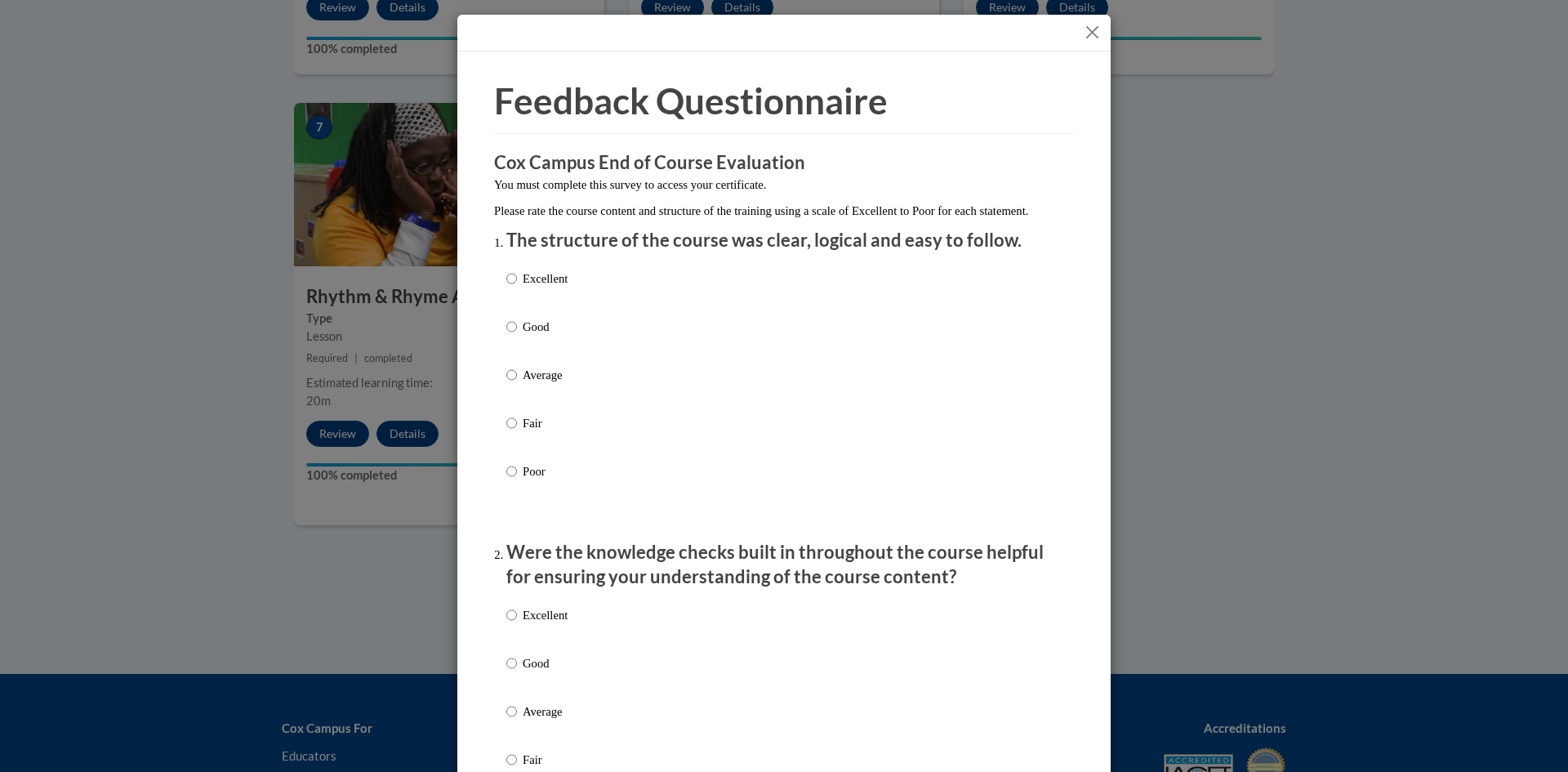
click at [668, 297] on div "Excellent Good Average Fair Poor" at bounding box center [784, 395] width 555 height 267
click at [612, 303] on div "Excellent Good Average Fair Poor" at bounding box center [784, 395] width 555 height 267
click at [506, 287] on input "Excellent" at bounding box center [511, 278] width 10 height 18
radio input "true"
click at [1042, 527] on div "Excellent Good Average Fair Poor" at bounding box center [784, 395] width 555 height 267
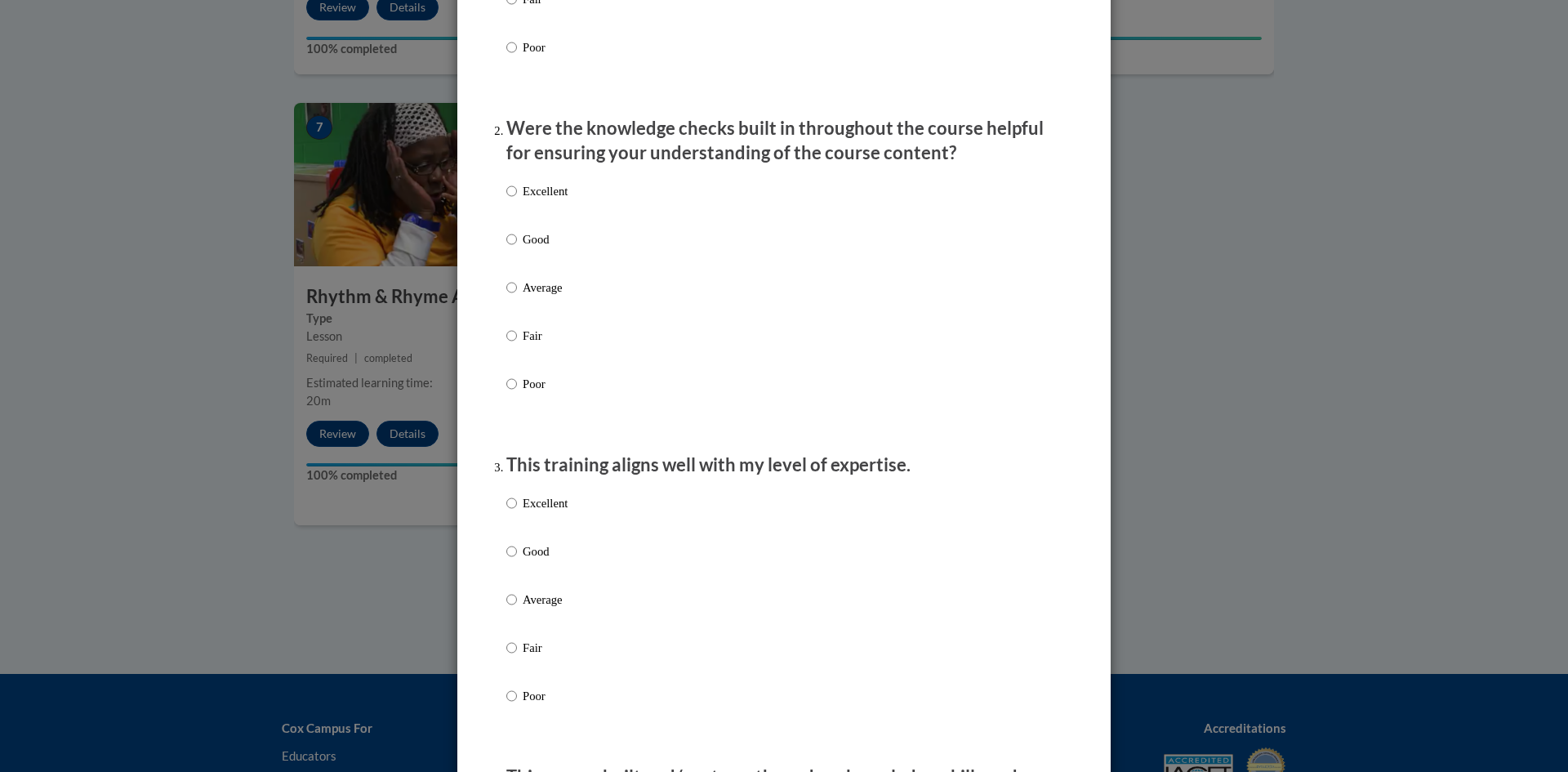
scroll to position [425, 0]
click at [580, 210] on div "Excellent Good Average Fair Poor" at bounding box center [784, 306] width 555 height 267
click at [543, 199] on p "Excellent" at bounding box center [545, 190] width 45 height 18
click at [517, 199] on input "Excellent" at bounding box center [511, 190] width 10 height 18
radio input "true"
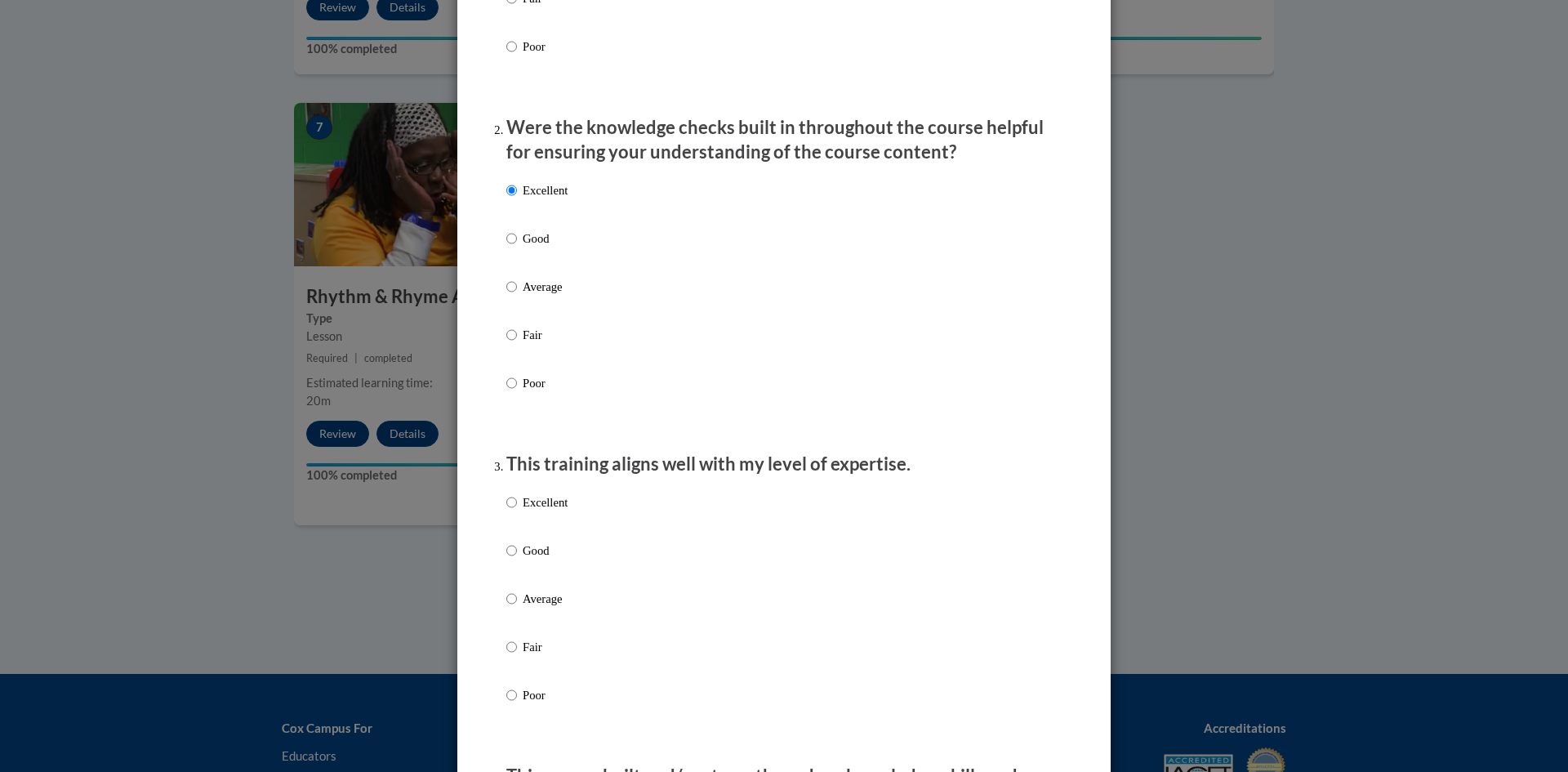
click at [537, 511] on p "Excellent" at bounding box center [545, 502] width 45 height 18
click at [517, 511] on input "Excellent" at bounding box center [511, 502] width 10 height 18
radio input "true"
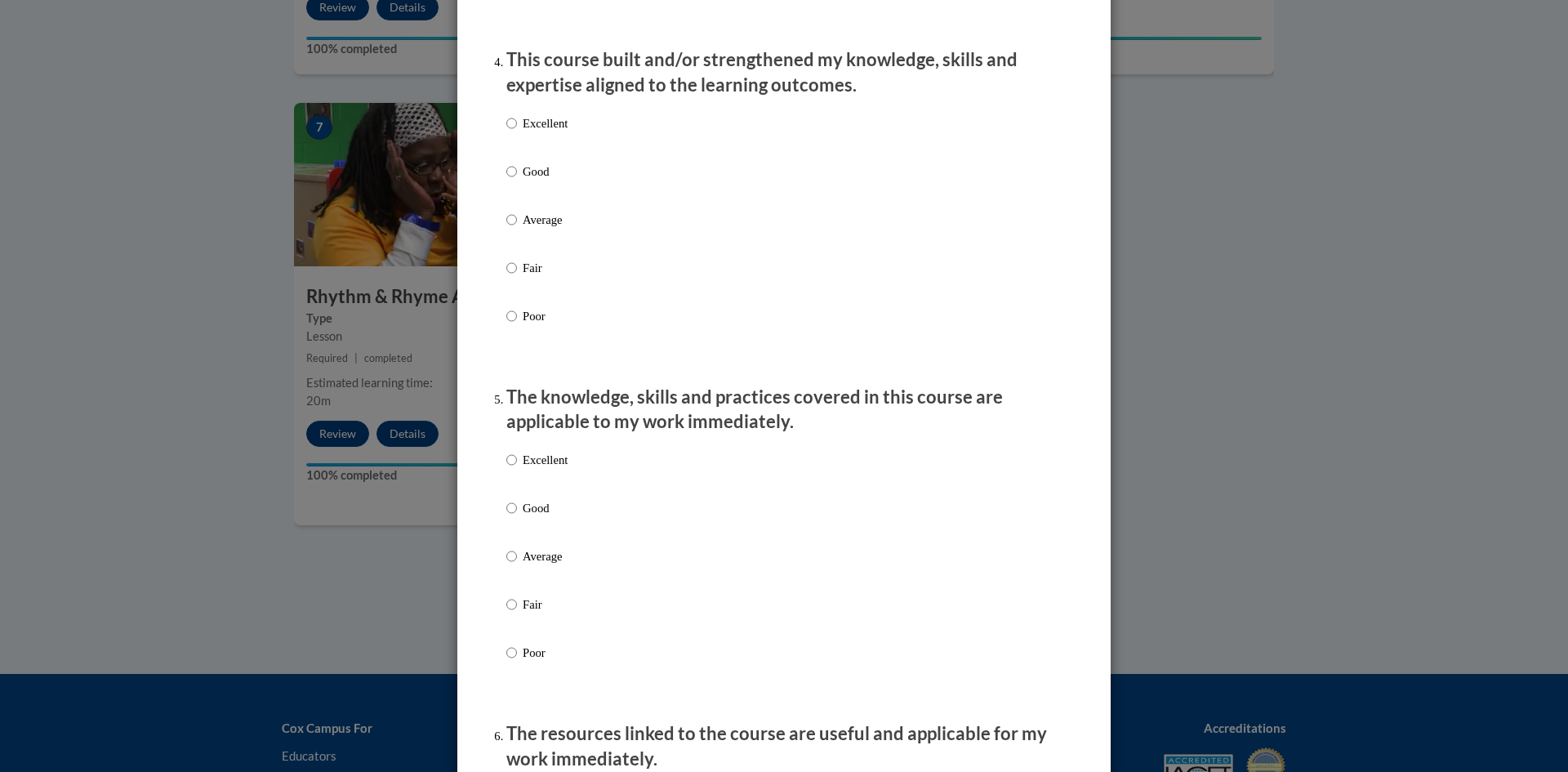
scroll to position [1176, 0]
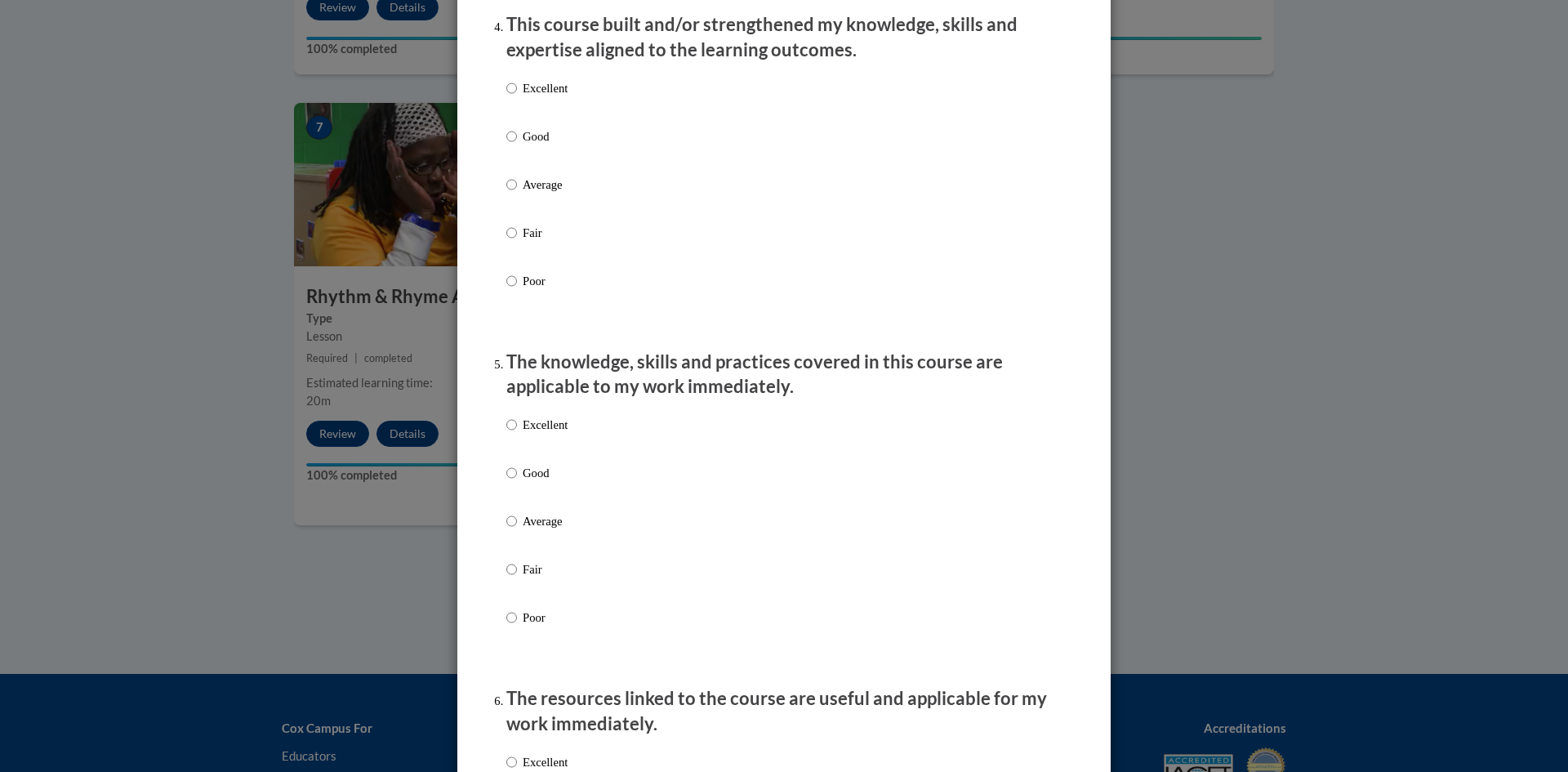
click at [530, 97] on p "Excellent" at bounding box center [545, 88] width 45 height 18
click at [517, 97] on input "Excellent" at bounding box center [511, 88] width 10 height 18
radio input "true"
click at [537, 434] on p "Excellent" at bounding box center [545, 424] width 45 height 18
click at [517, 434] on input "Excellent" at bounding box center [511, 424] width 10 height 18
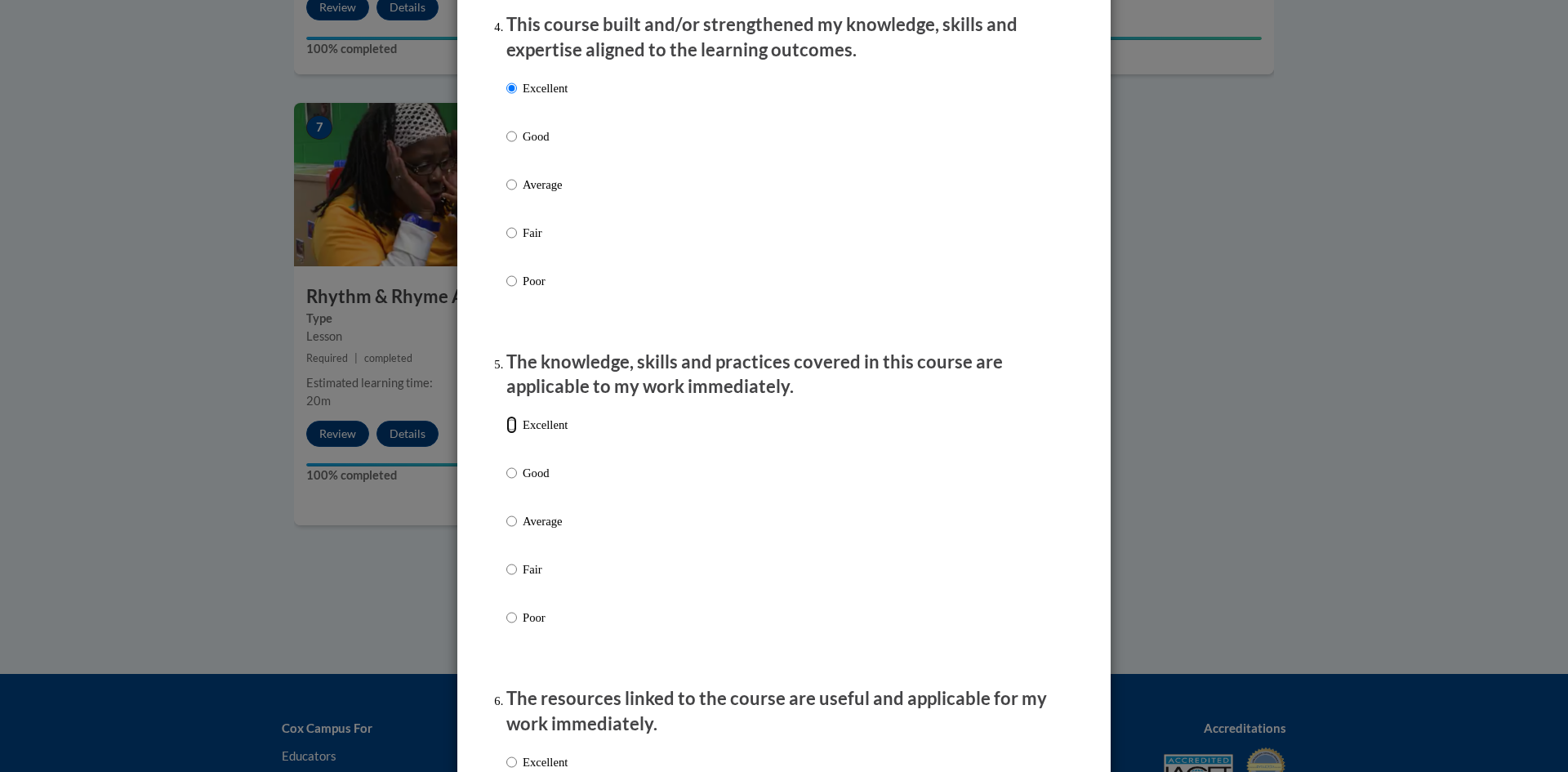
radio input "true"
click at [1046, 525] on div "Excellent Good Average Fair Poor" at bounding box center [784, 540] width 555 height 267
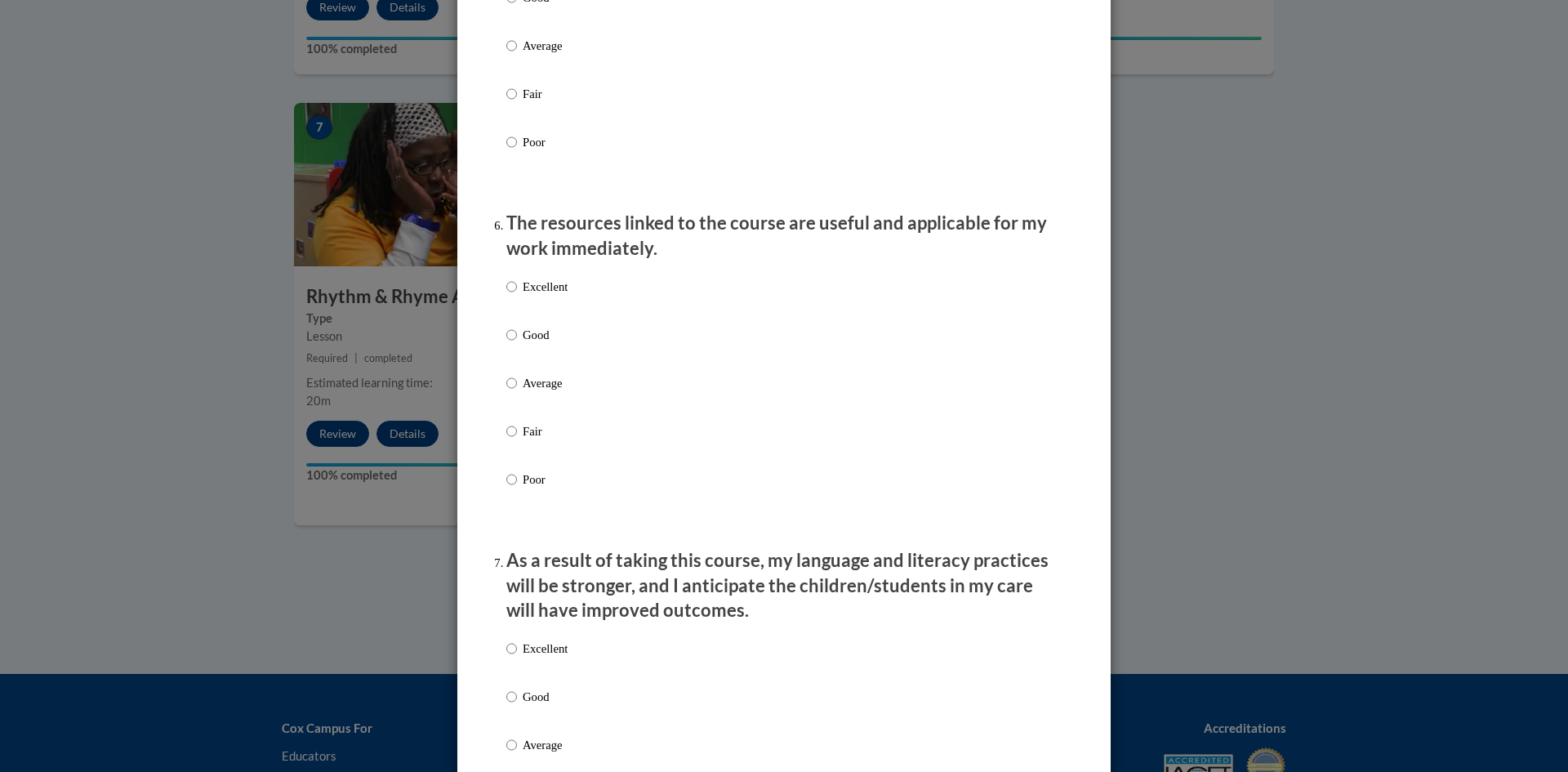
scroll to position [1731, 0]
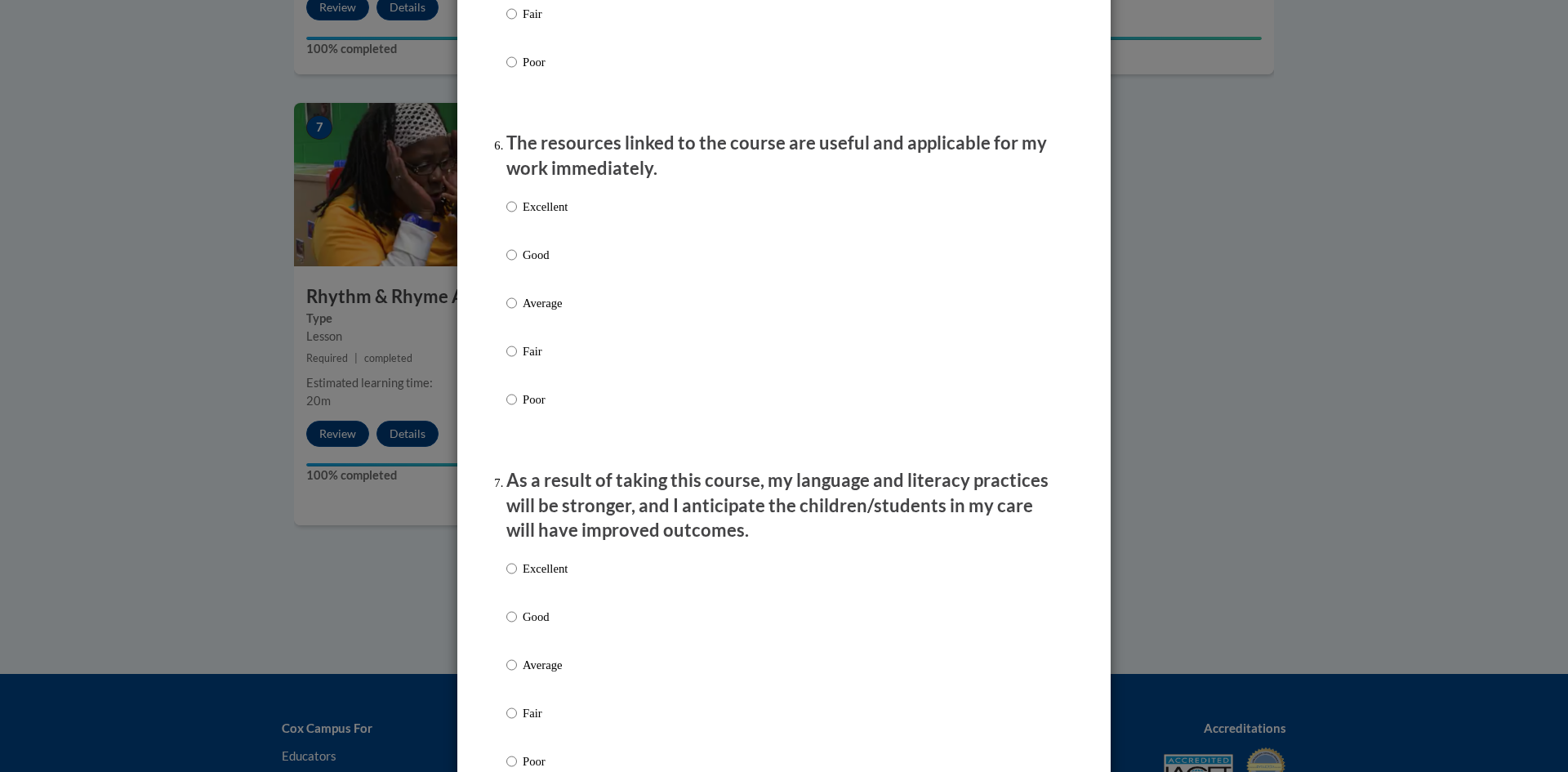
click at [540, 216] on p "Excellent" at bounding box center [545, 206] width 45 height 18
click at [517, 216] on input "Excellent" at bounding box center [511, 206] width 10 height 18
radio input "true"
click at [543, 601] on label "Excellent" at bounding box center [537, 582] width 61 height 44
click at [517, 578] on input "Excellent" at bounding box center [511, 568] width 10 height 18
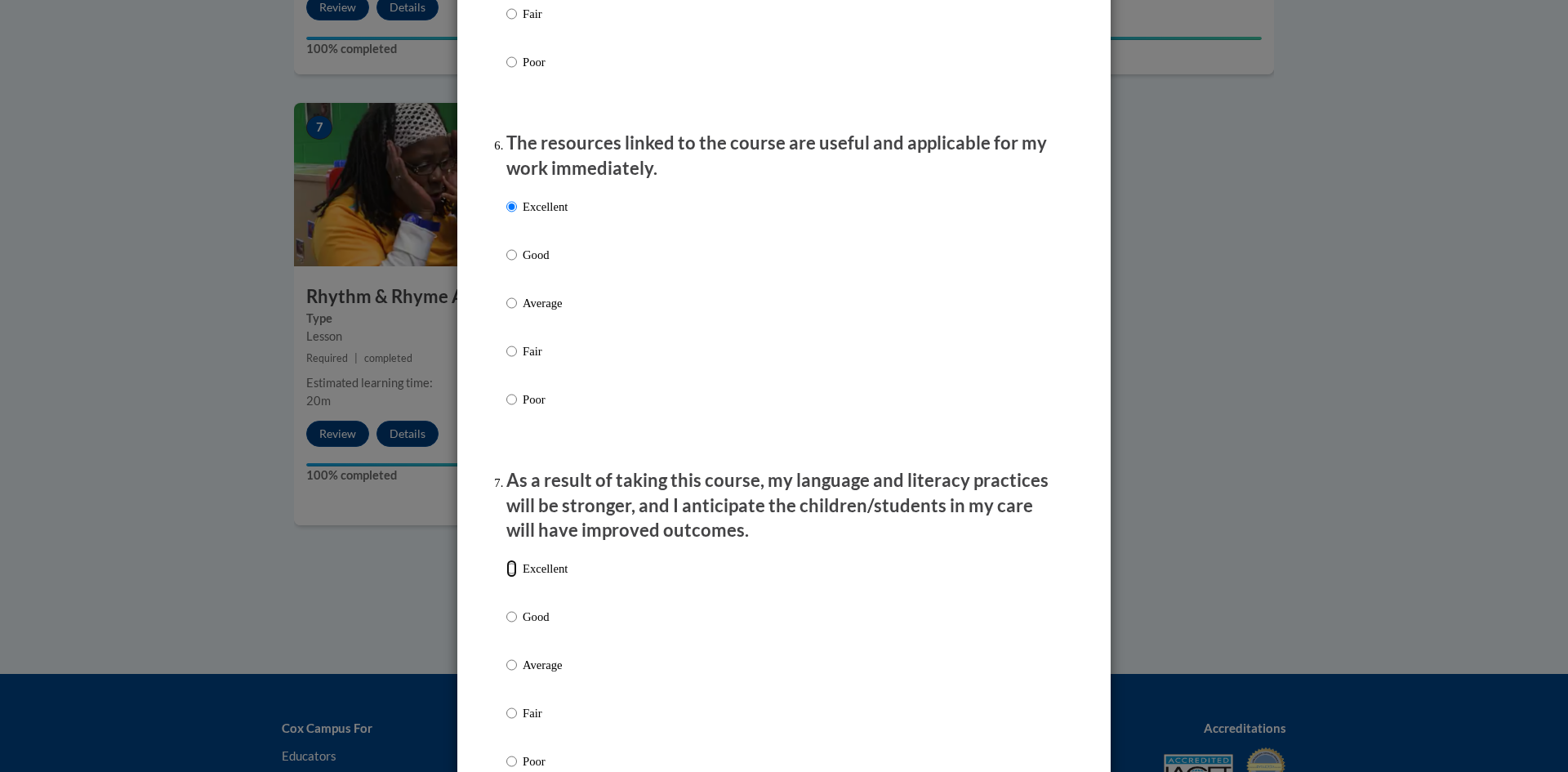
radio input "true"
click at [1057, 559] on ol "The structure of the course was clear, logical and easy to follow. Excellent Go…" at bounding box center [784, 49] width 580 height 3105
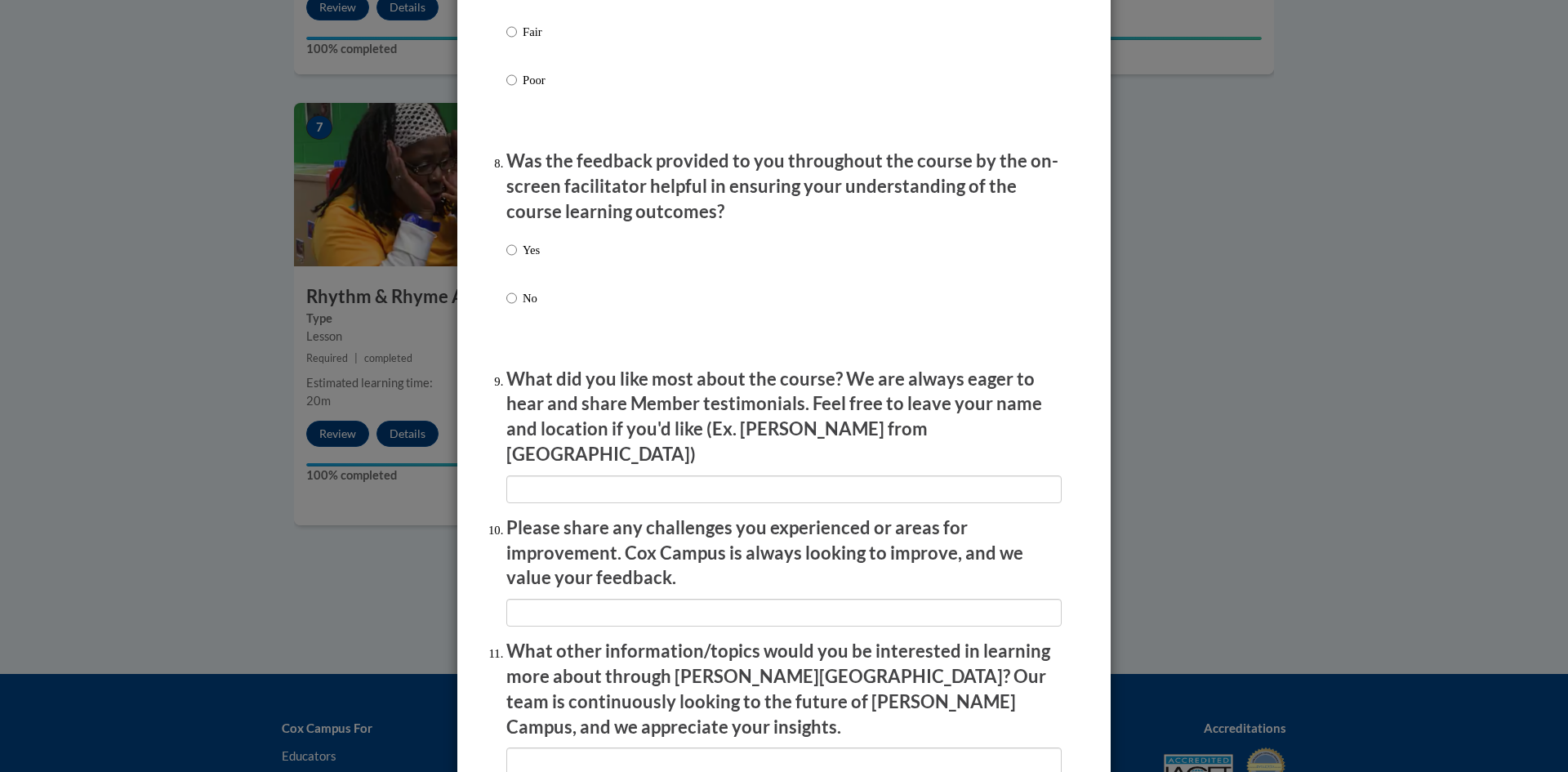
scroll to position [2418, 0]
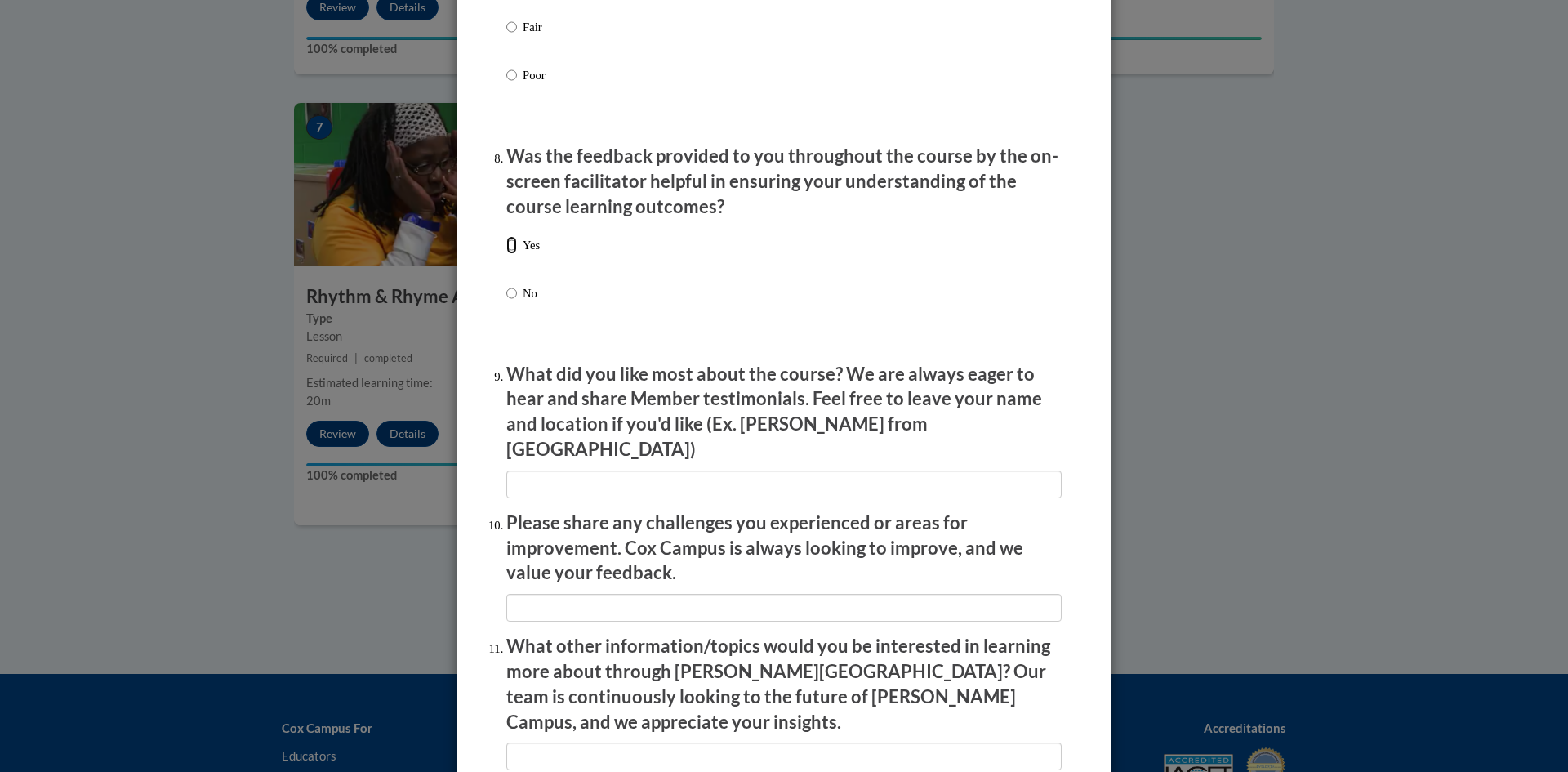
click at [506, 254] on input "Yes" at bounding box center [511, 245] width 10 height 18
radio input "true"
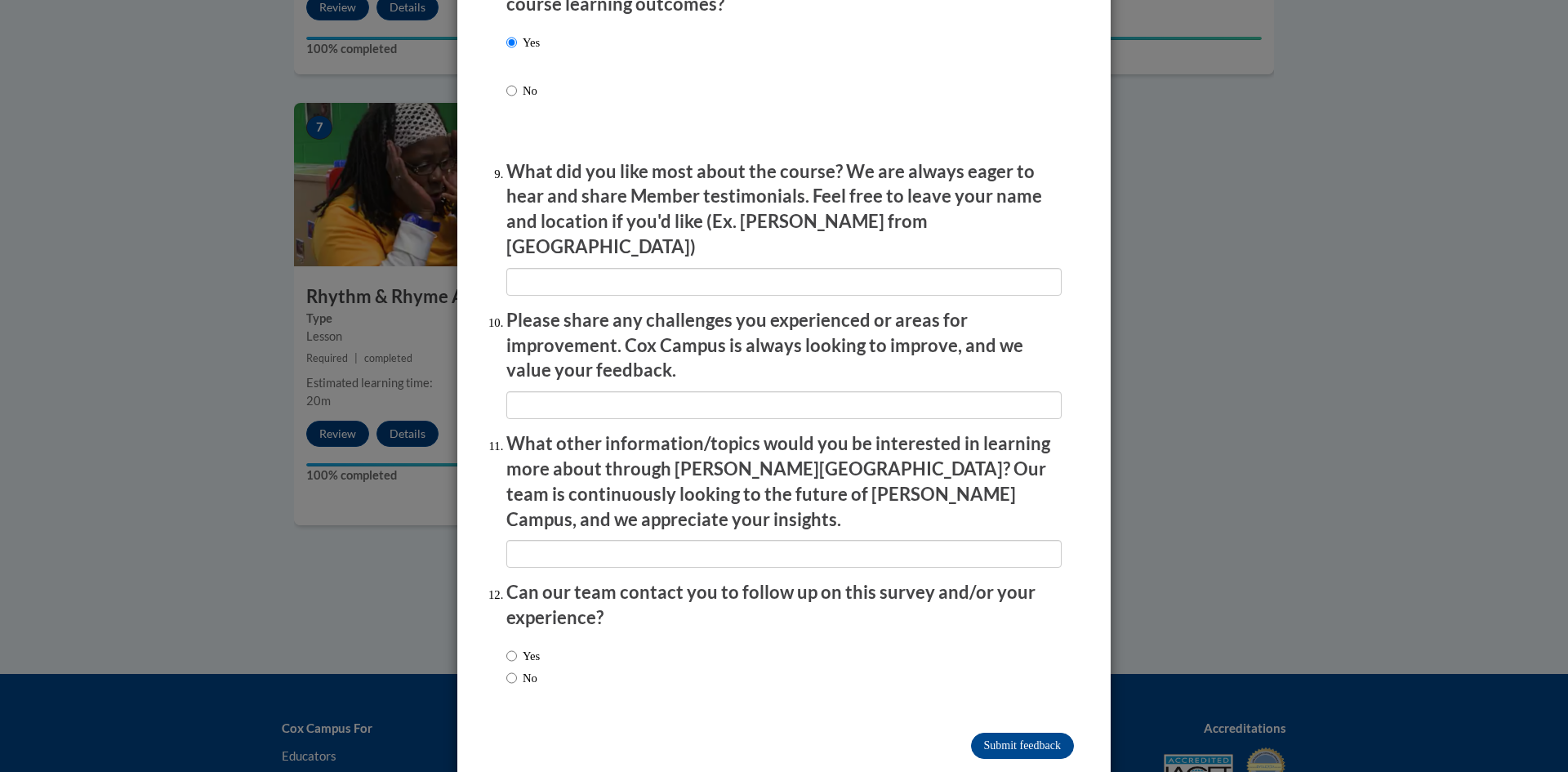
scroll to position [2622, 0]
click at [1011, 731] on input "Submit feedback" at bounding box center [1022, 744] width 103 height 26
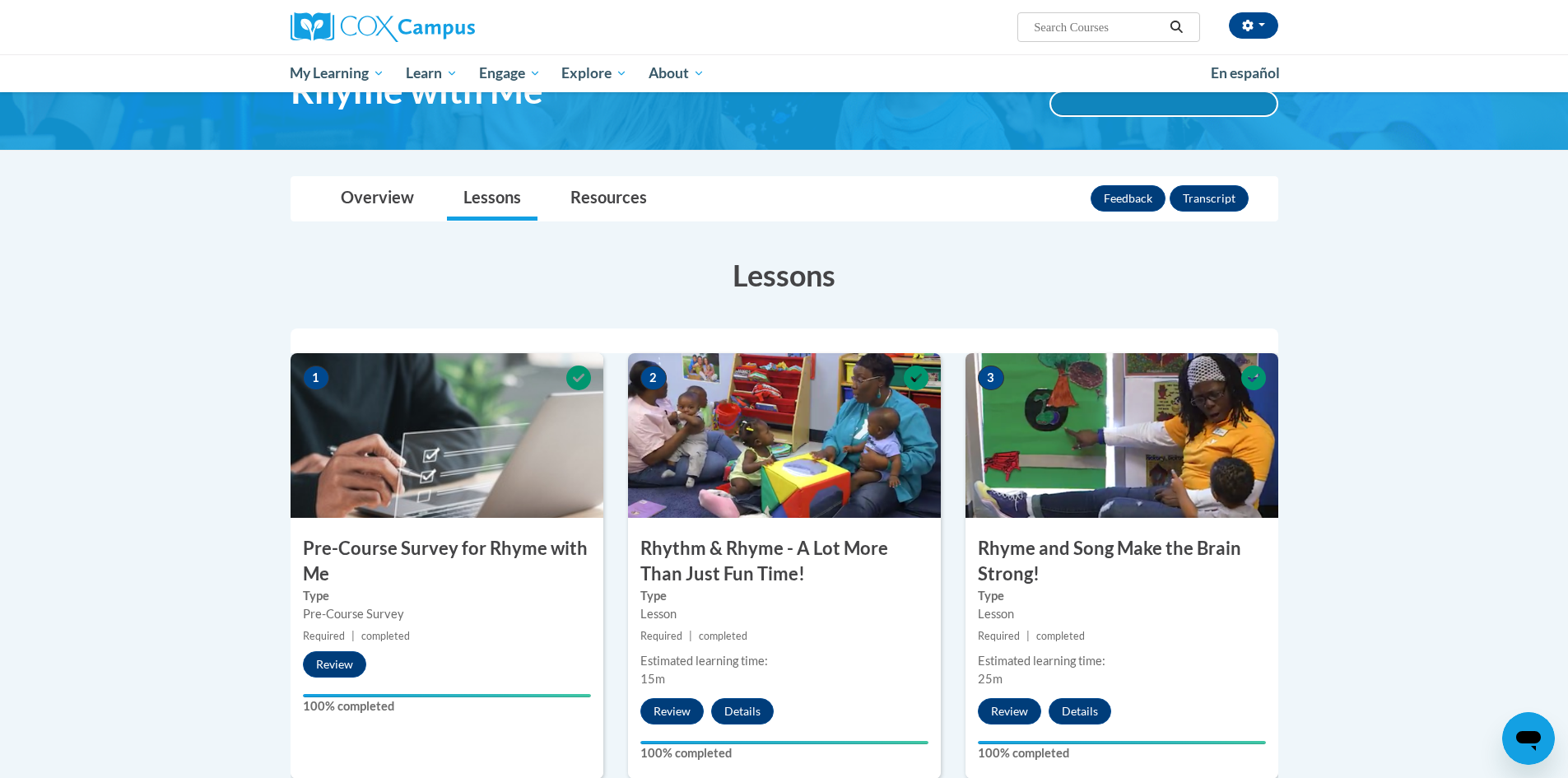
scroll to position [0, 0]
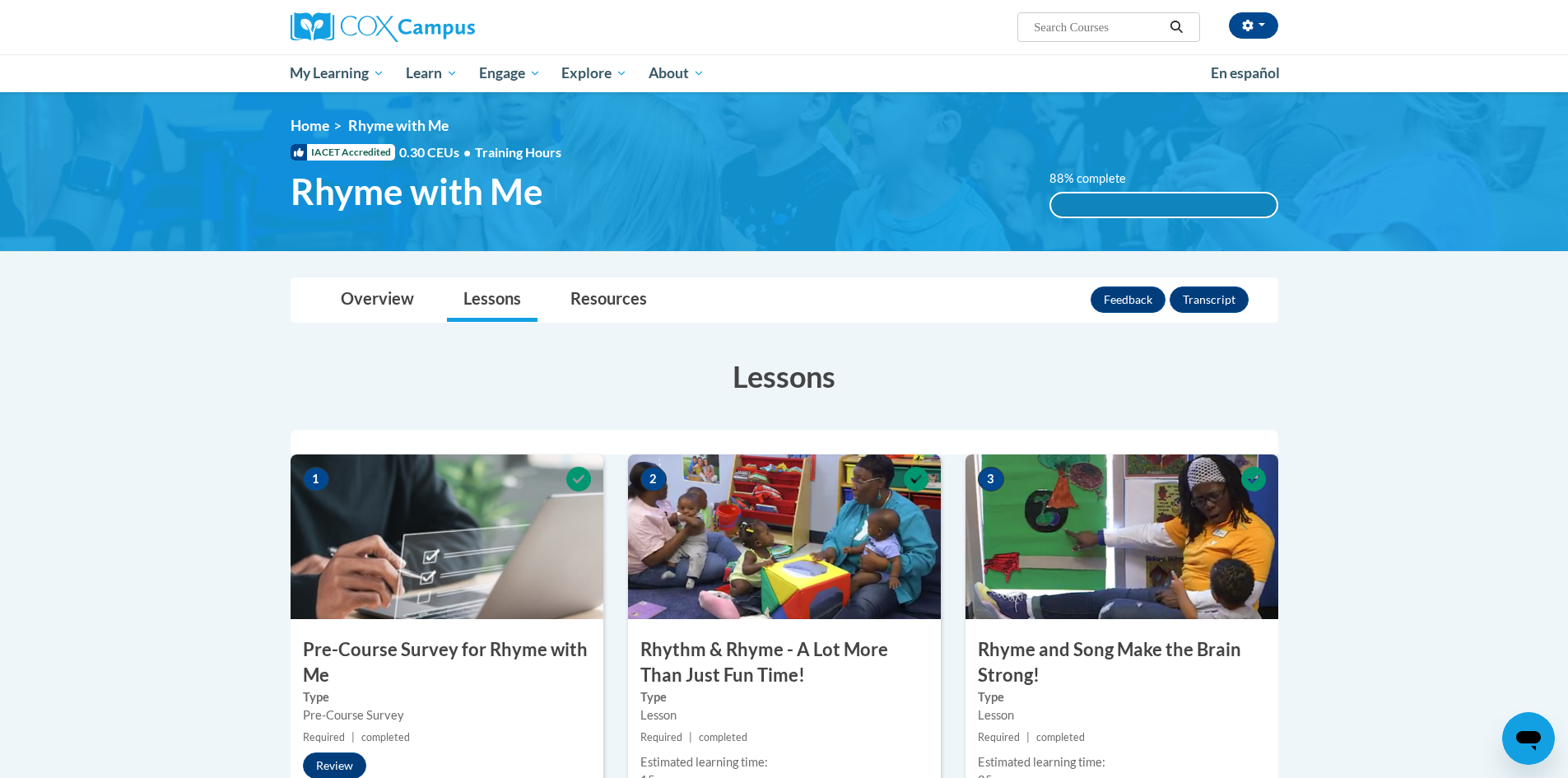
click at [1562, 135] on img at bounding box center [784, 171] width 1568 height 159
click at [603, 296] on link "Resources" at bounding box center [609, 300] width 110 height 44
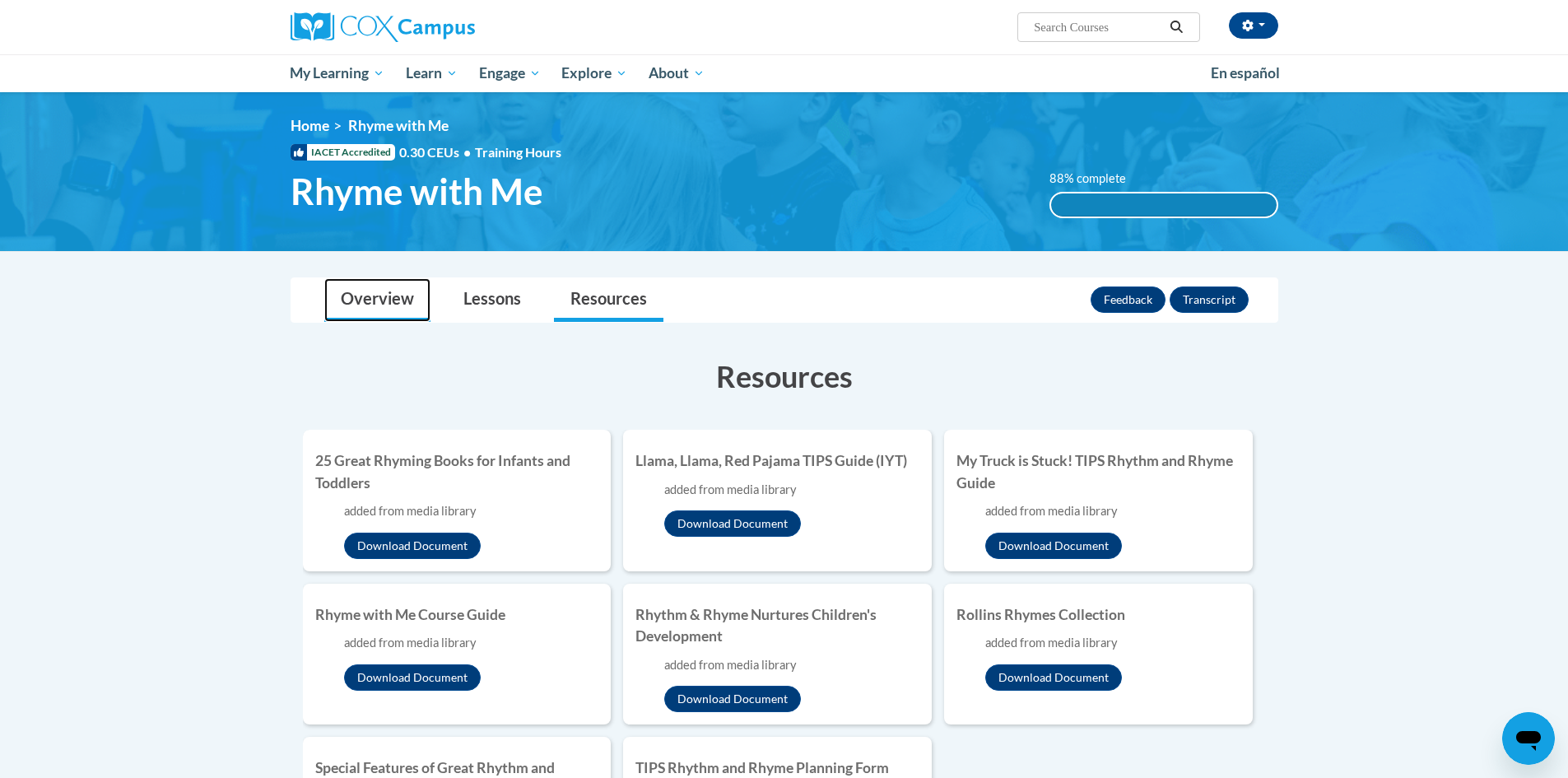
click at [392, 304] on link "Overview" at bounding box center [378, 300] width 106 height 44
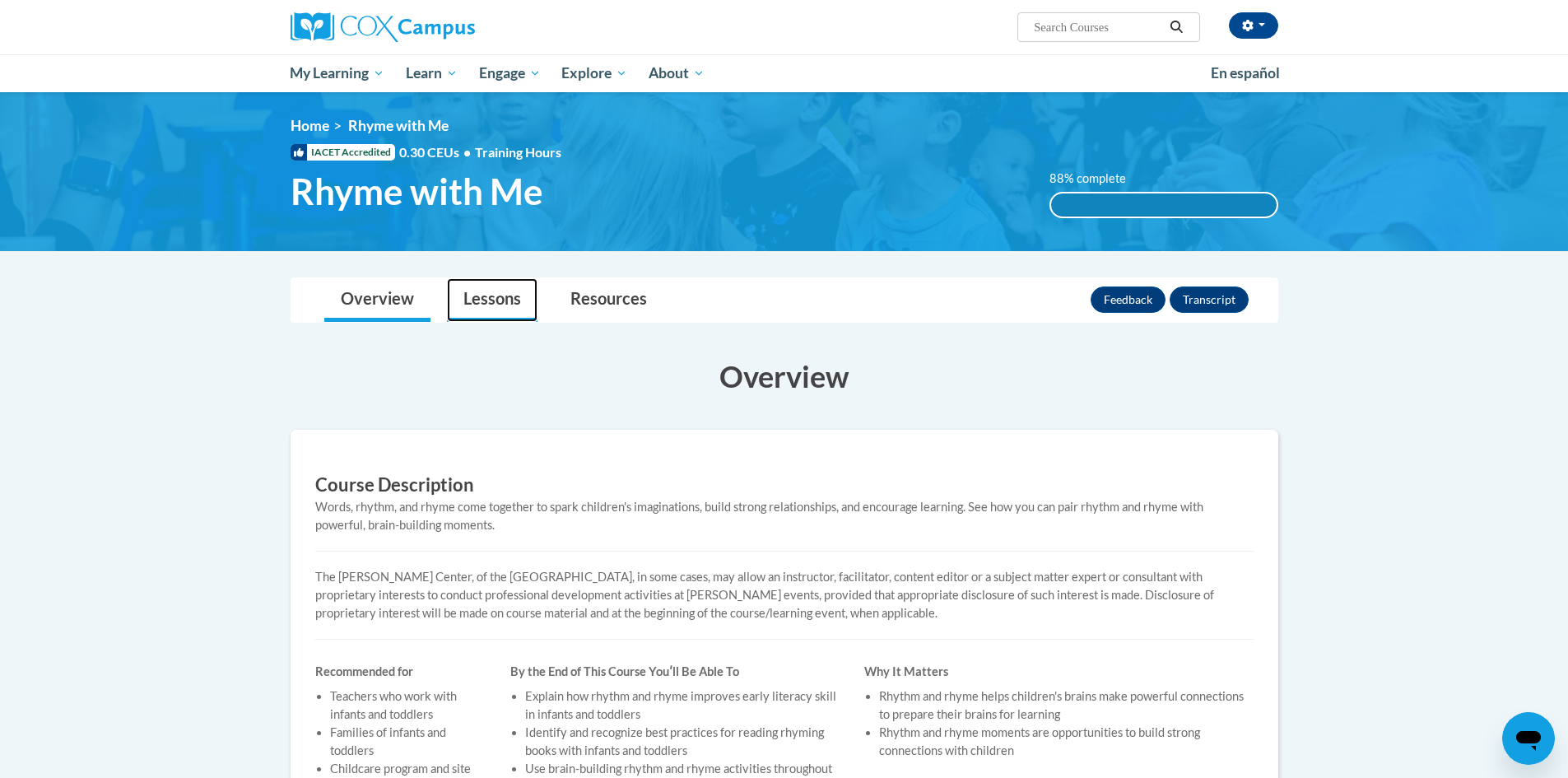
click at [488, 301] on link "Lessons" at bounding box center [492, 300] width 90 height 44
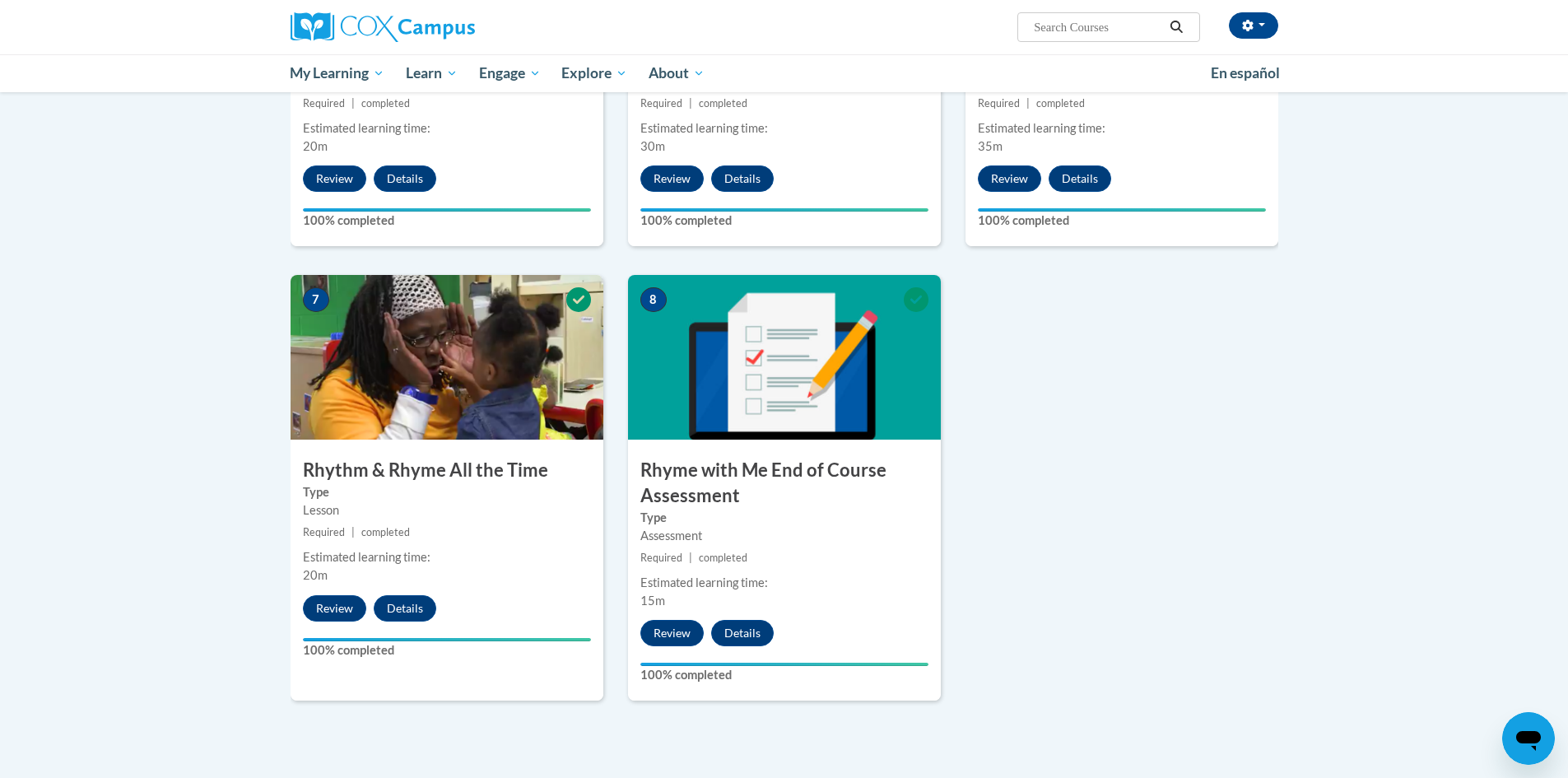
scroll to position [1407, 0]
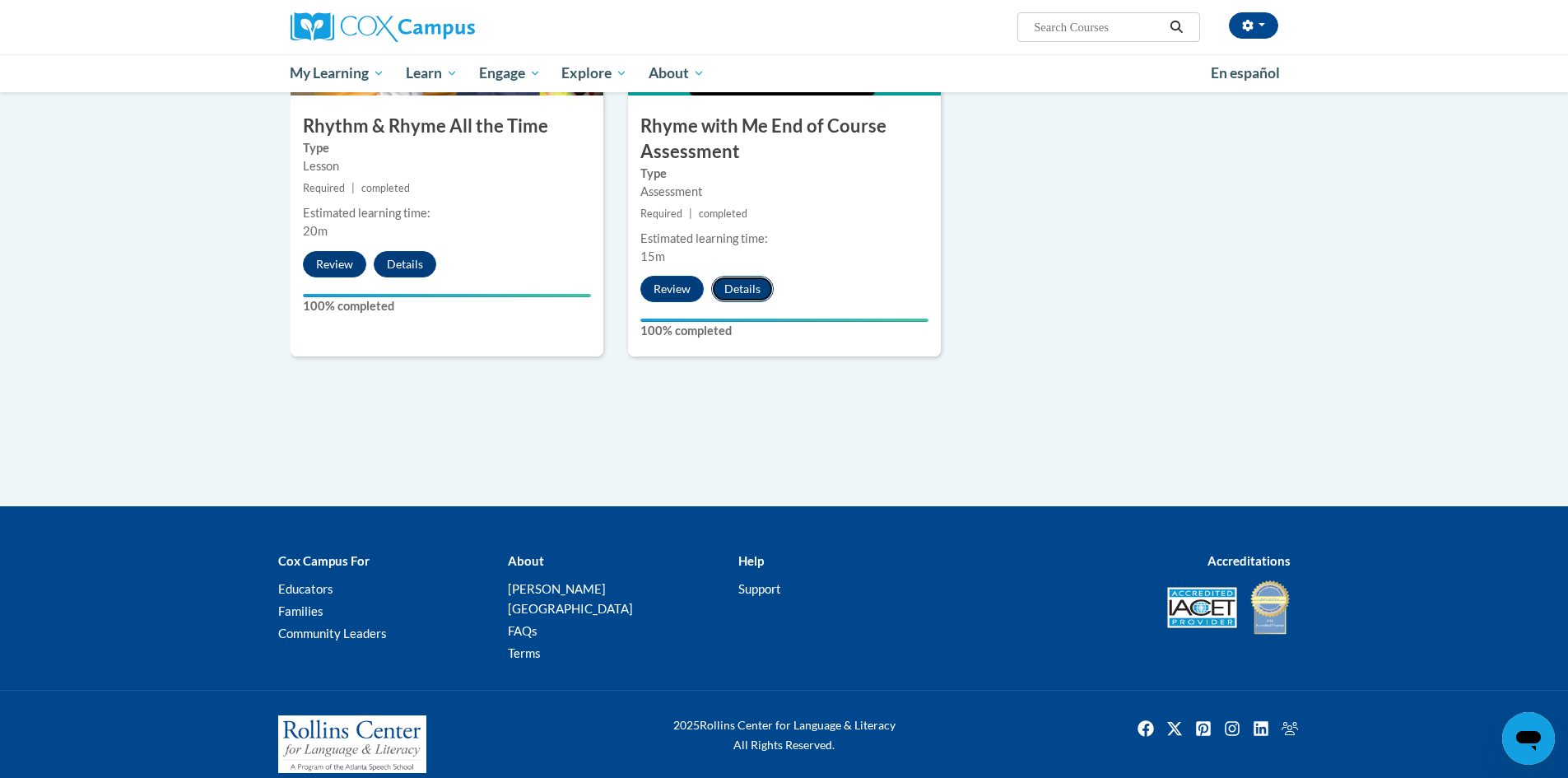
click at [747, 292] on button "Details" at bounding box center [742, 289] width 63 height 27
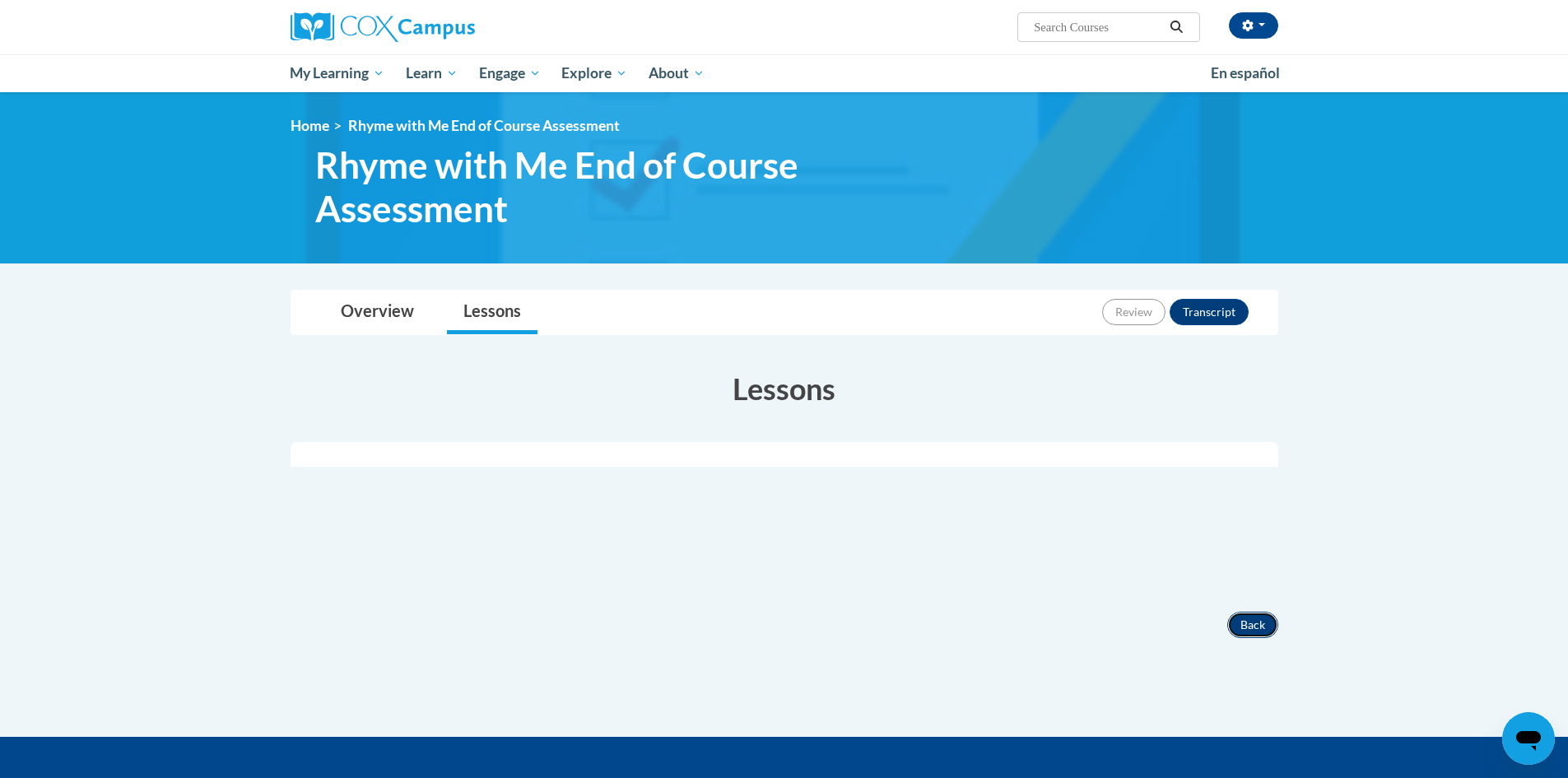
click at [1251, 627] on button "Back" at bounding box center [1252, 624] width 51 height 27
